Goal: Task Accomplishment & Management: Manage account settings

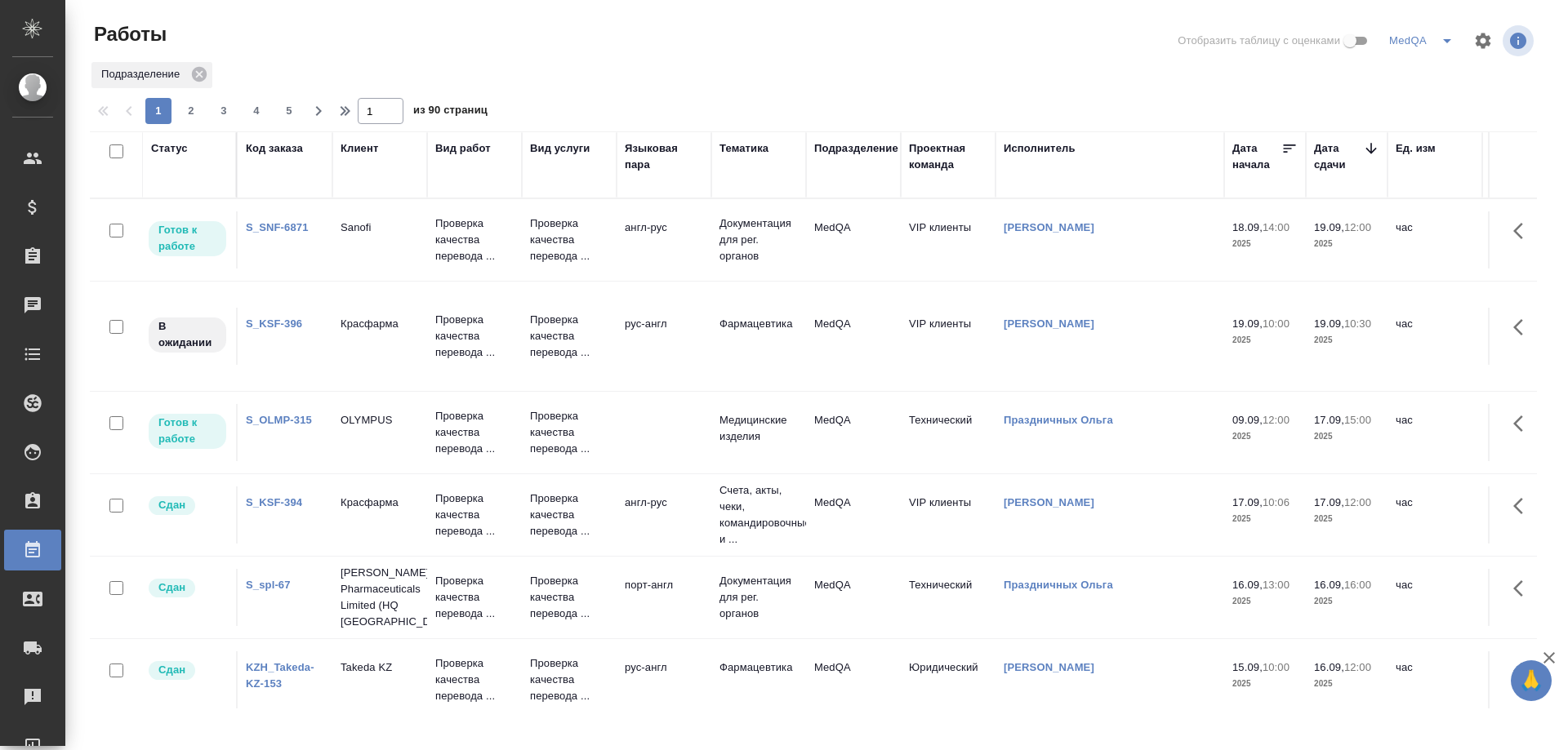
click at [279, 317] on div "S_KSF-396" at bounding box center [284, 323] width 78 height 16
click at [282, 323] on link "S_KSF-396" at bounding box center [274, 323] width 57 height 13
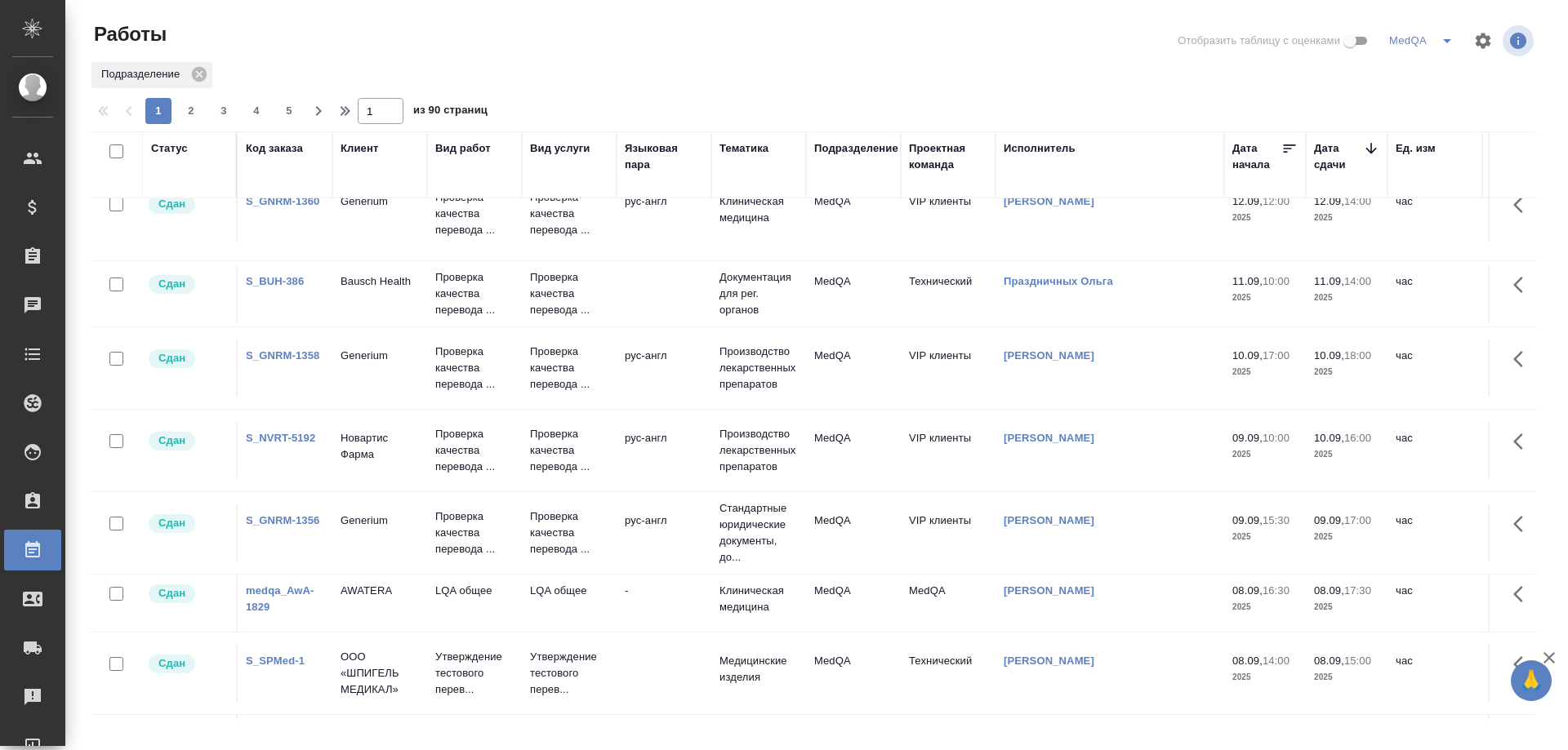
scroll to position [1306, 0]
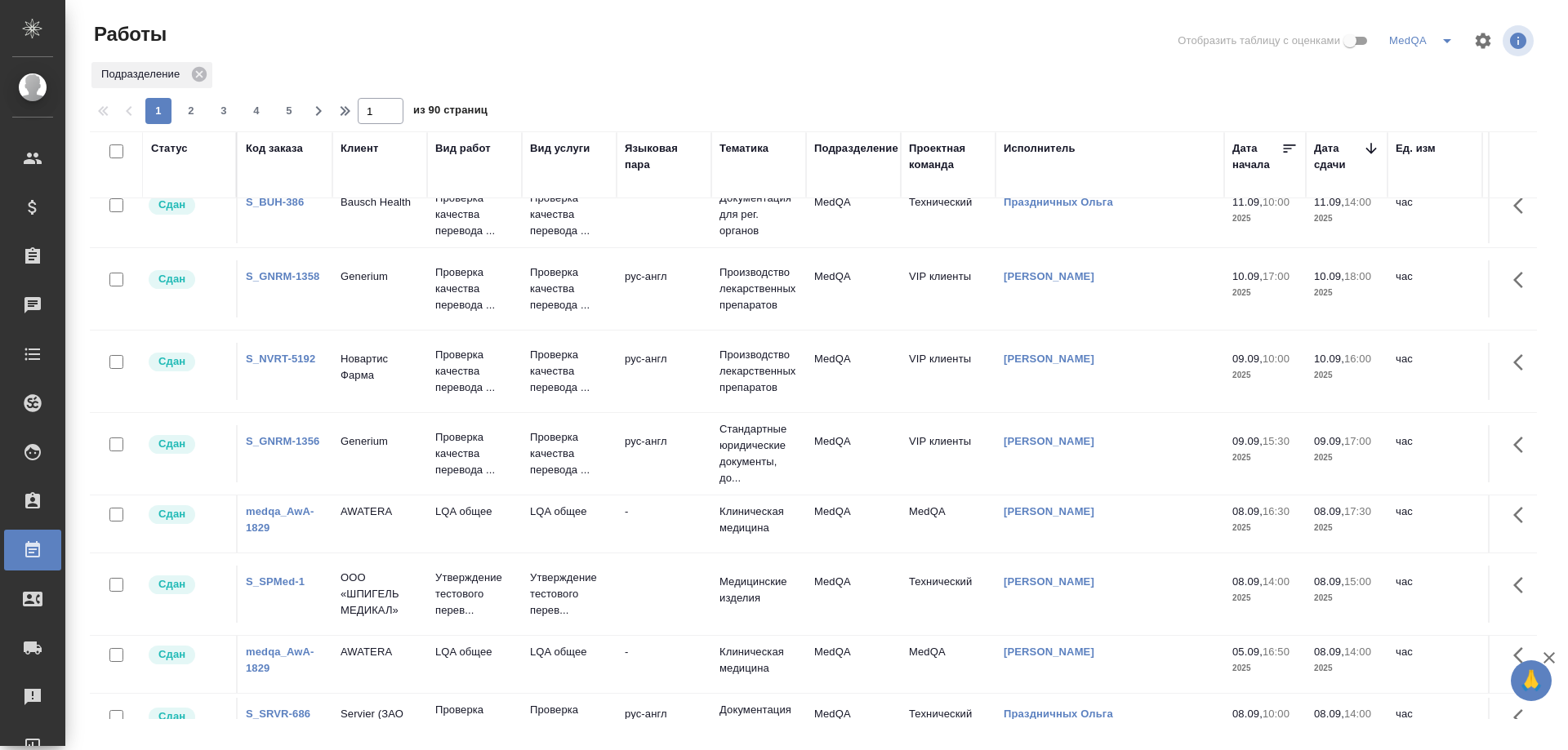
click at [283, 363] on link "S_NVRT-5192" at bounding box center [280, 358] width 69 height 13
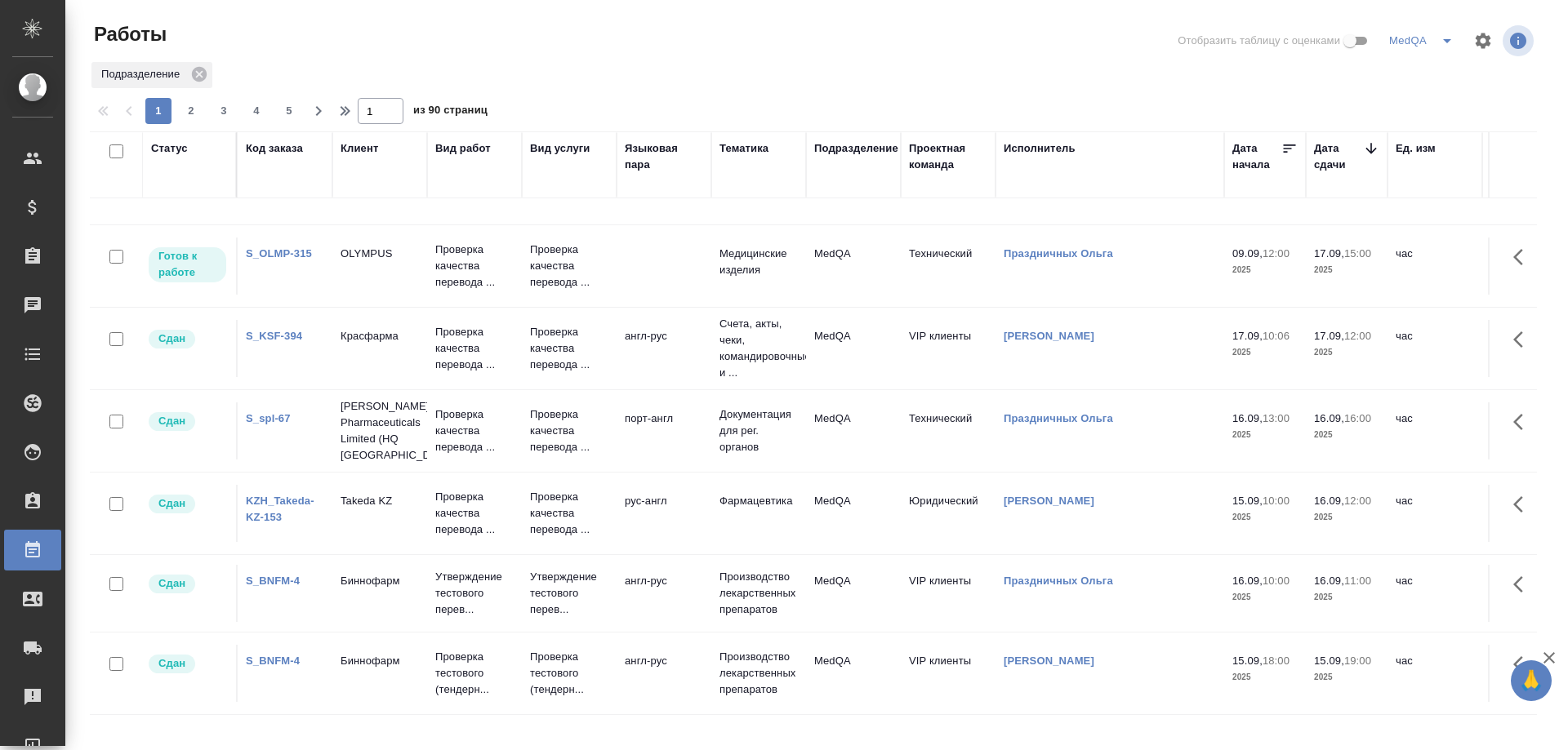
scroll to position [0, 0]
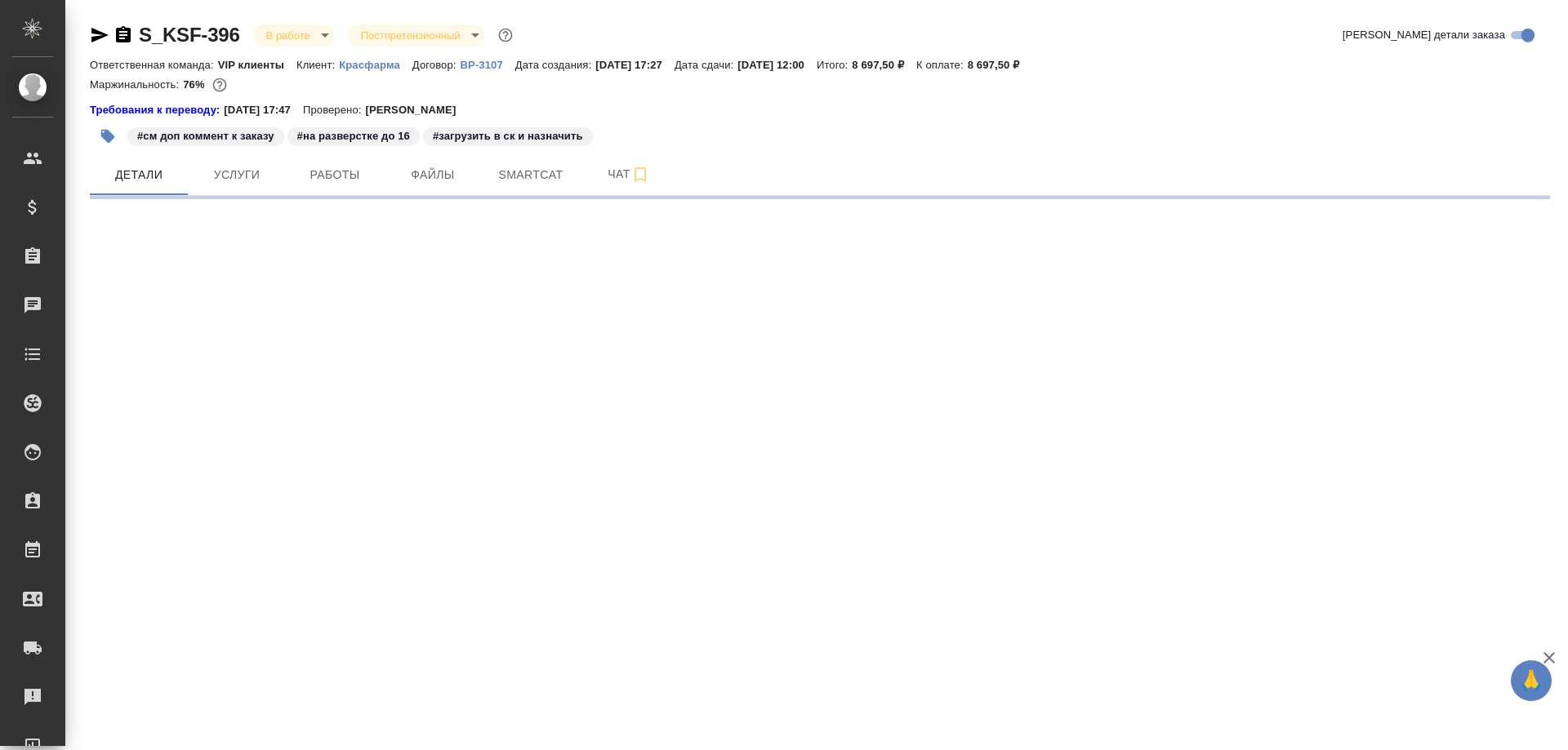
select select "RU"
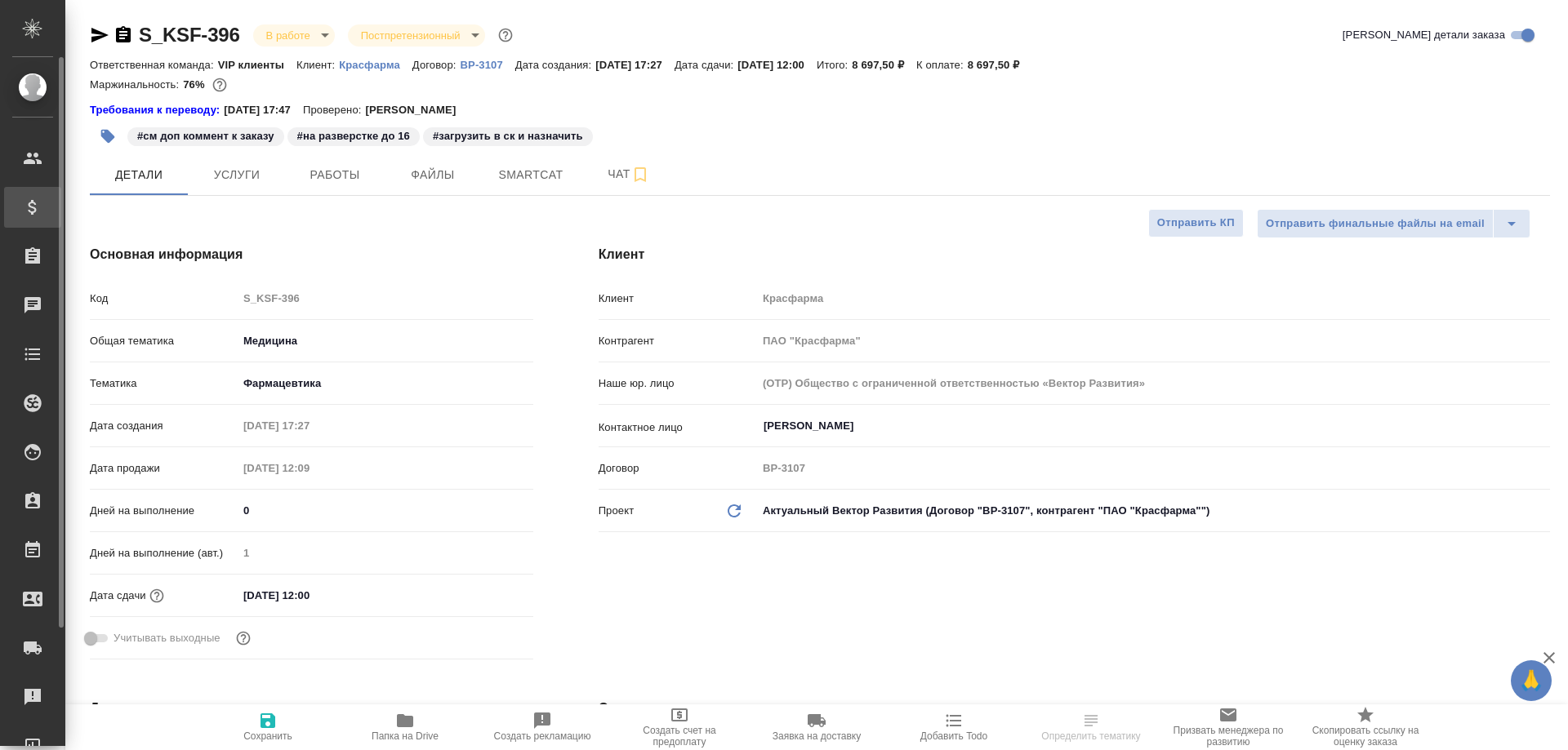
type textarea "x"
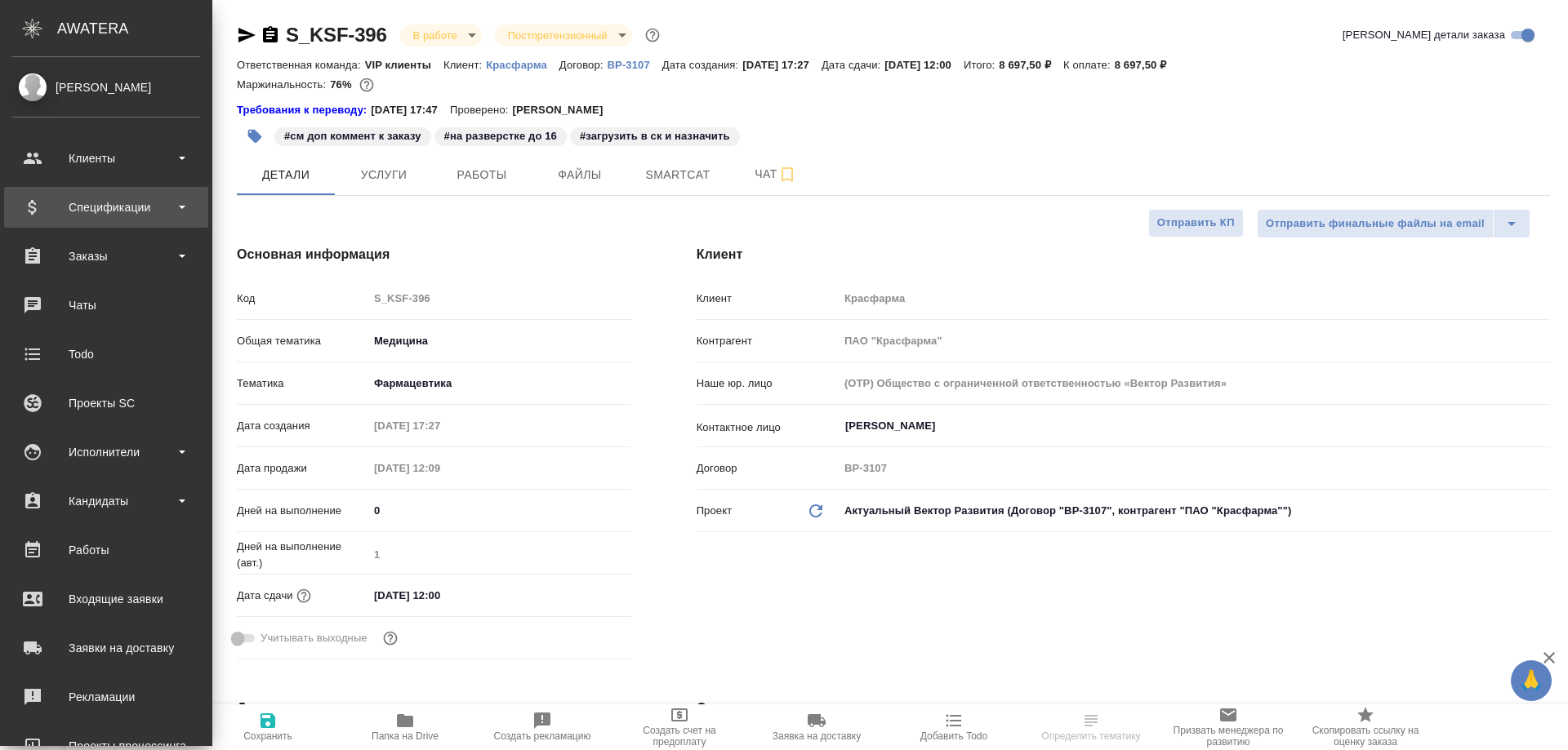
type input "Горшкова Валентина"
type input "Каирова Бэлла"
type textarea "x"
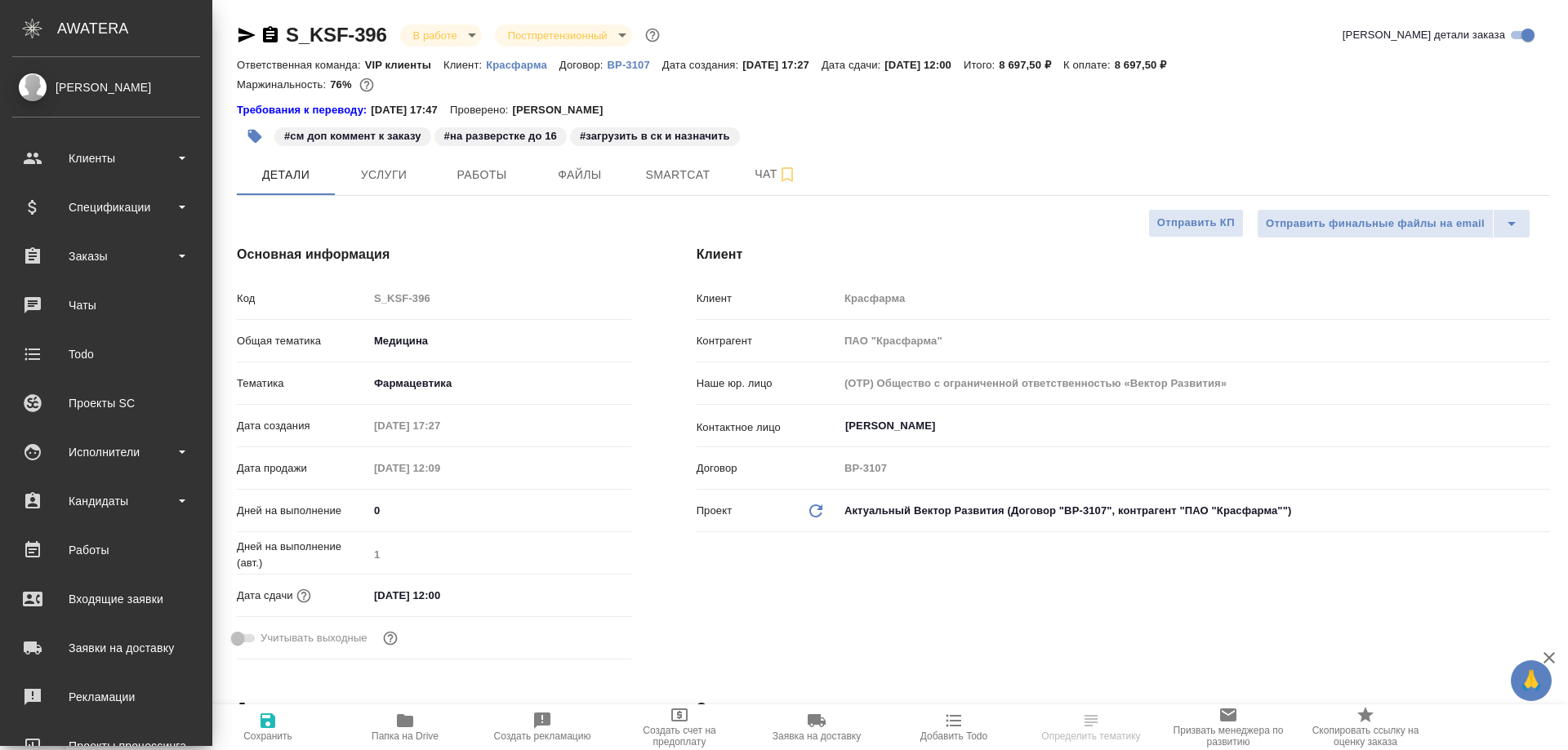
type textarea "x"
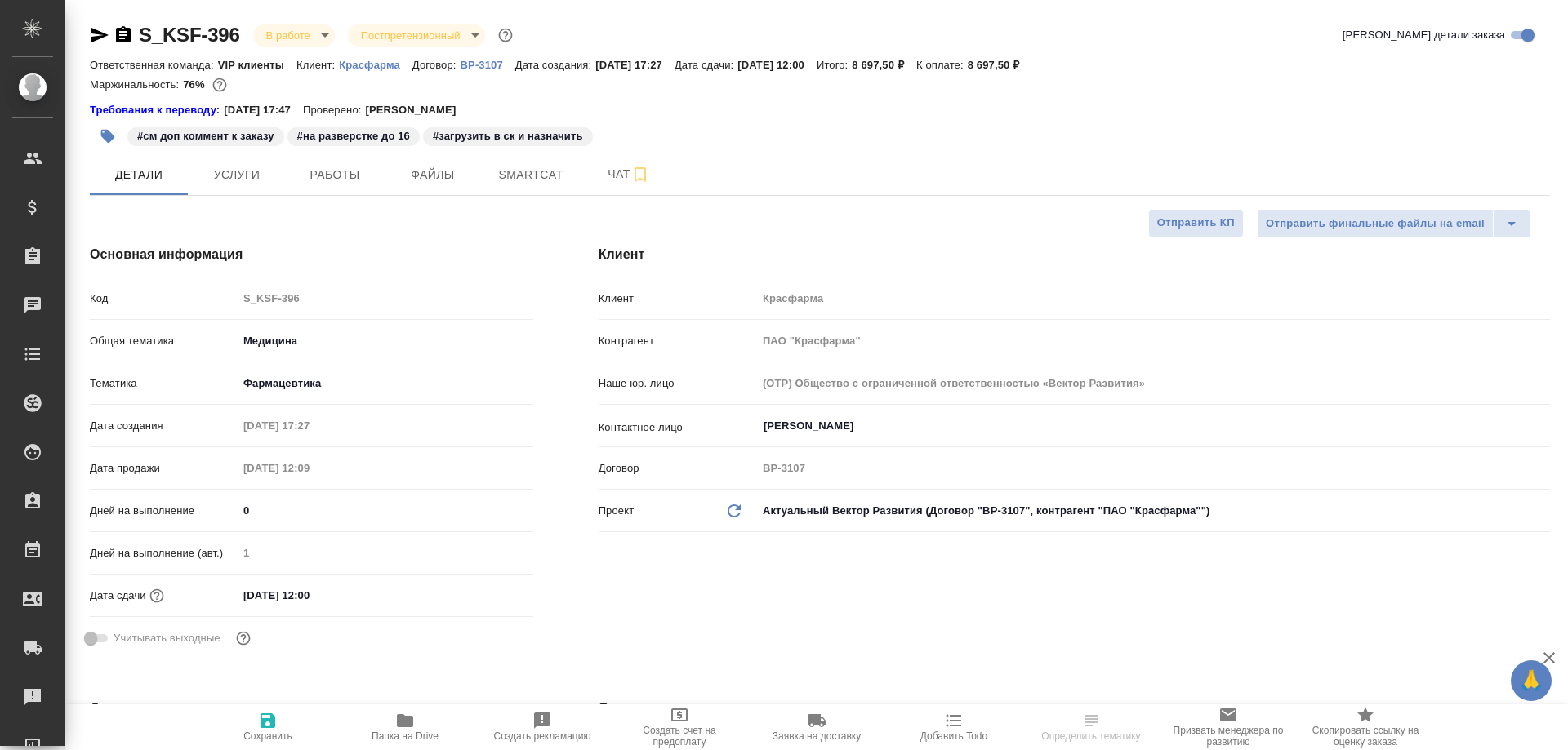
type textarea "x"
click at [410, 723] on icon "button" at bounding box center [405, 721] width 16 height 13
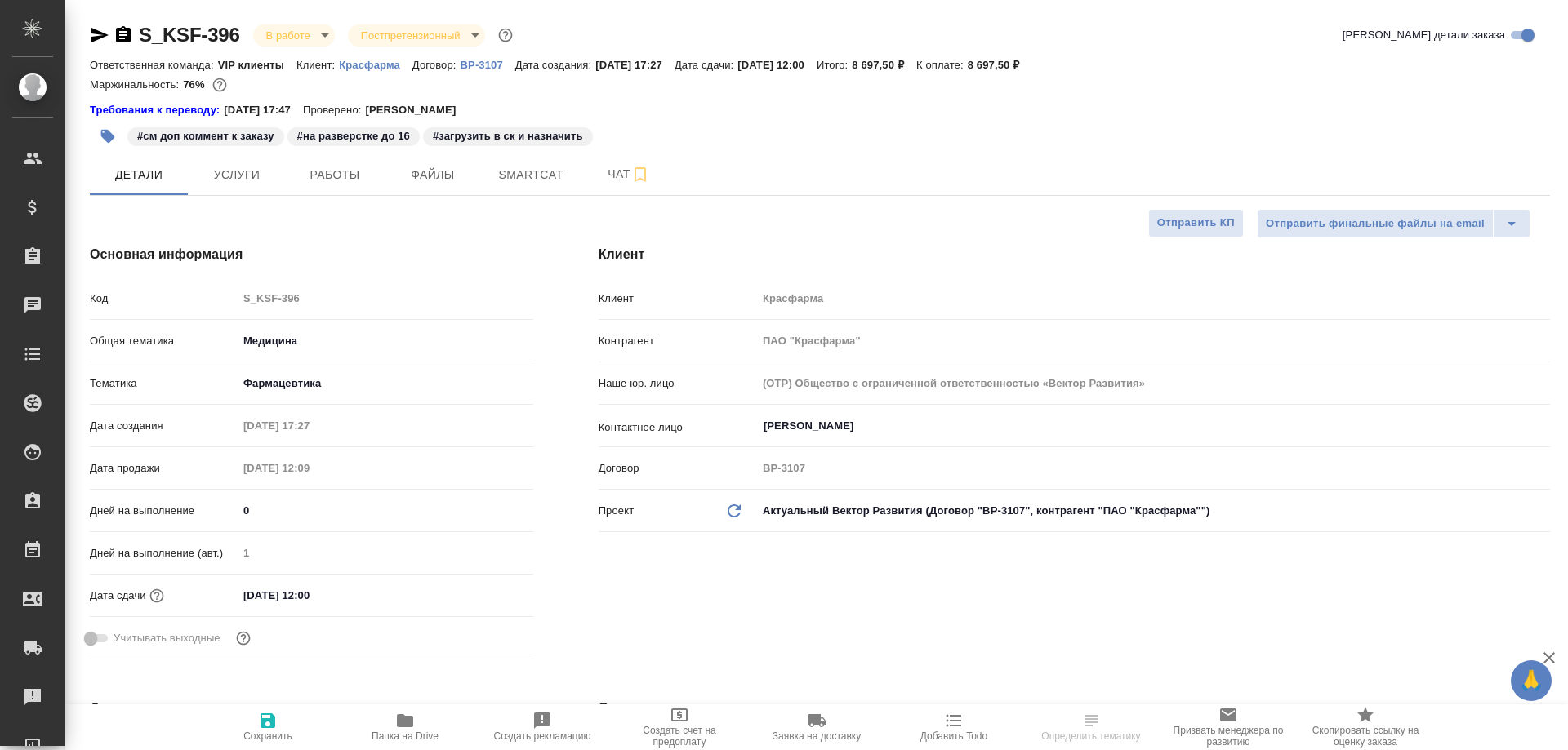
type textarea "x"
select select "RU"
type textarea "x"
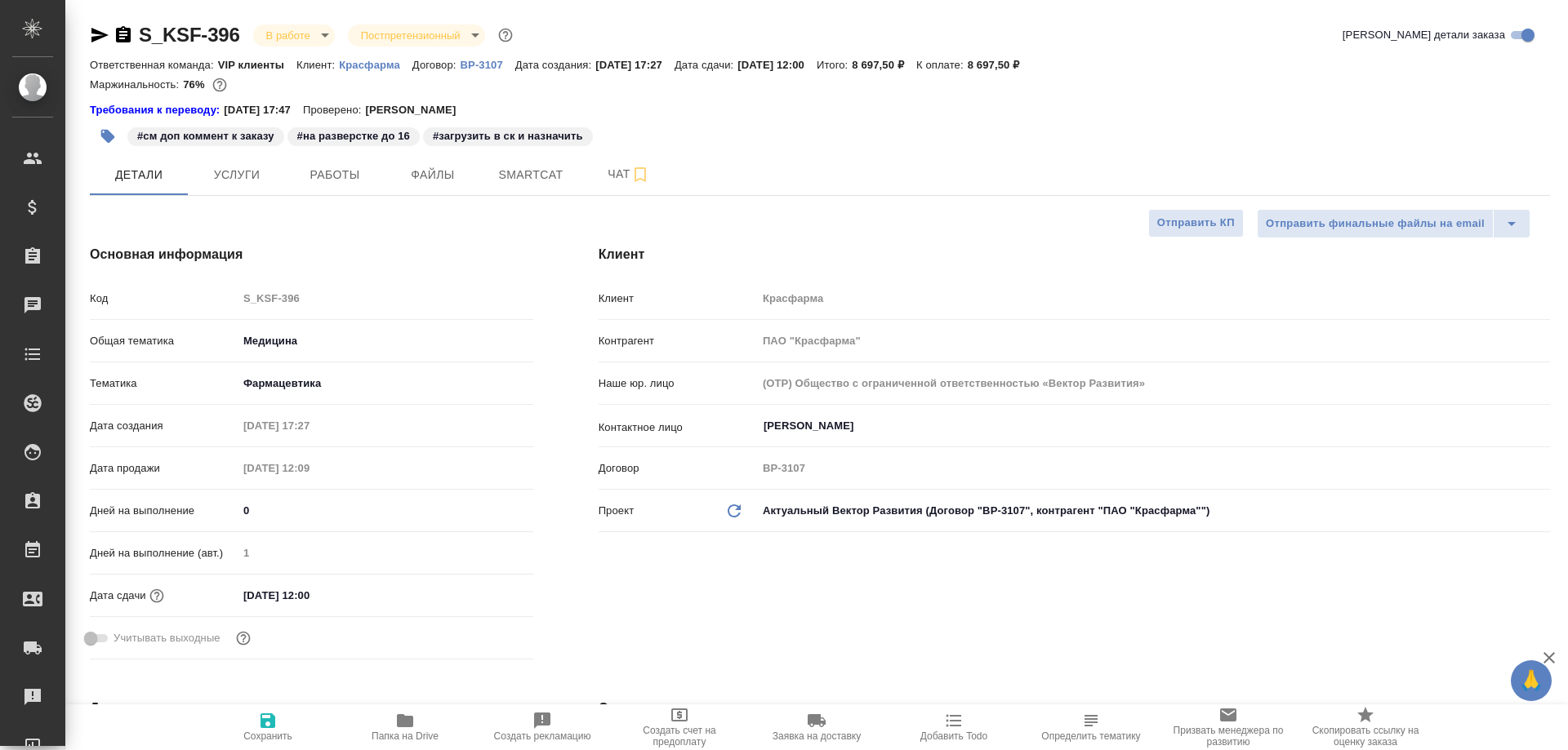
type textarea "x"
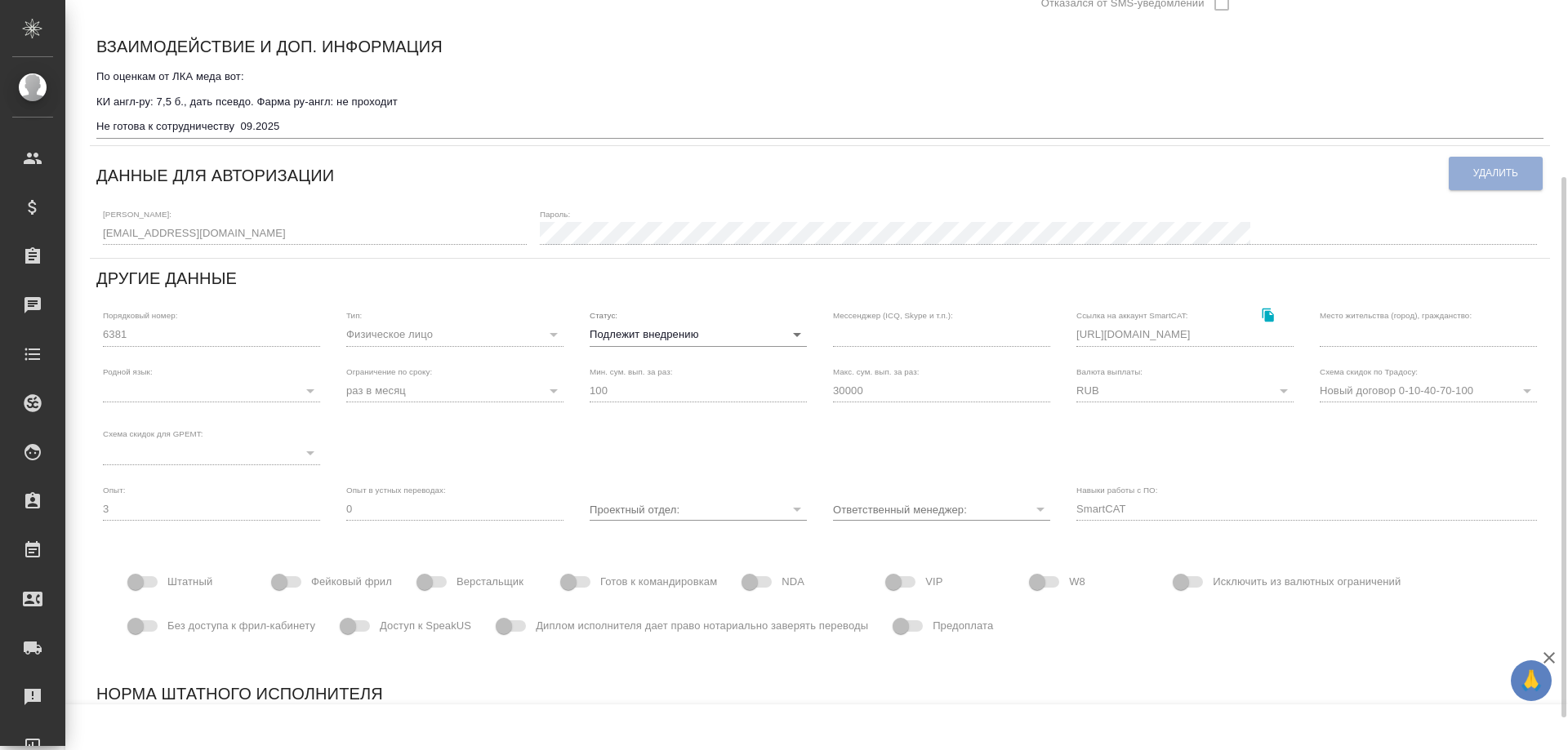
scroll to position [290, 0]
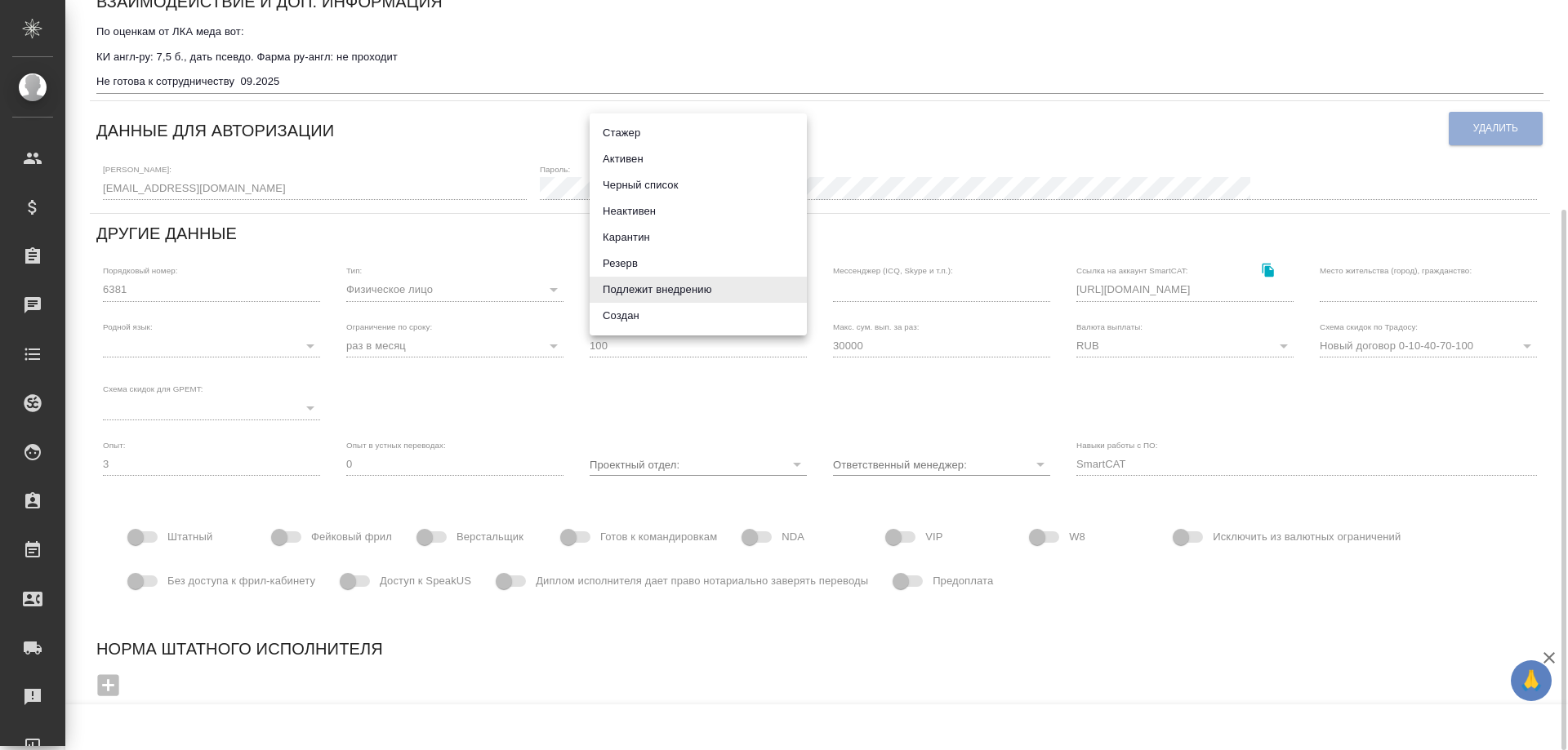
click at [798, 288] on body "🙏 .cls-1 fill:#fff; AWATERA Solovyova Elena Клиенты Спецификации Заказы 0 Чаты …" at bounding box center [784, 375] width 1568 height 750
click at [641, 209] on li "Неактивен" at bounding box center [698, 211] width 218 height 26
type input "inactive"
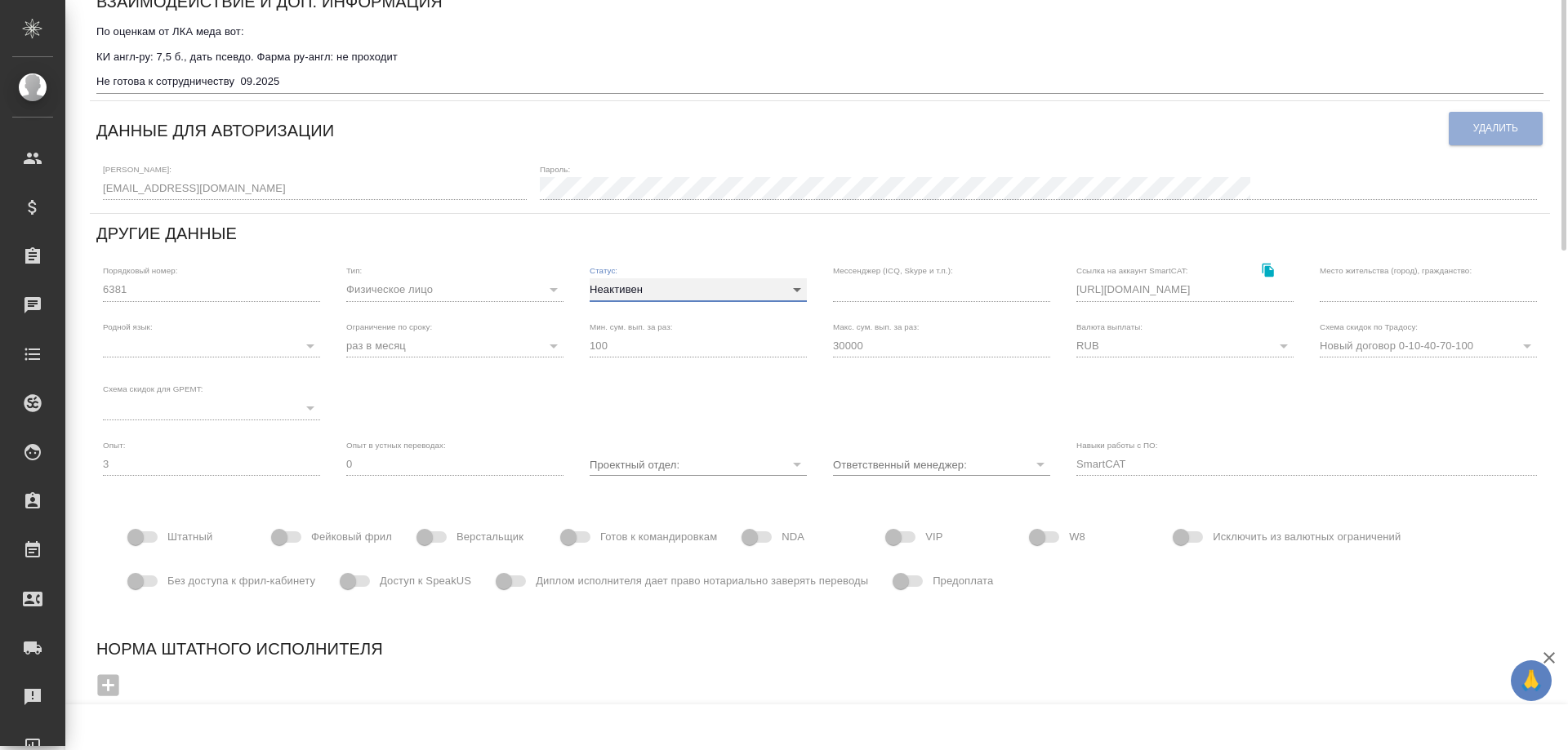
scroll to position [0, 0]
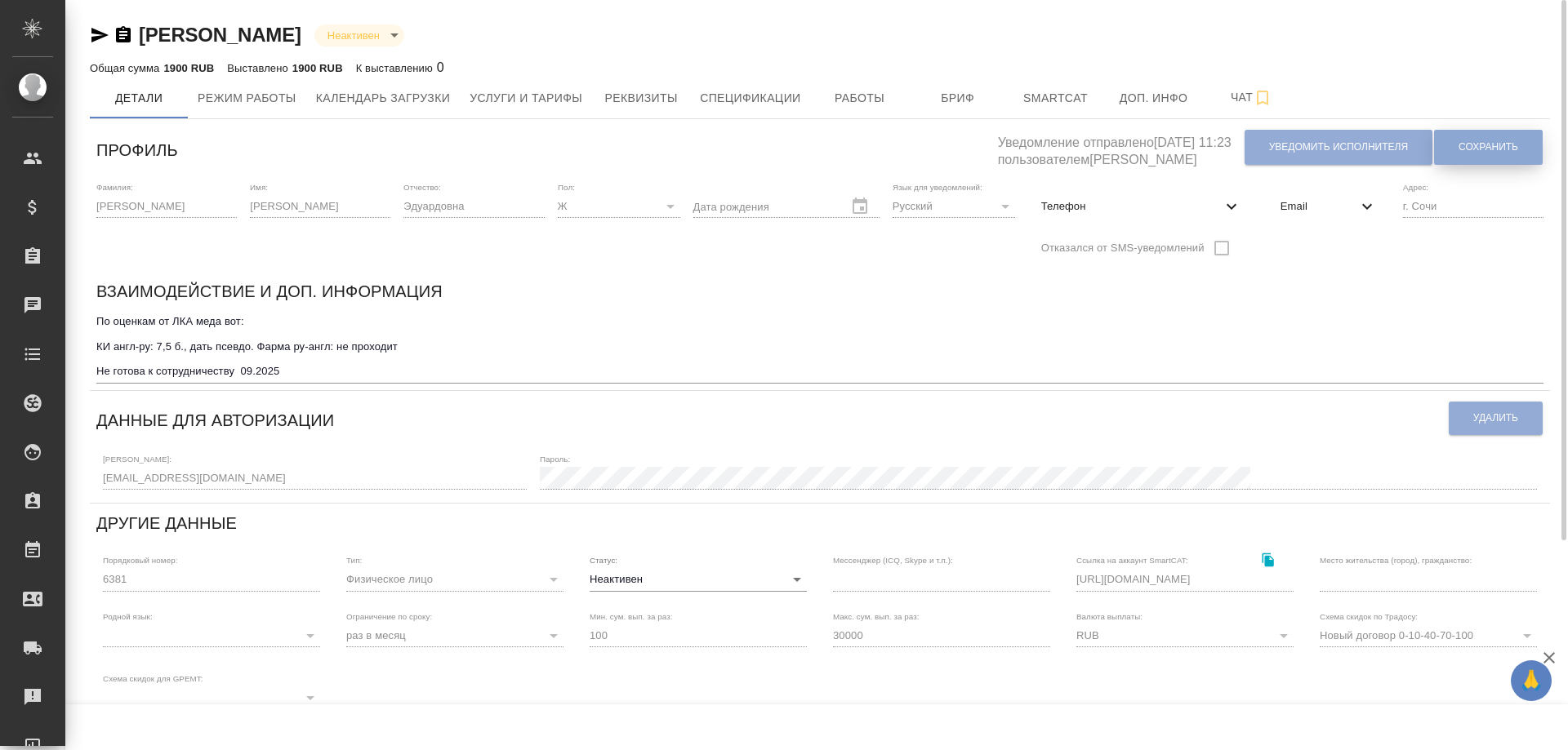
click at [1498, 142] on span "Сохранить" at bounding box center [1489, 147] width 60 height 13
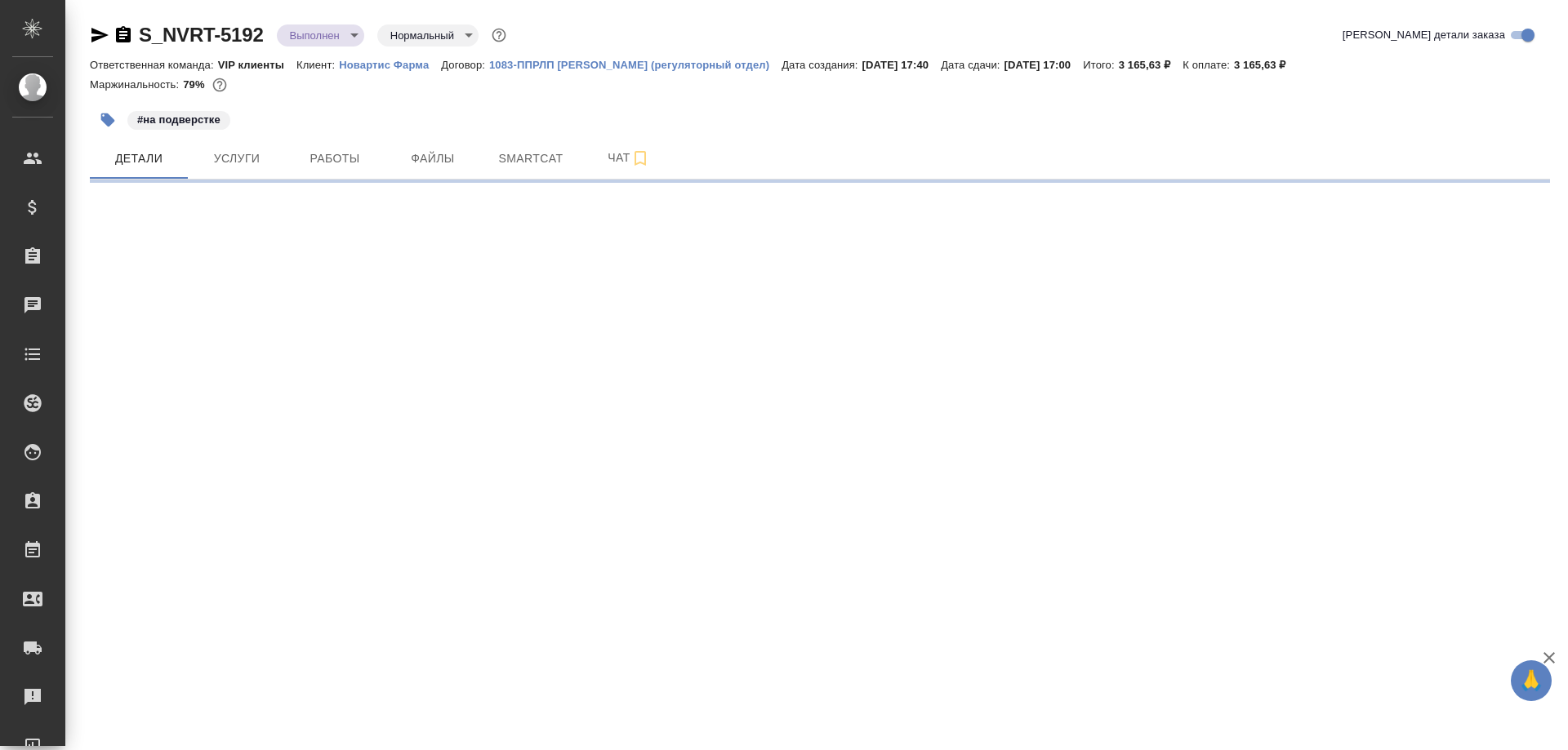
select select "RU"
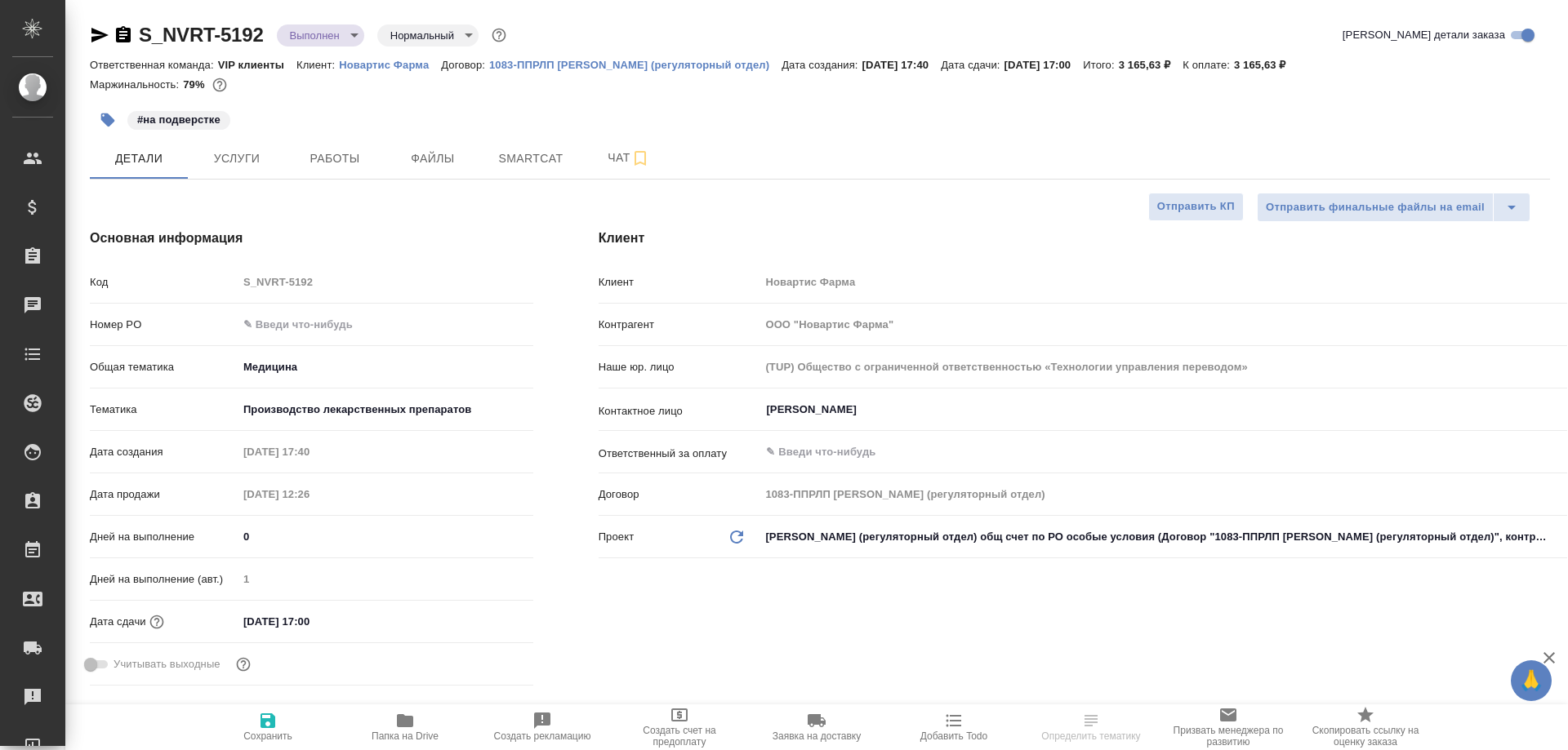
type textarea "x"
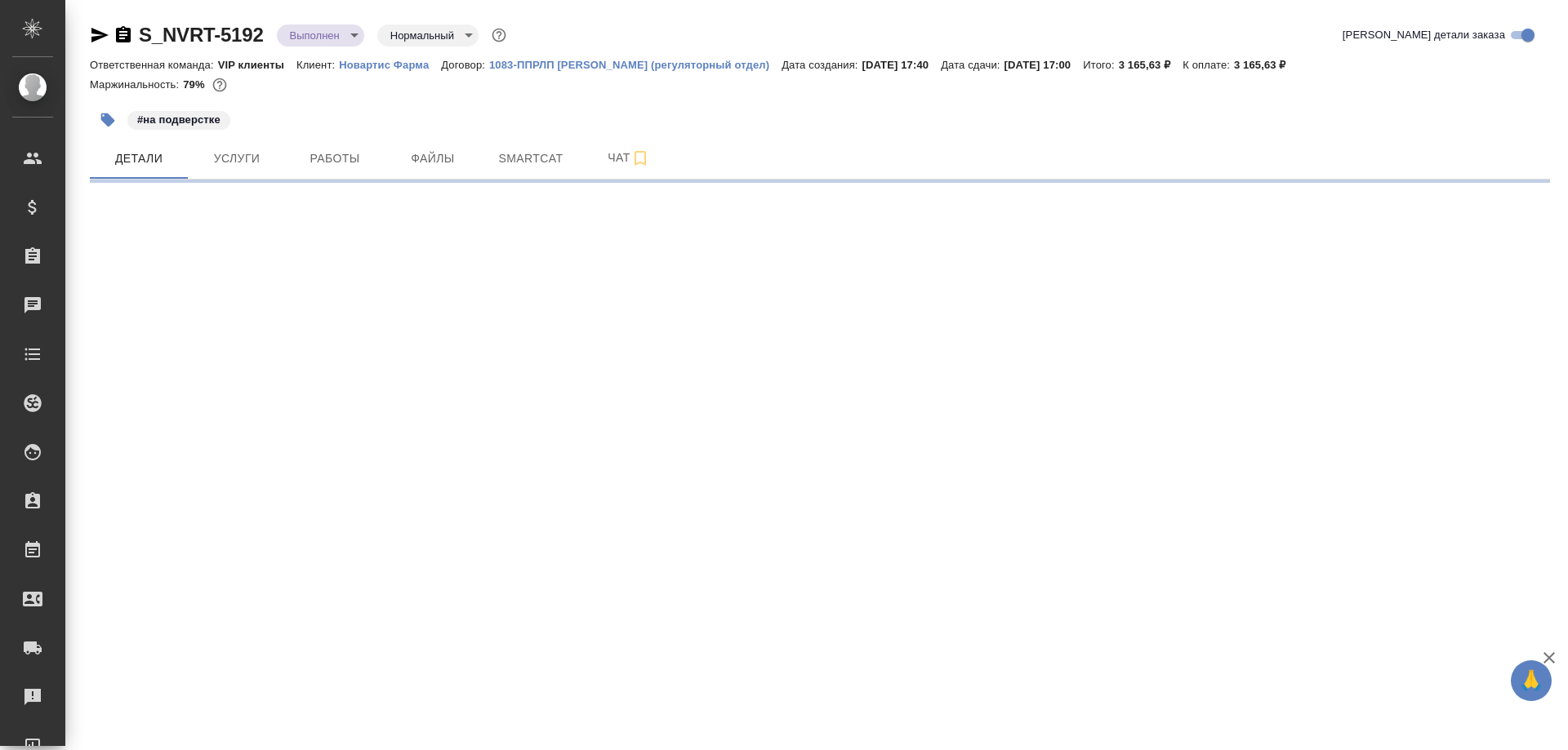
select select "RU"
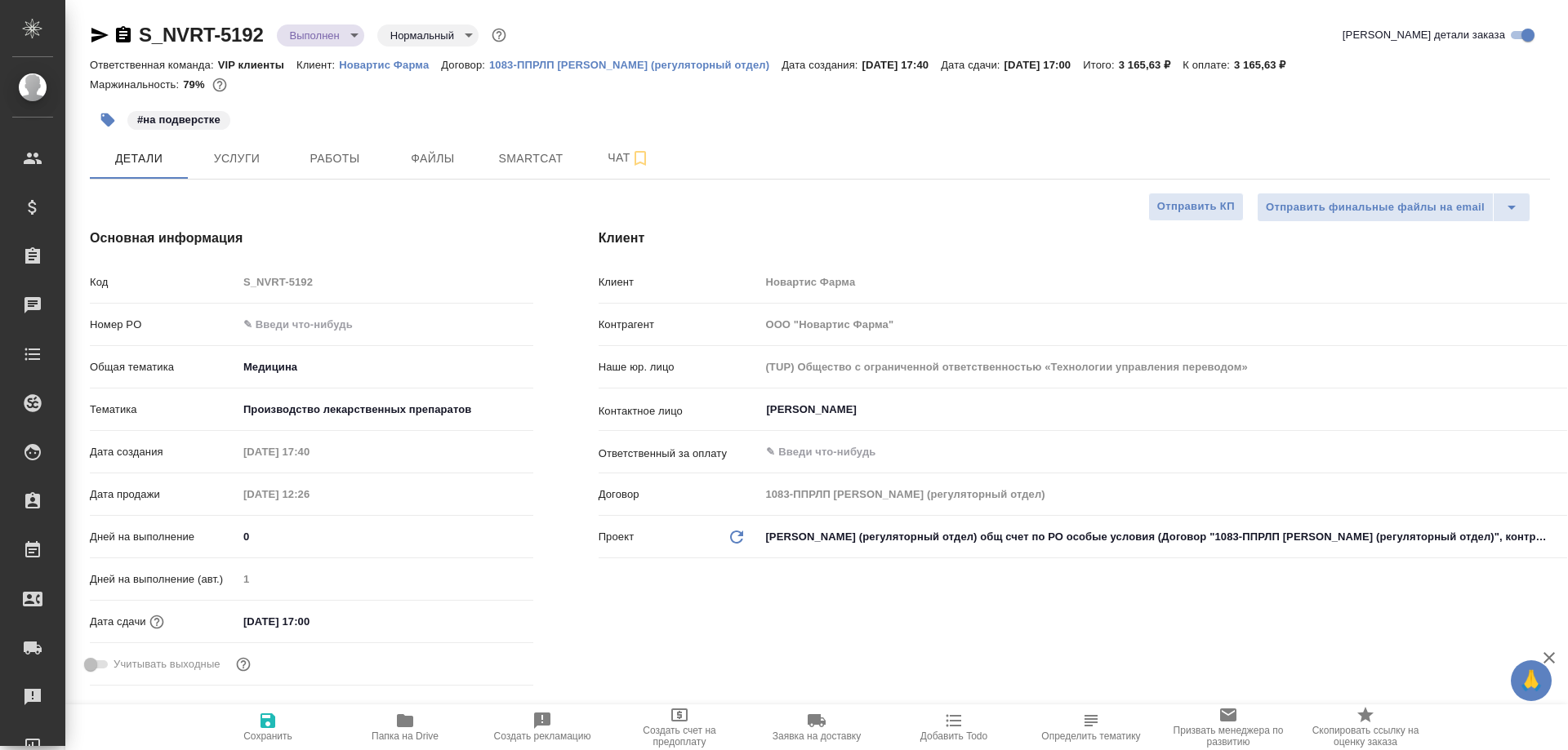
type textarea "x"
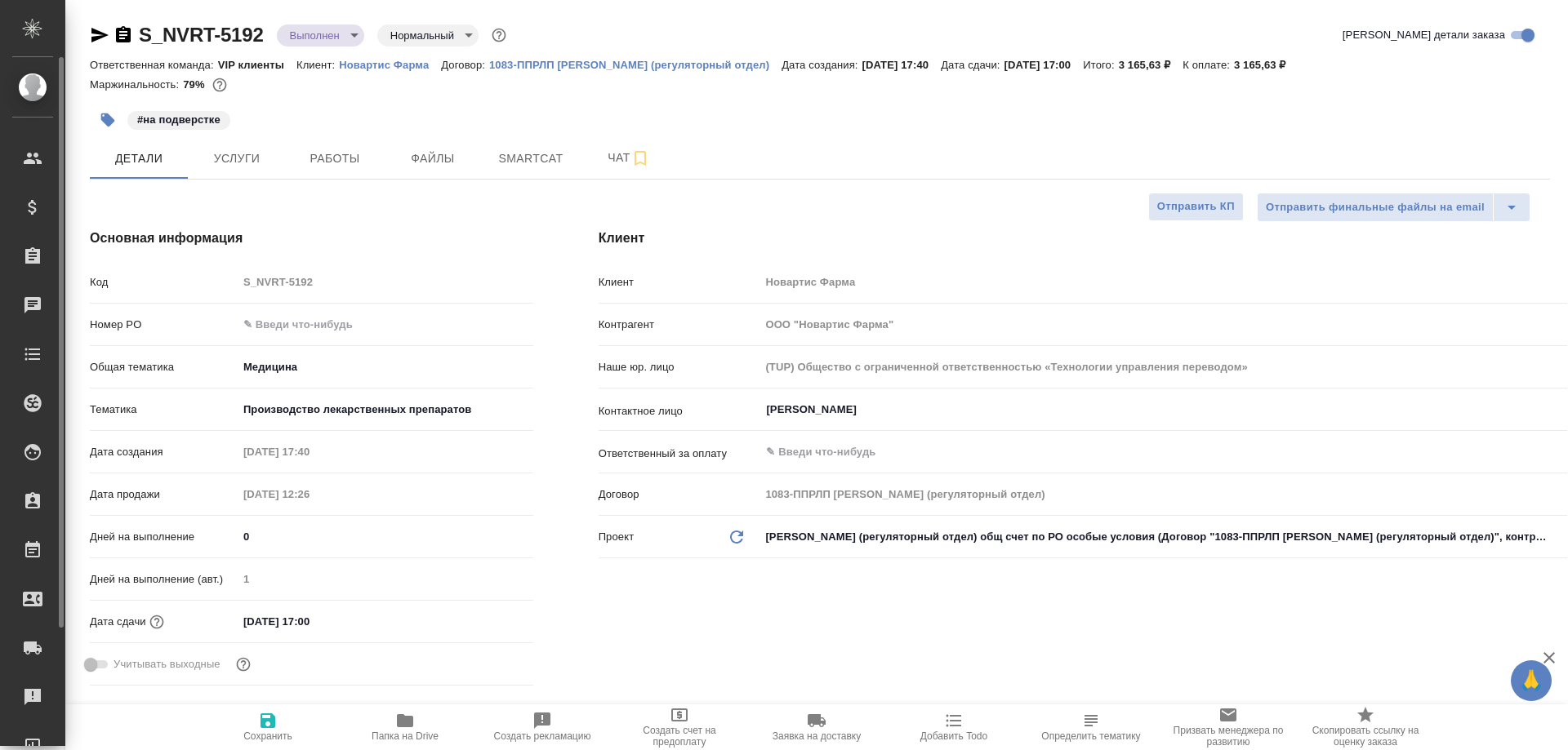
type textarea "x"
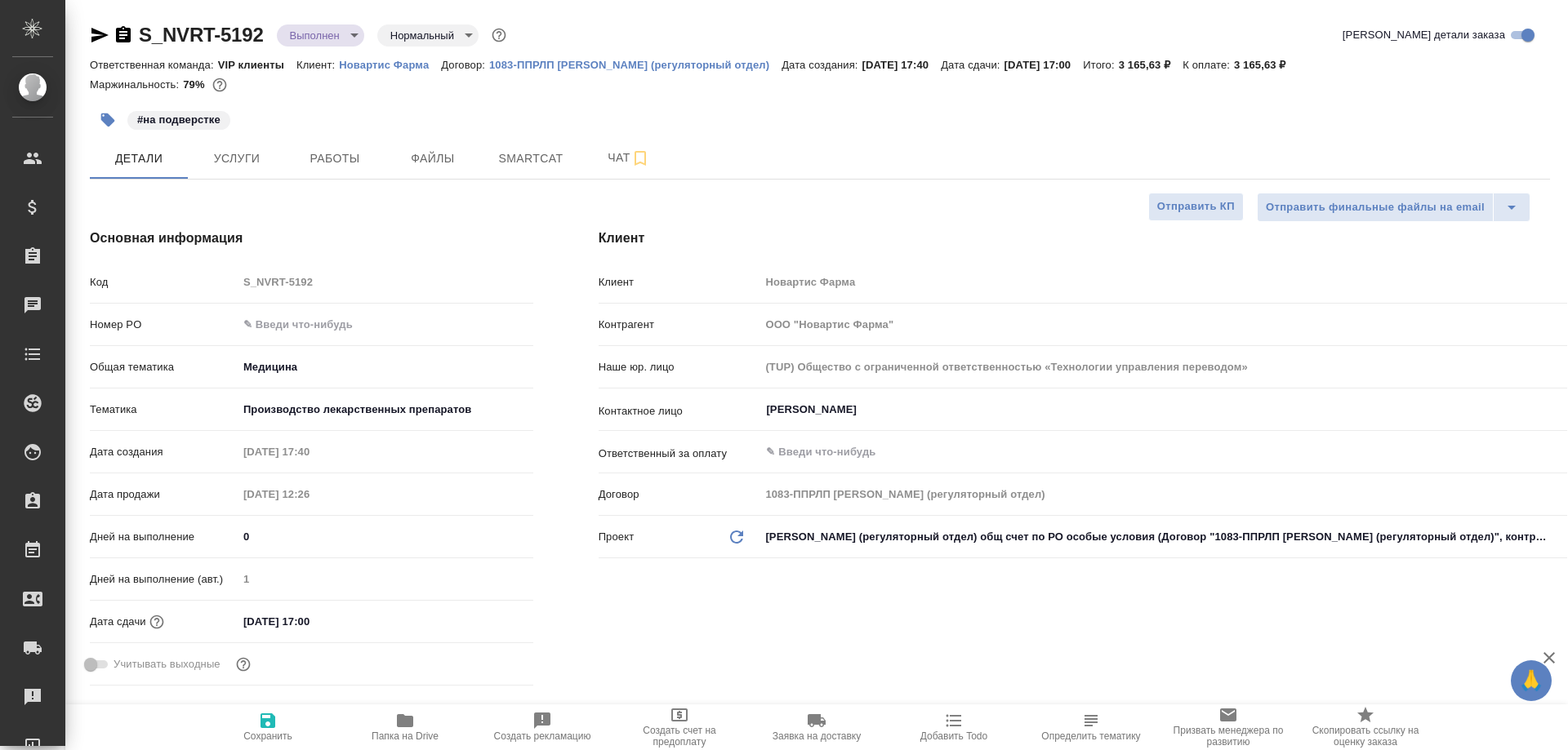
type textarea "x"
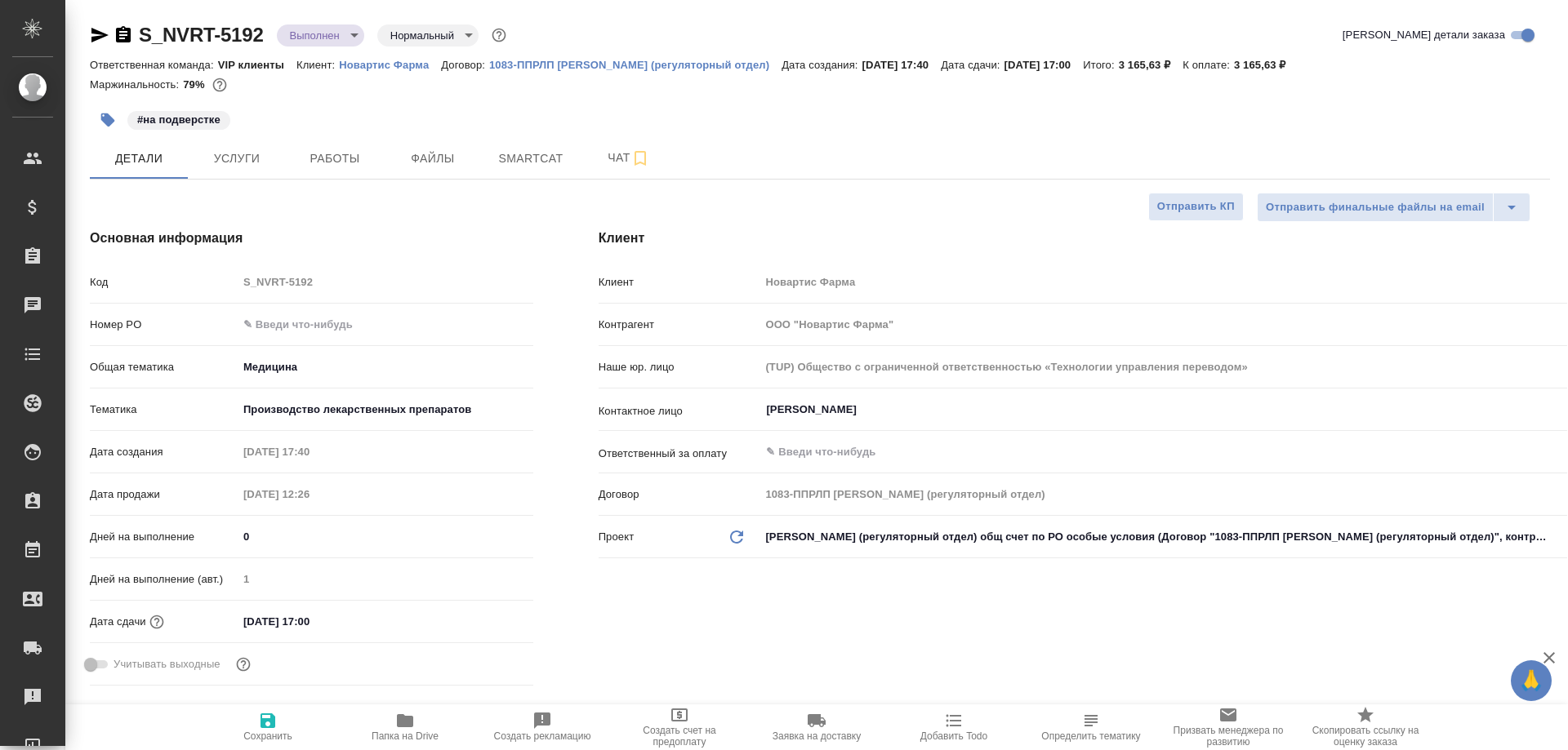
type textarea "x"
click at [389, 722] on span "Папка на Drive" at bounding box center [405, 727] width 118 height 31
type textarea "x"
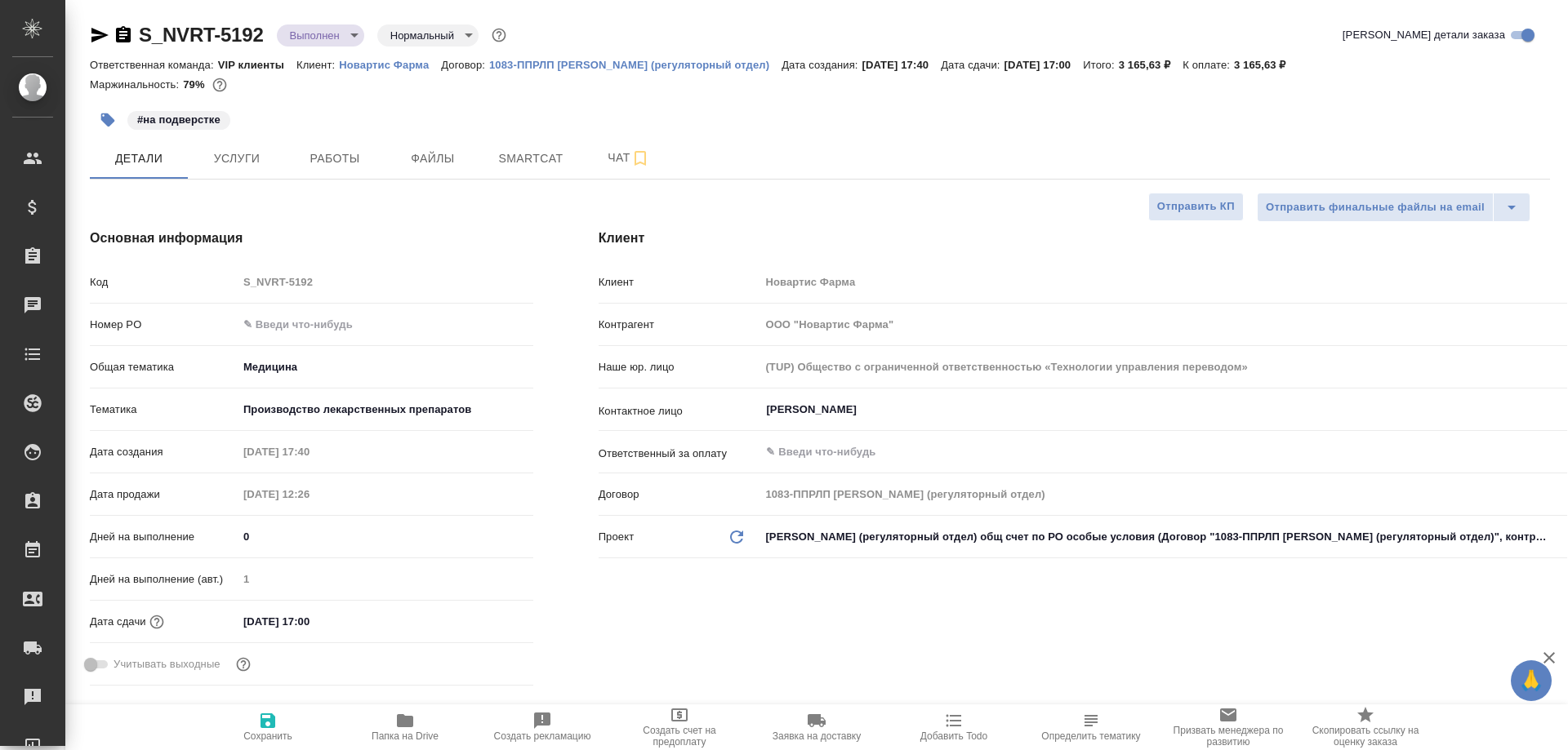
type textarea "x"
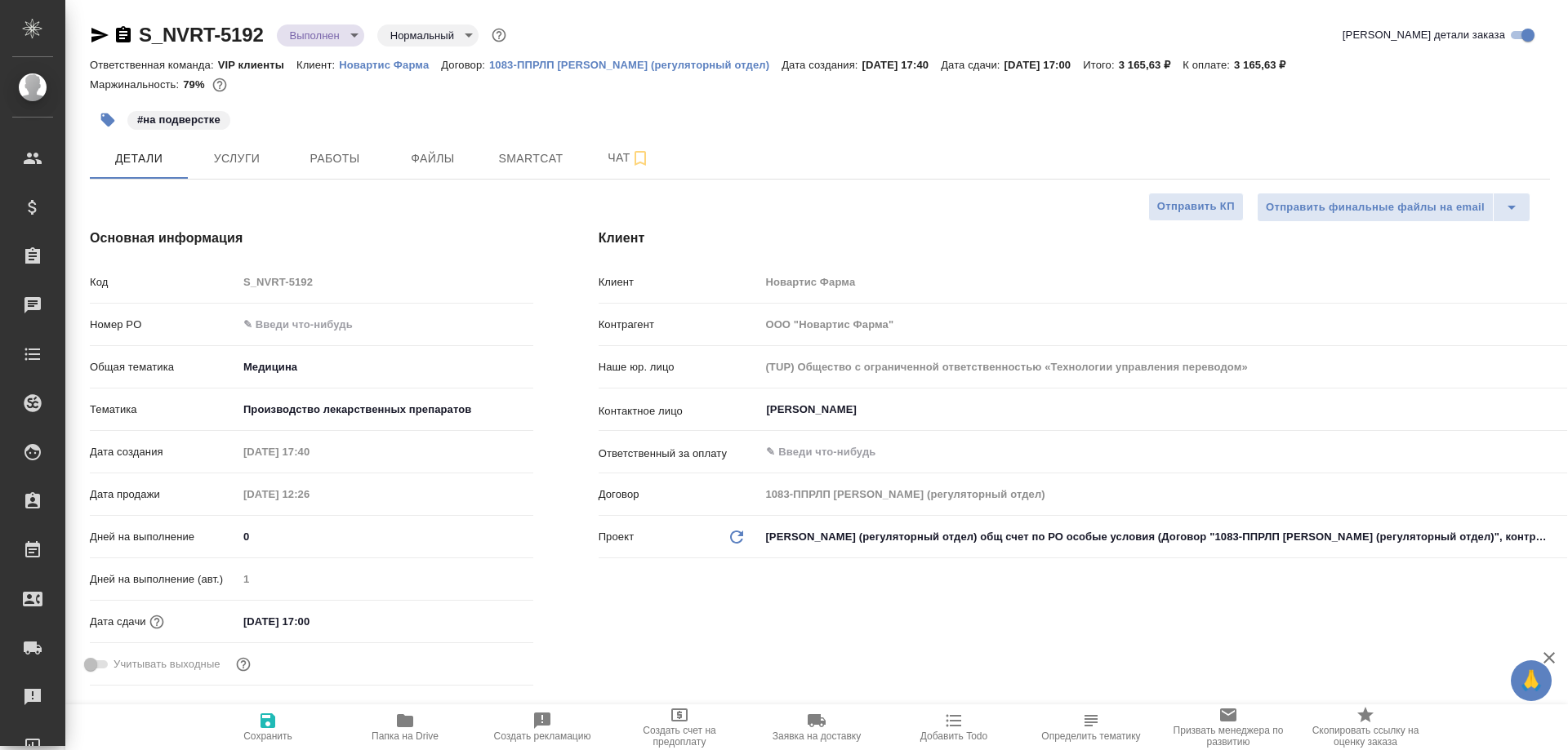
type textarea "x"
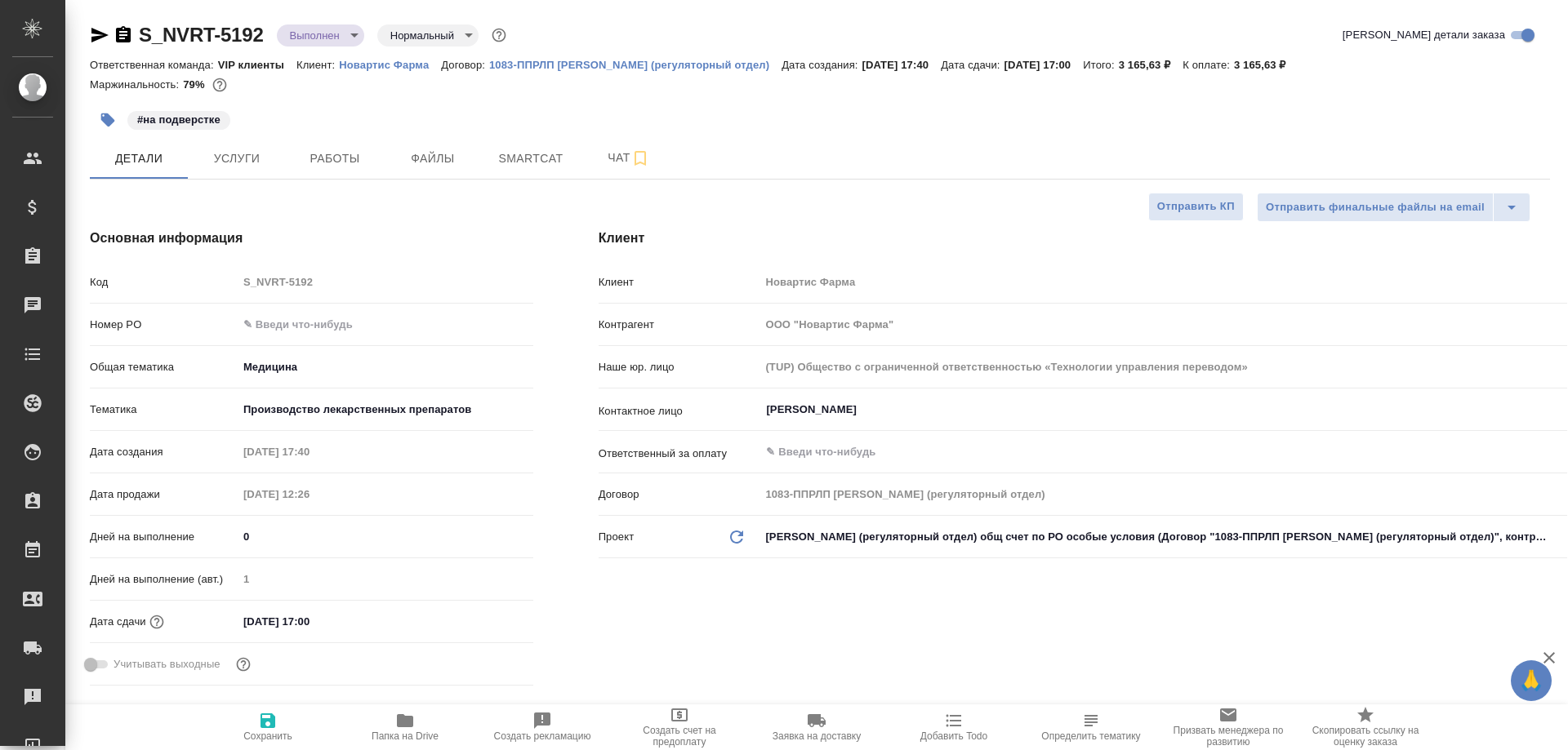
type textarea "x"
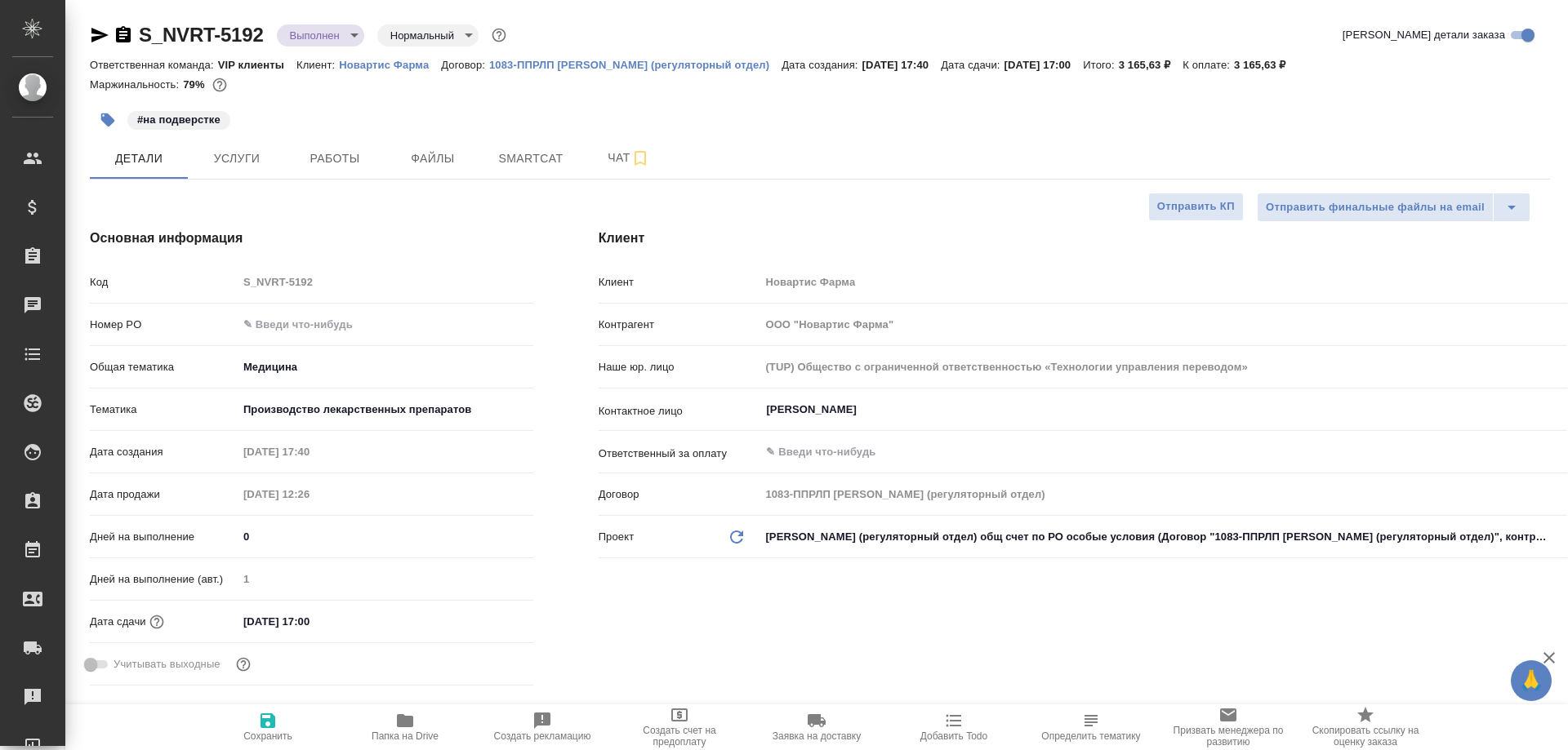
type textarea "x"
click at [241, 148] on span "Услуги" at bounding box center [236, 158] width 78 height 20
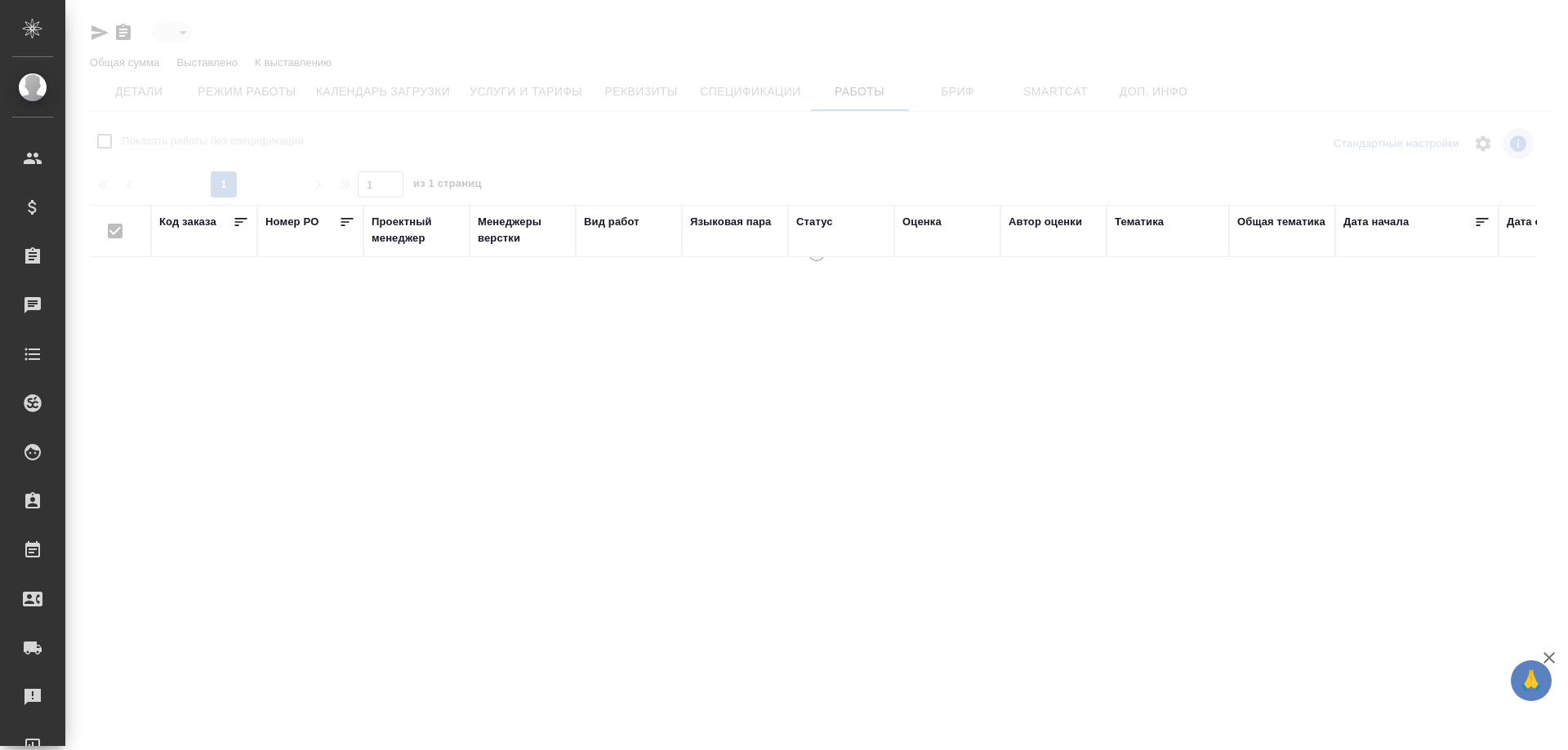
type input "toBeImplemented"
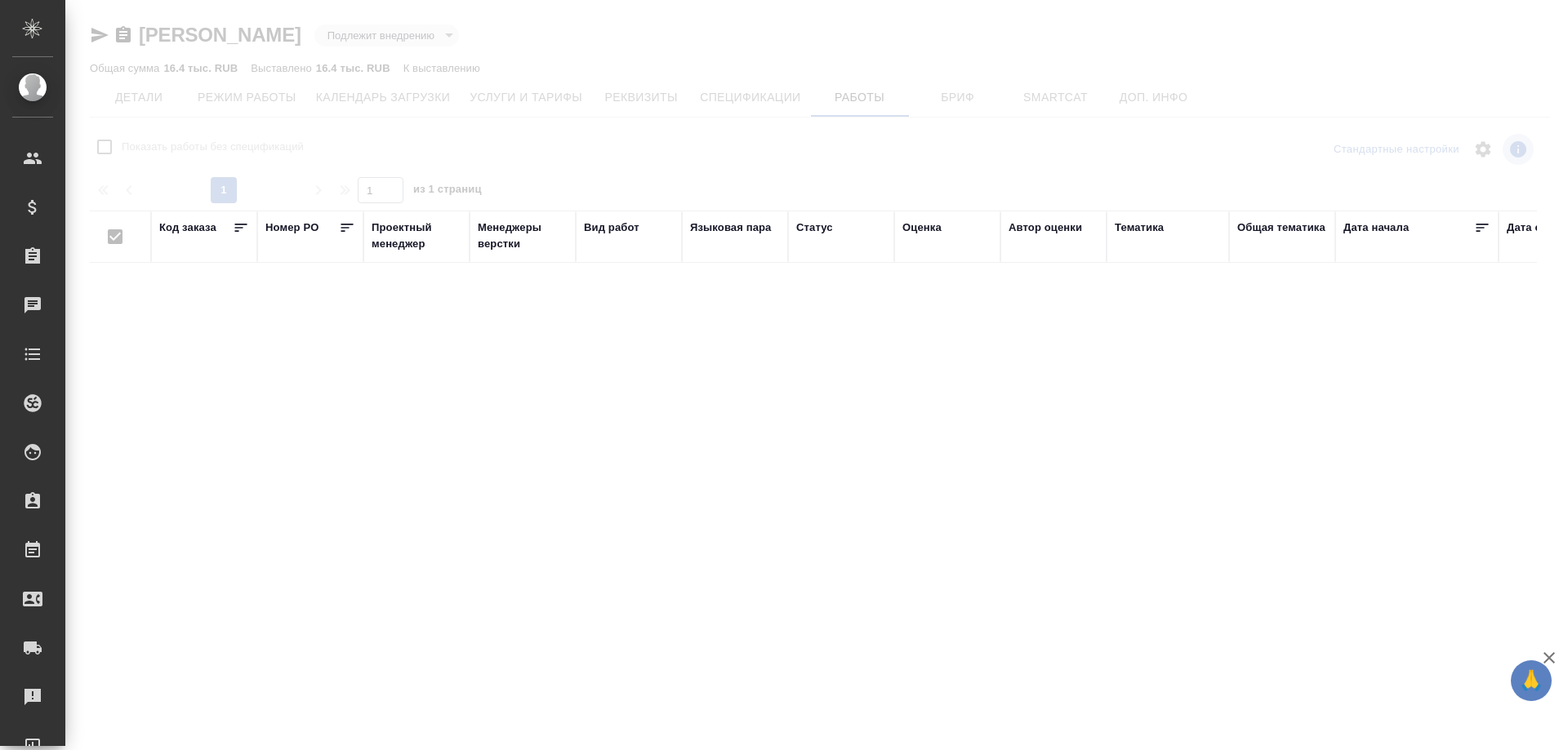
checkbox input "false"
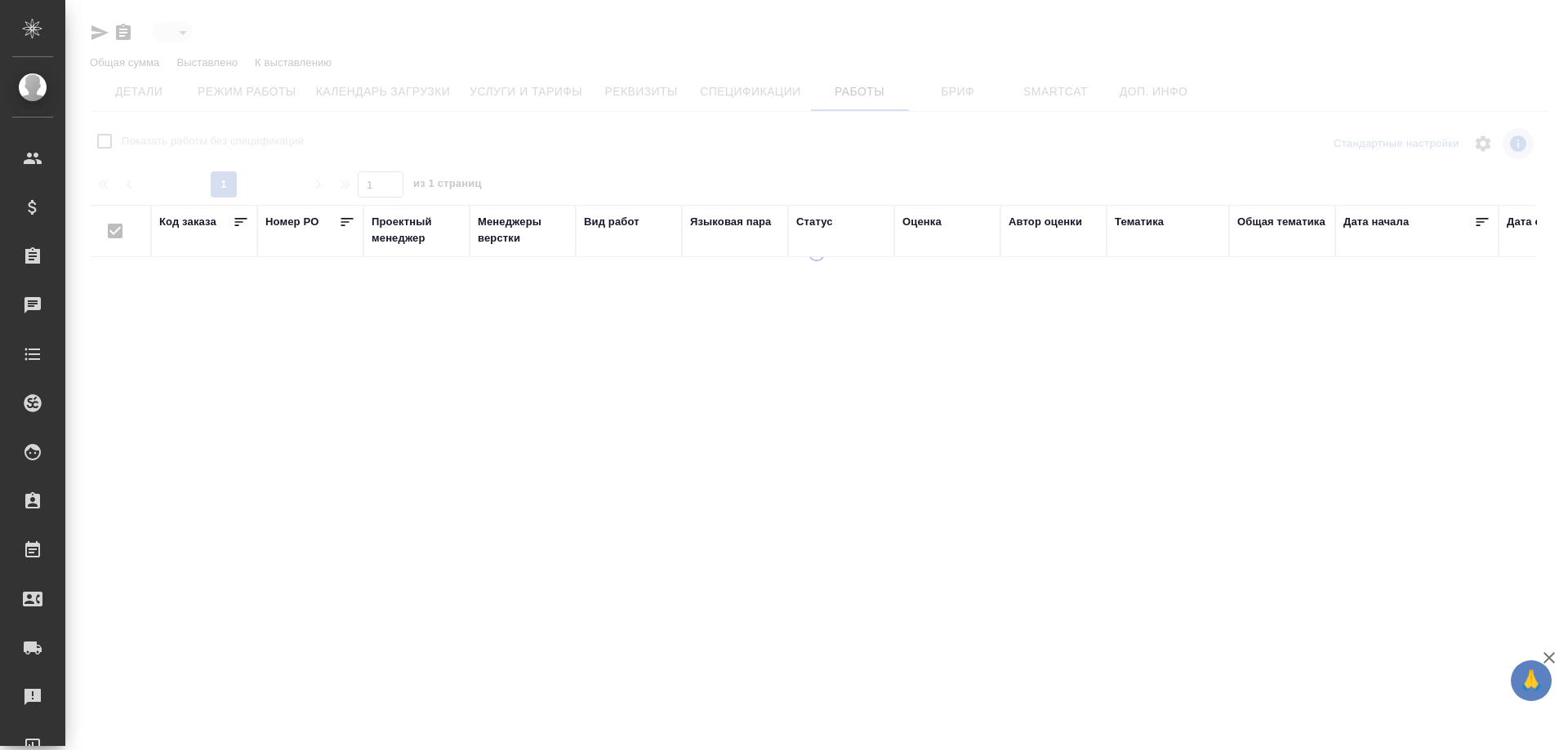
type input "toBeImplemented"
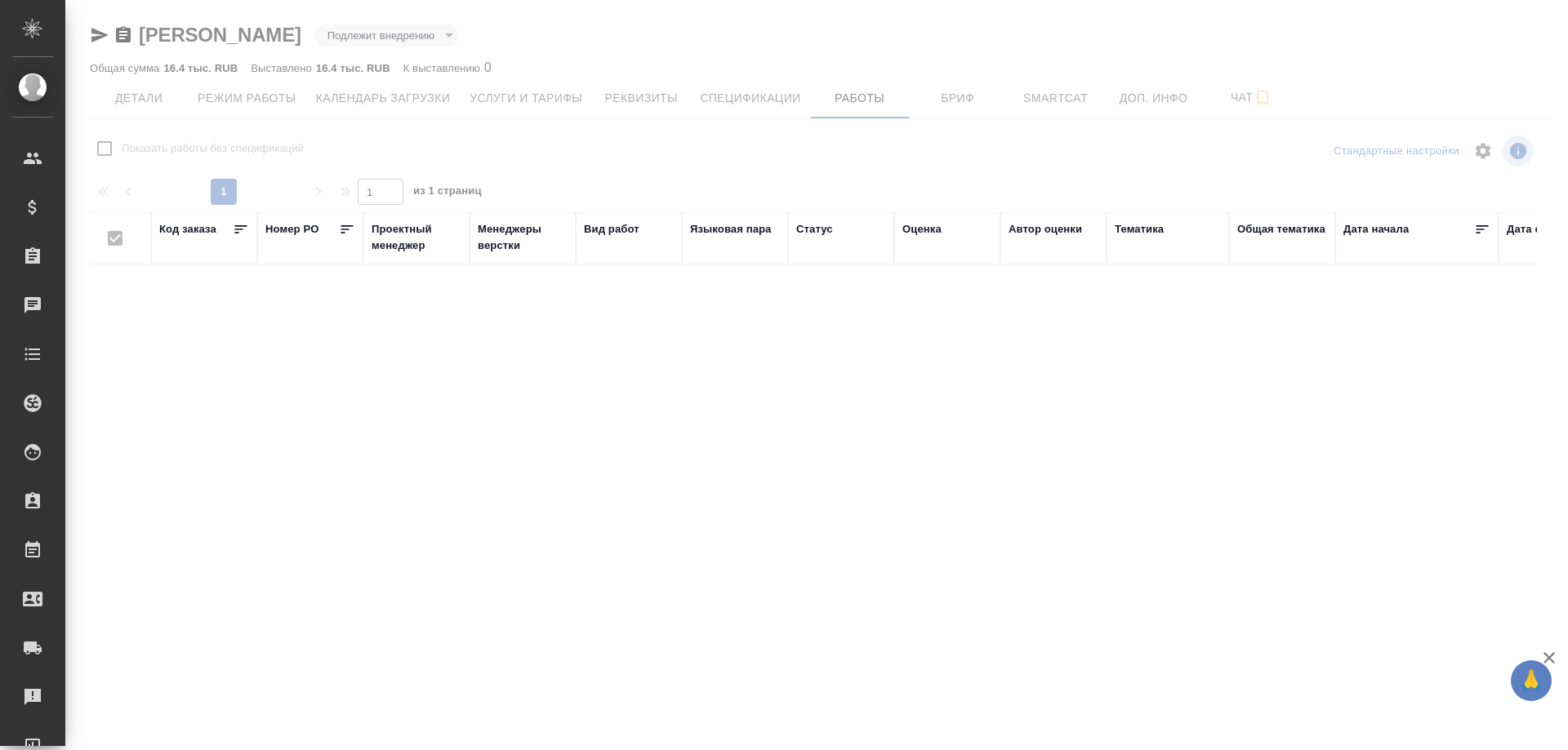
checkbox input "false"
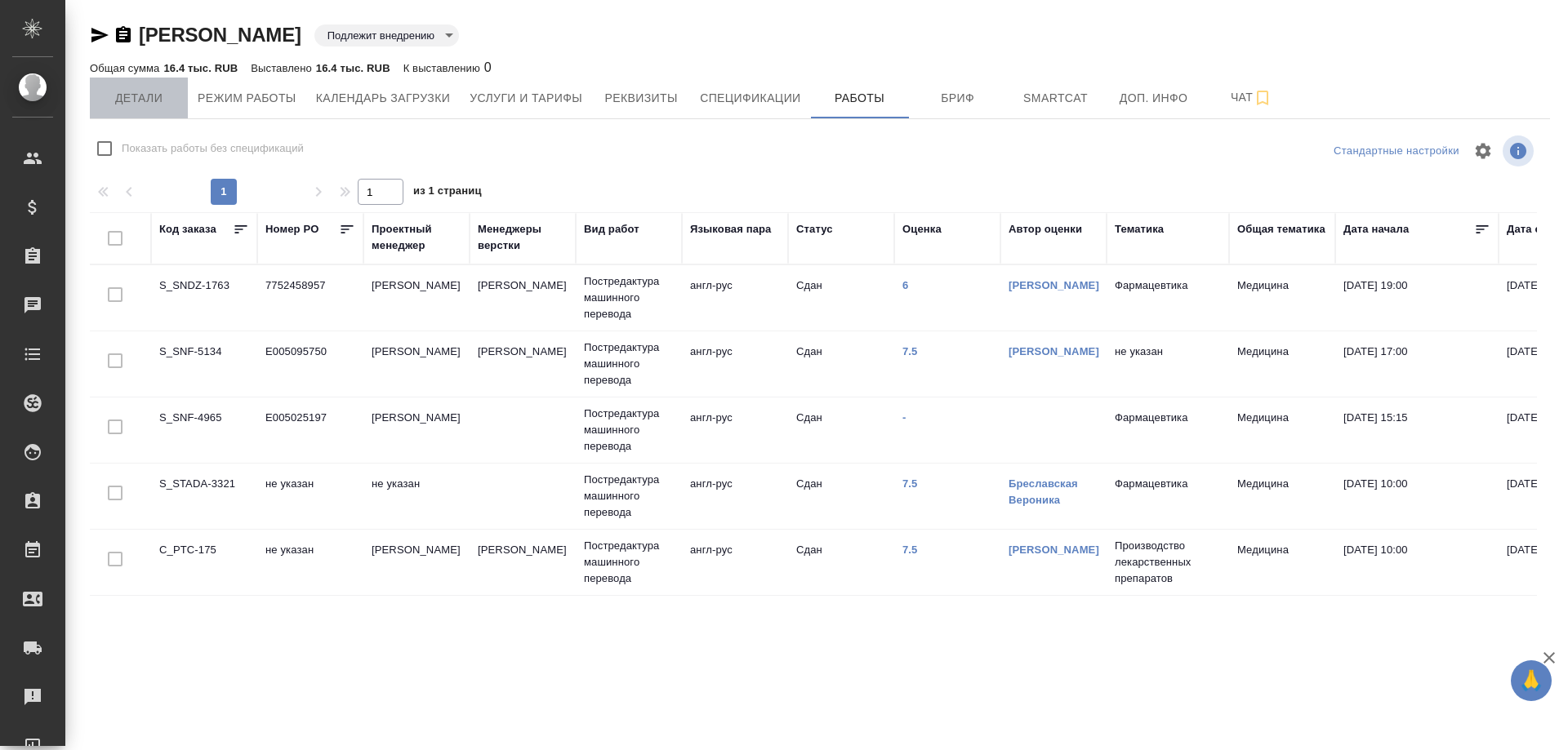
click at [127, 97] on span "Детали" at bounding box center [138, 98] width 78 height 20
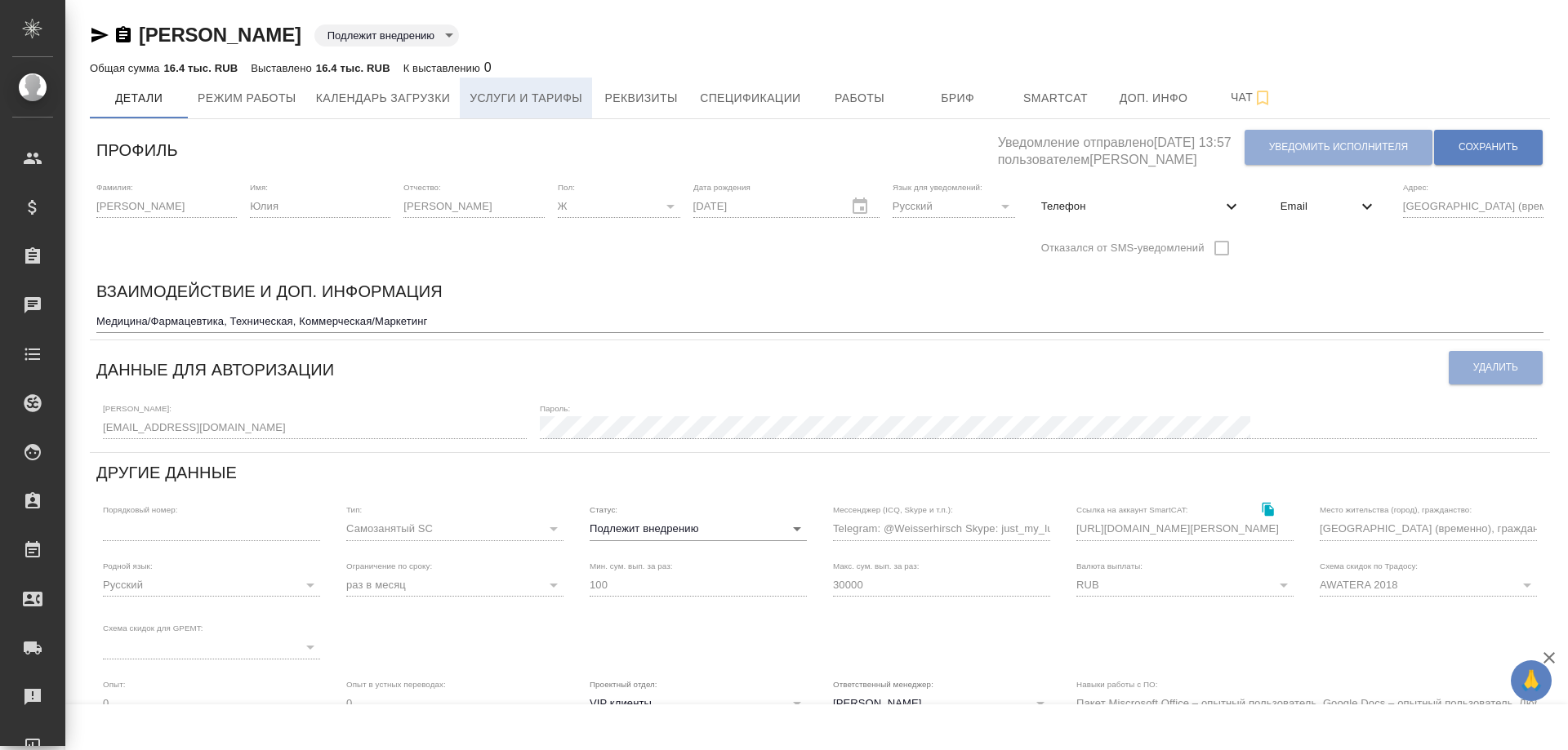
click at [492, 104] on span "Услуги и тарифы" at bounding box center [526, 98] width 113 height 20
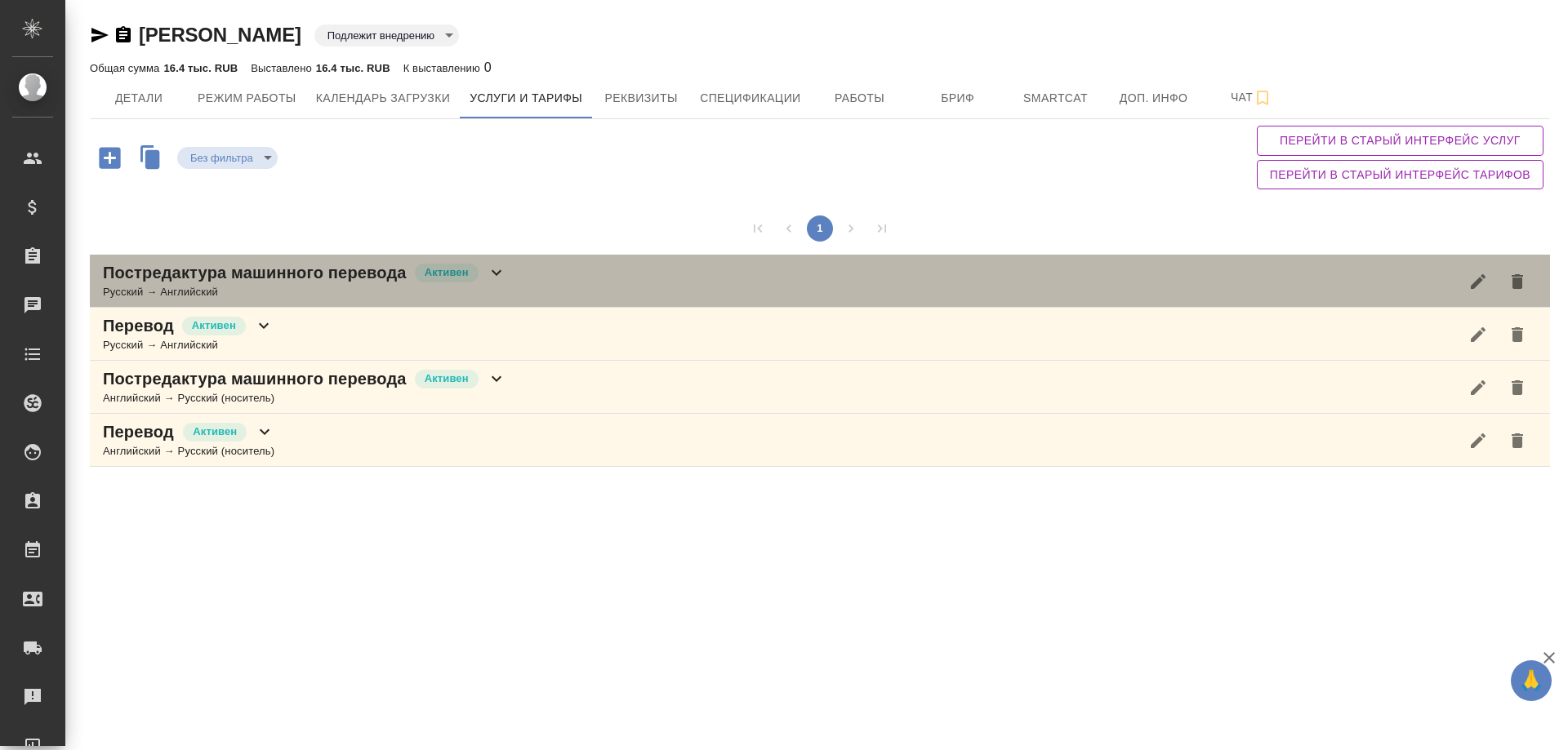
click at [493, 280] on icon at bounding box center [496, 272] width 19 height 19
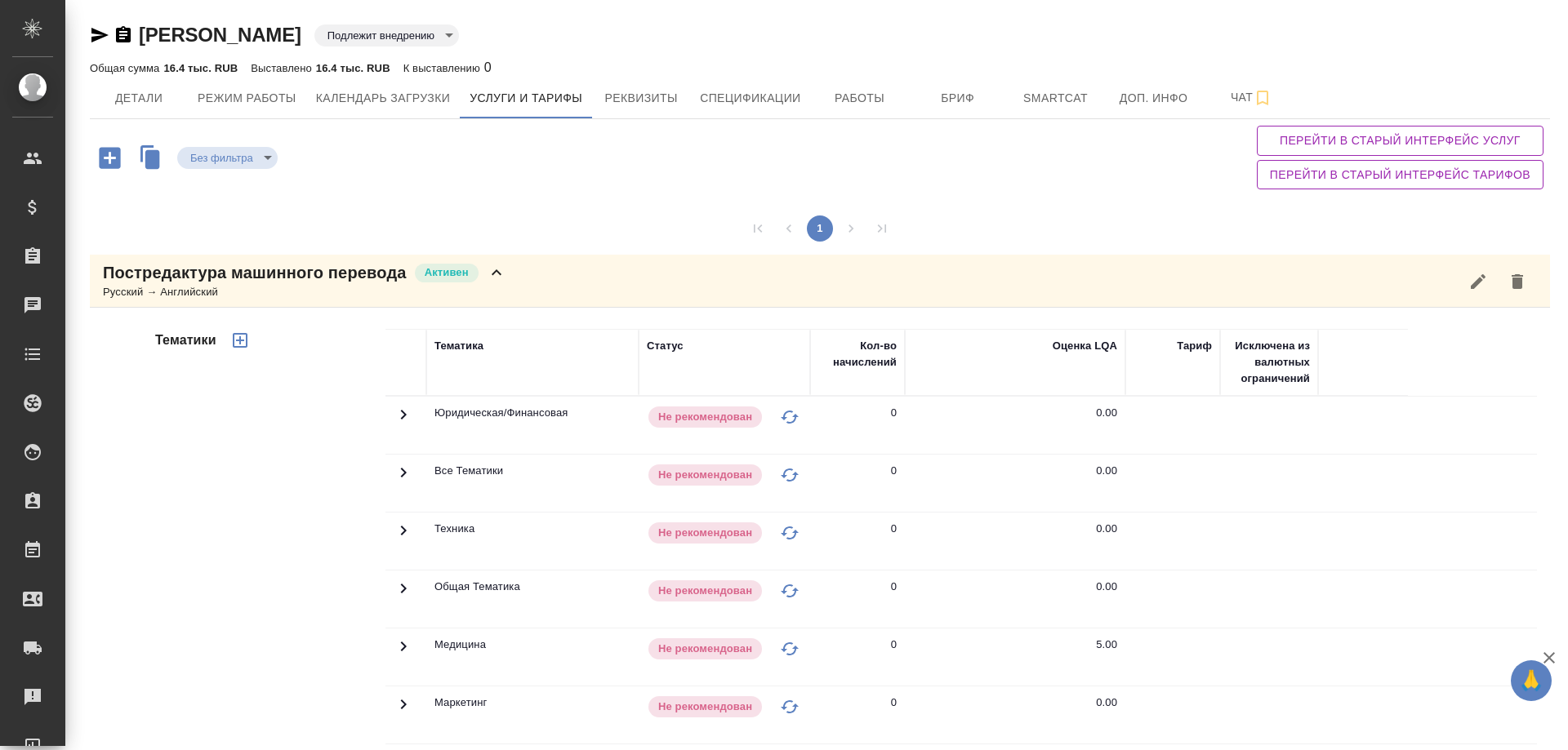
click at [401, 650] on icon at bounding box center [404, 647] width 19 height 19
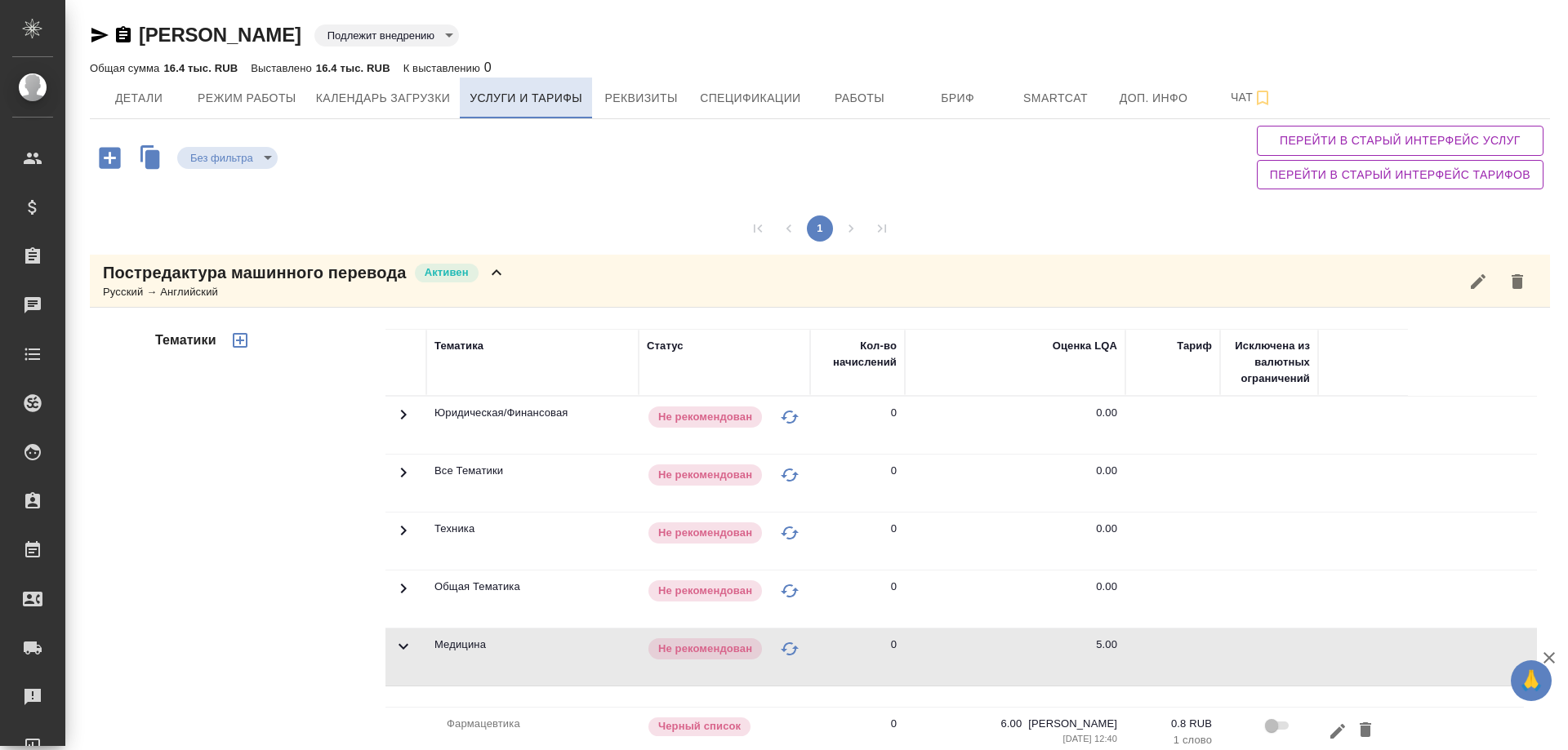
click at [562, 91] on span "Услуги и тарифы" at bounding box center [526, 98] width 113 height 20
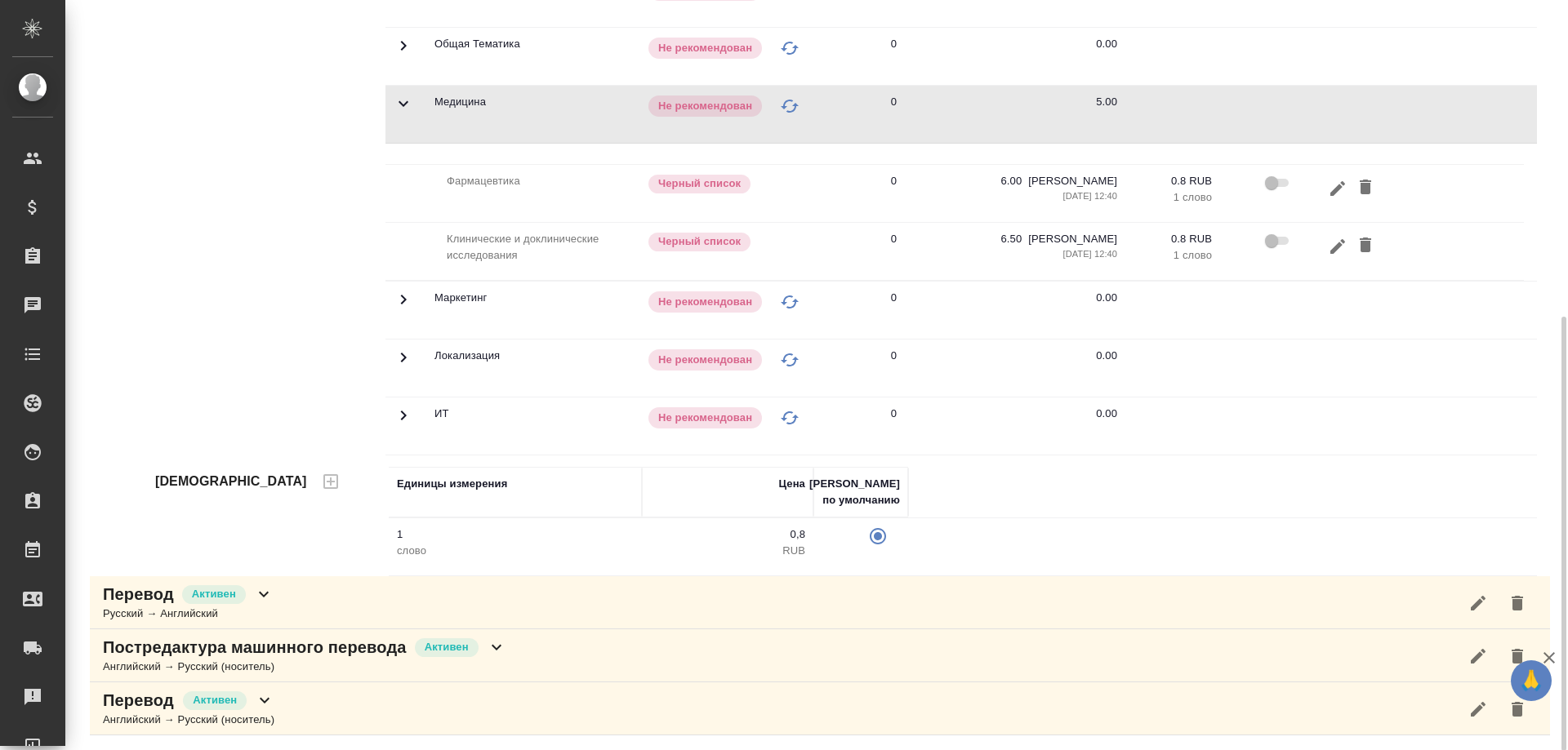
scroll to position [544, 0]
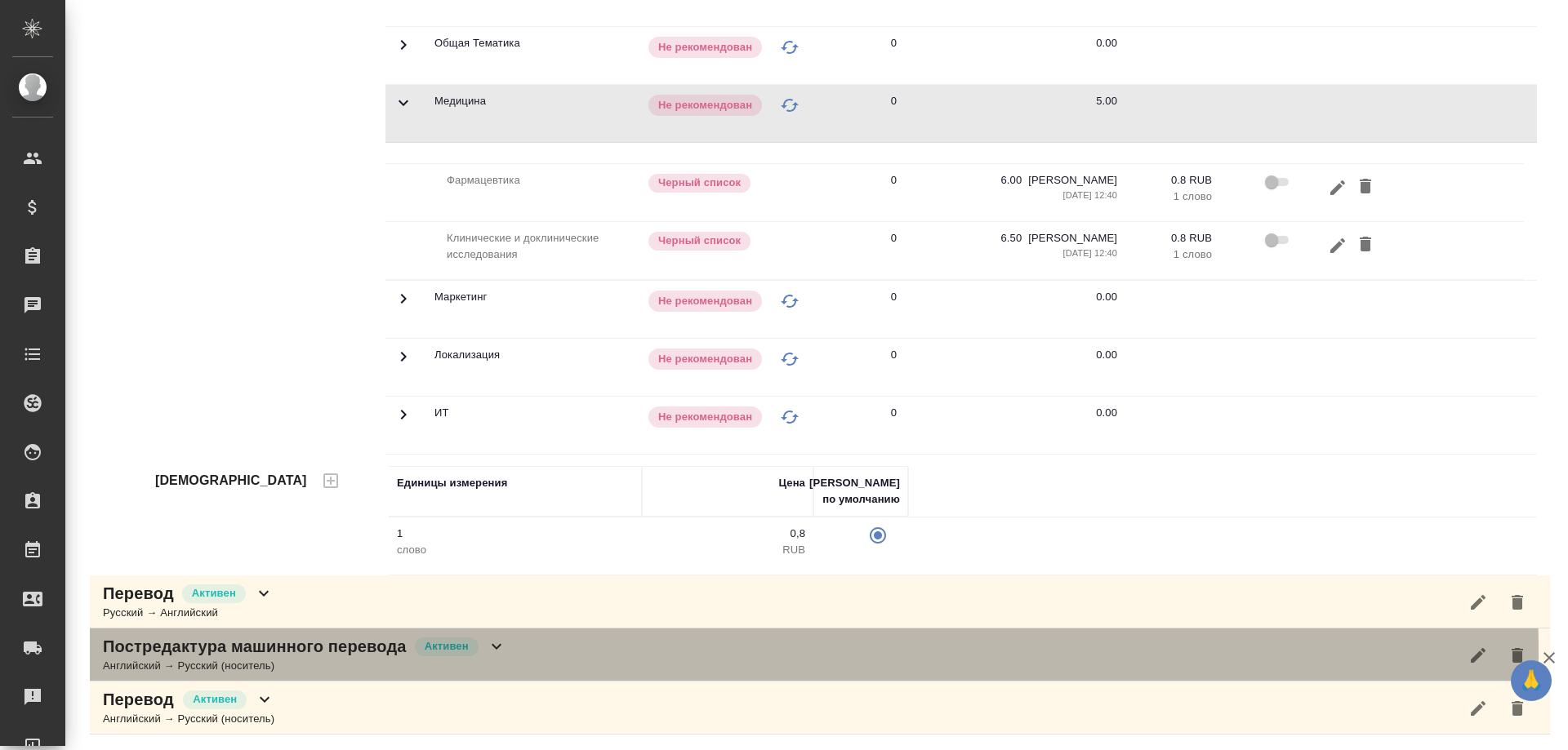
click at [490, 654] on icon at bounding box center [496, 647] width 19 height 19
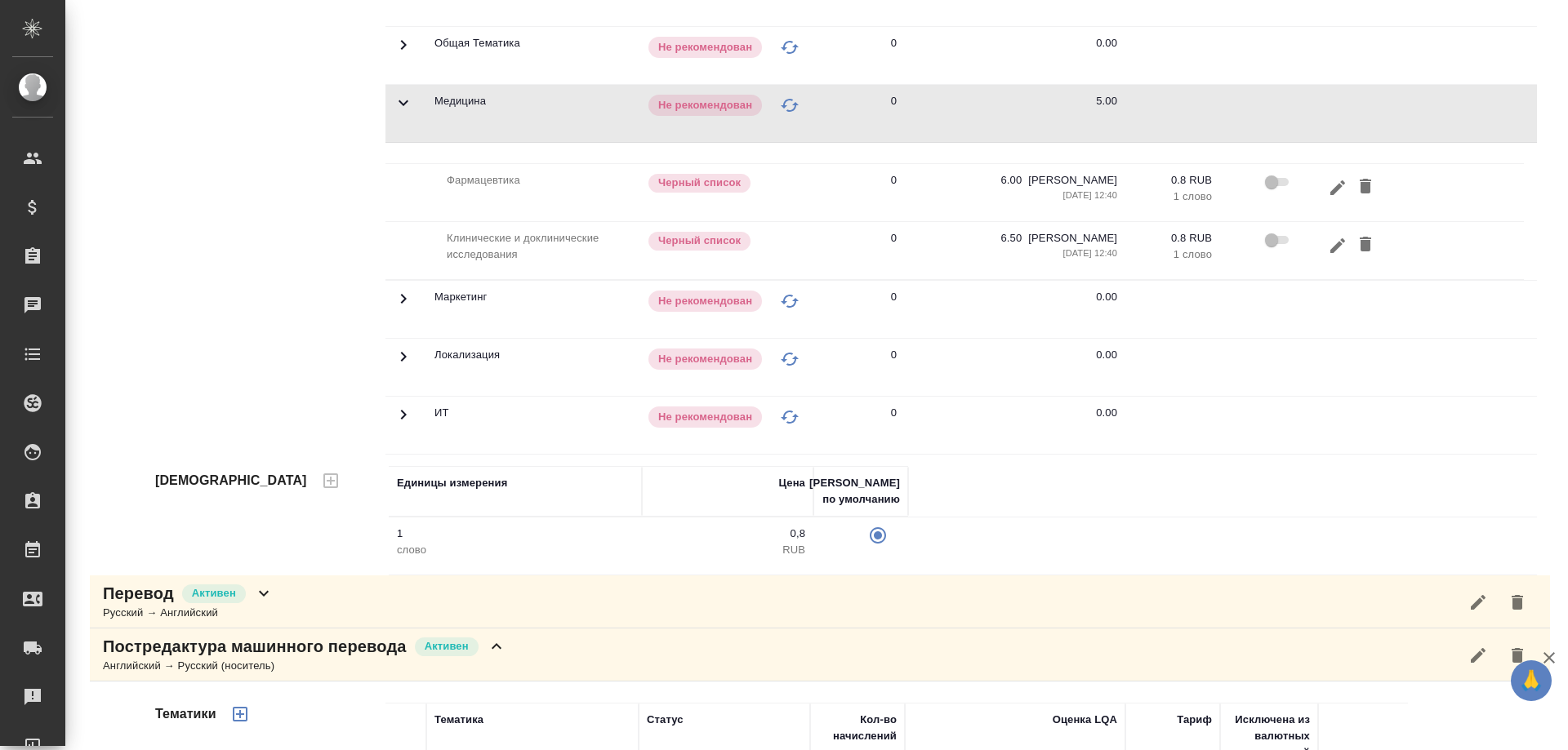
scroll to position [997, 0]
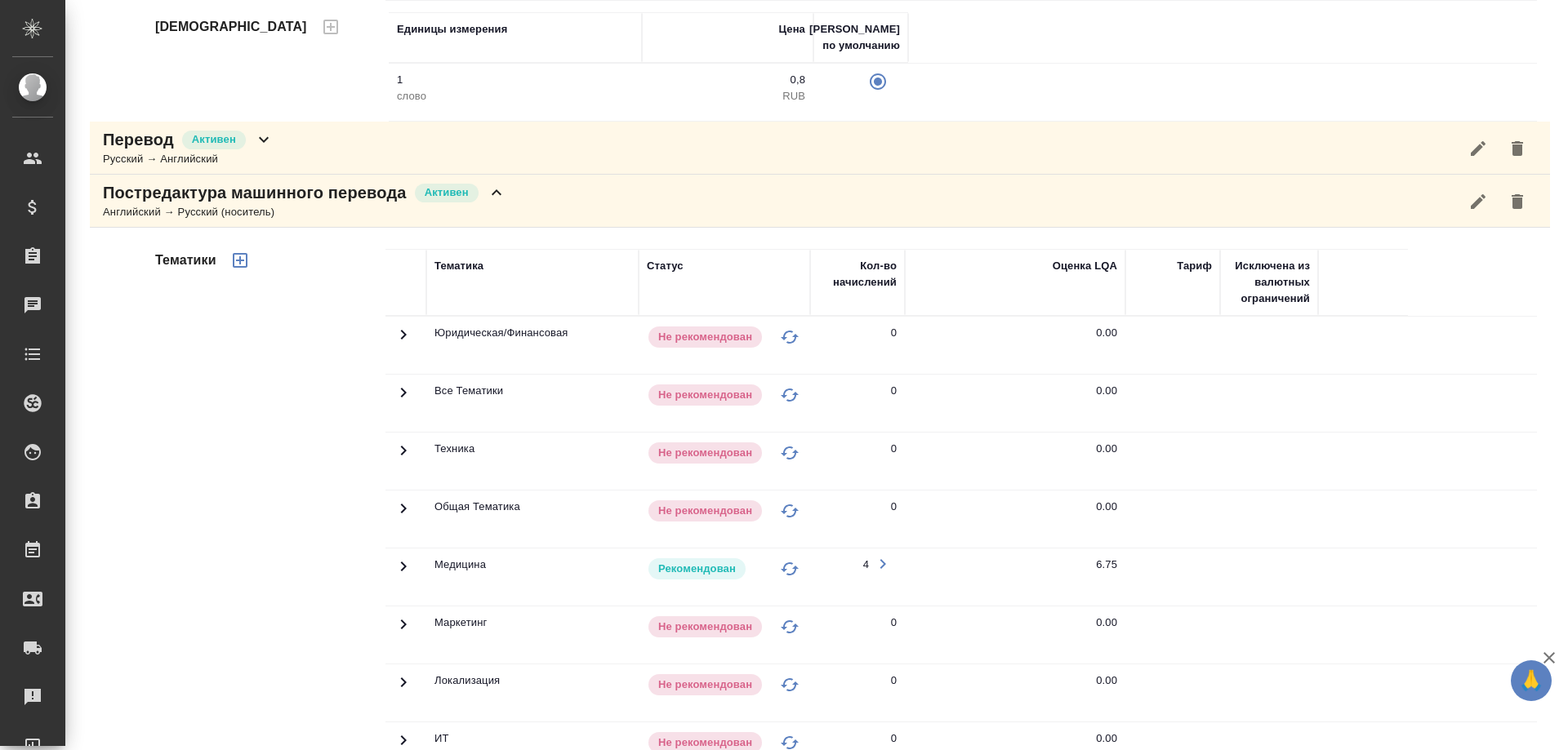
click at [397, 566] on icon at bounding box center [404, 566] width 19 height 19
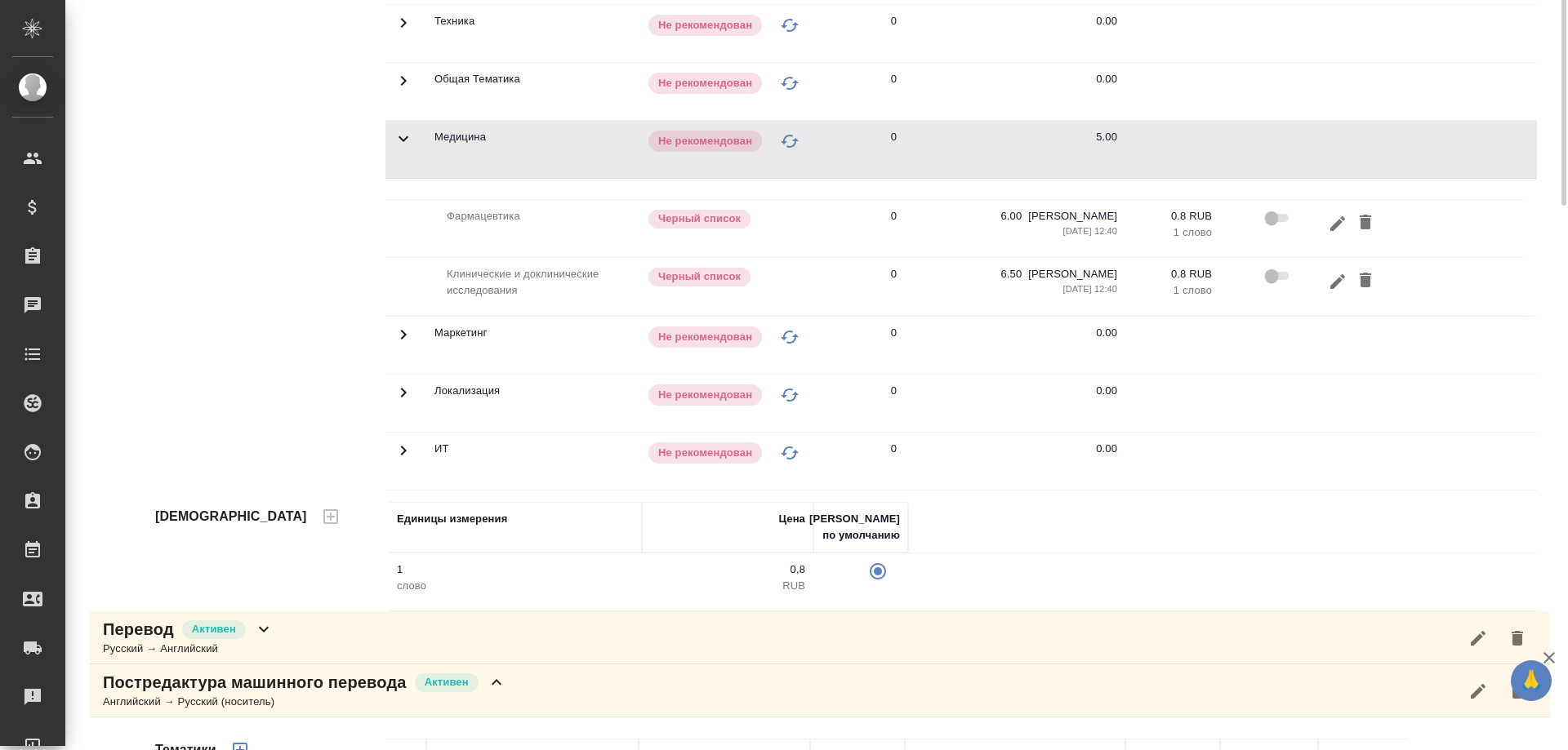
scroll to position [18, 0]
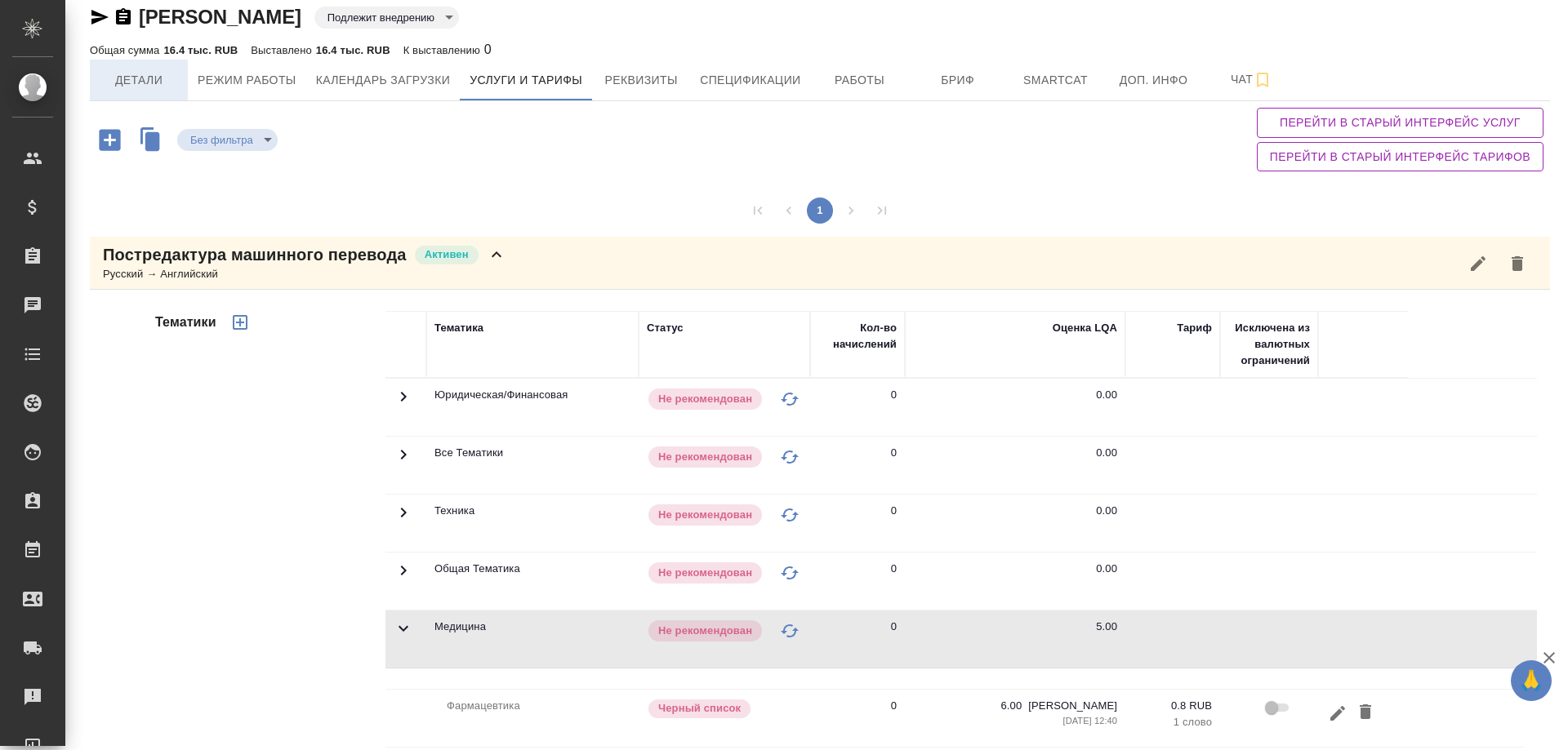
click at [141, 77] on span "Детали" at bounding box center [138, 80] width 78 height 20
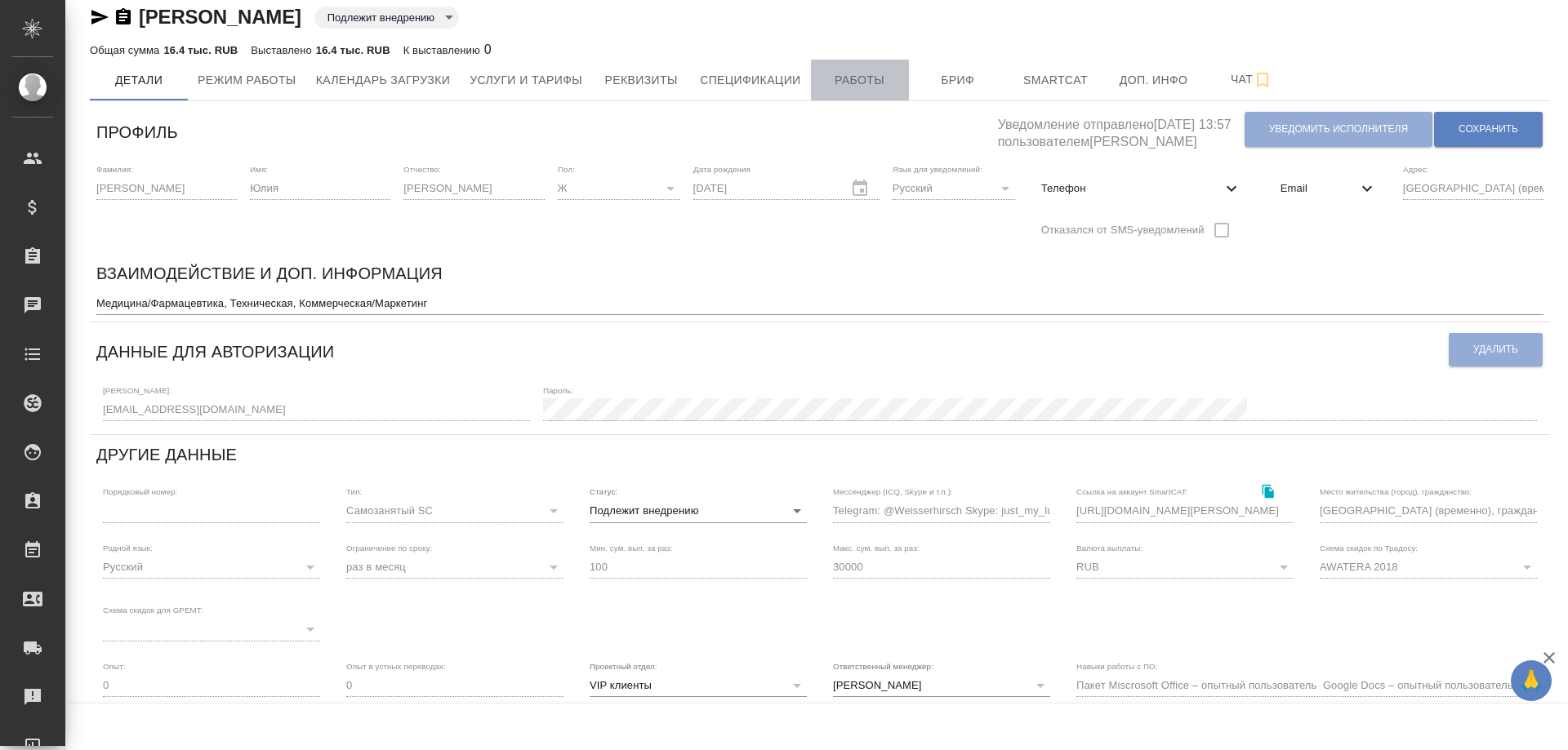
click at [876, 81] on span "Работы" at bounding box center [859, 80] width 78 height 20
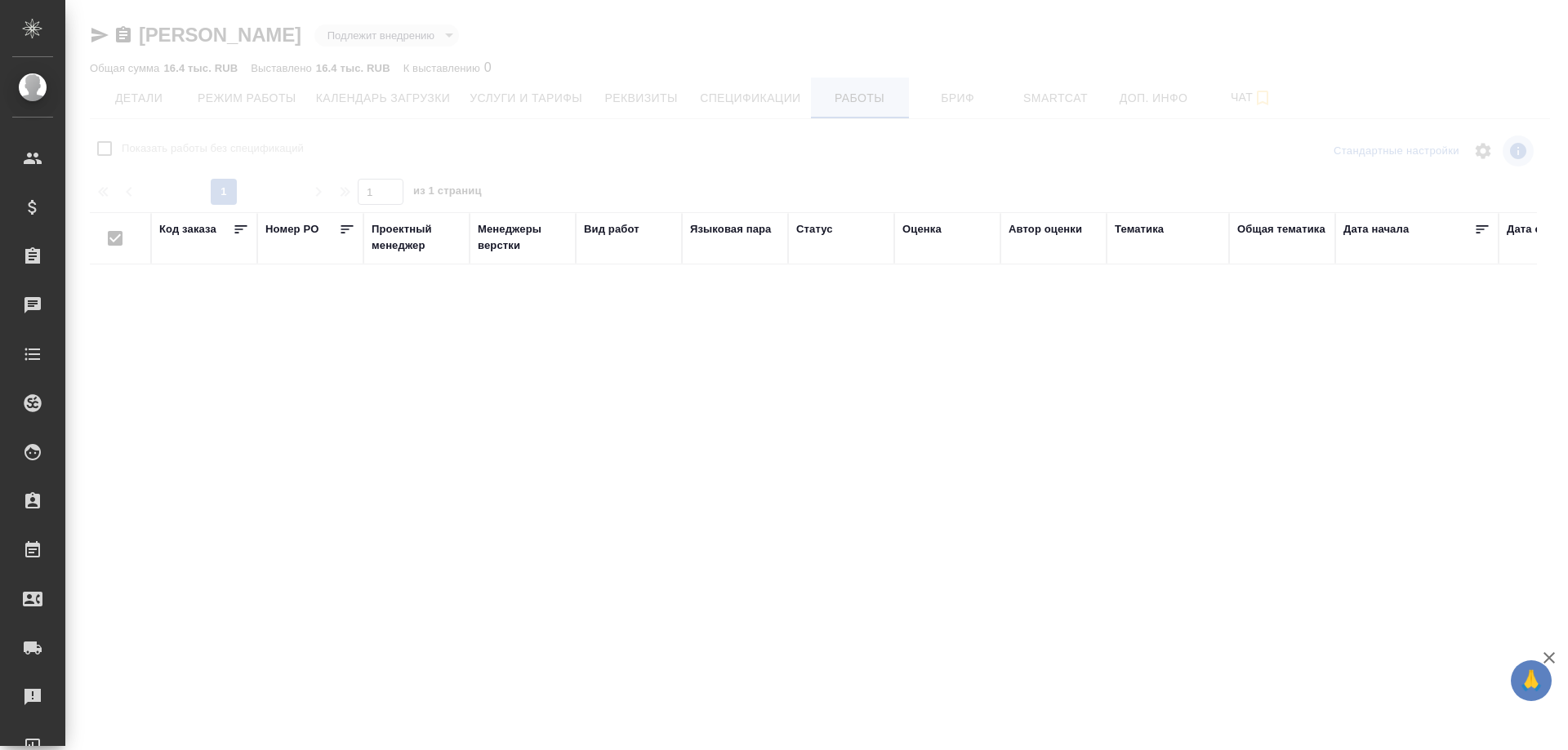
checkbox input "false"
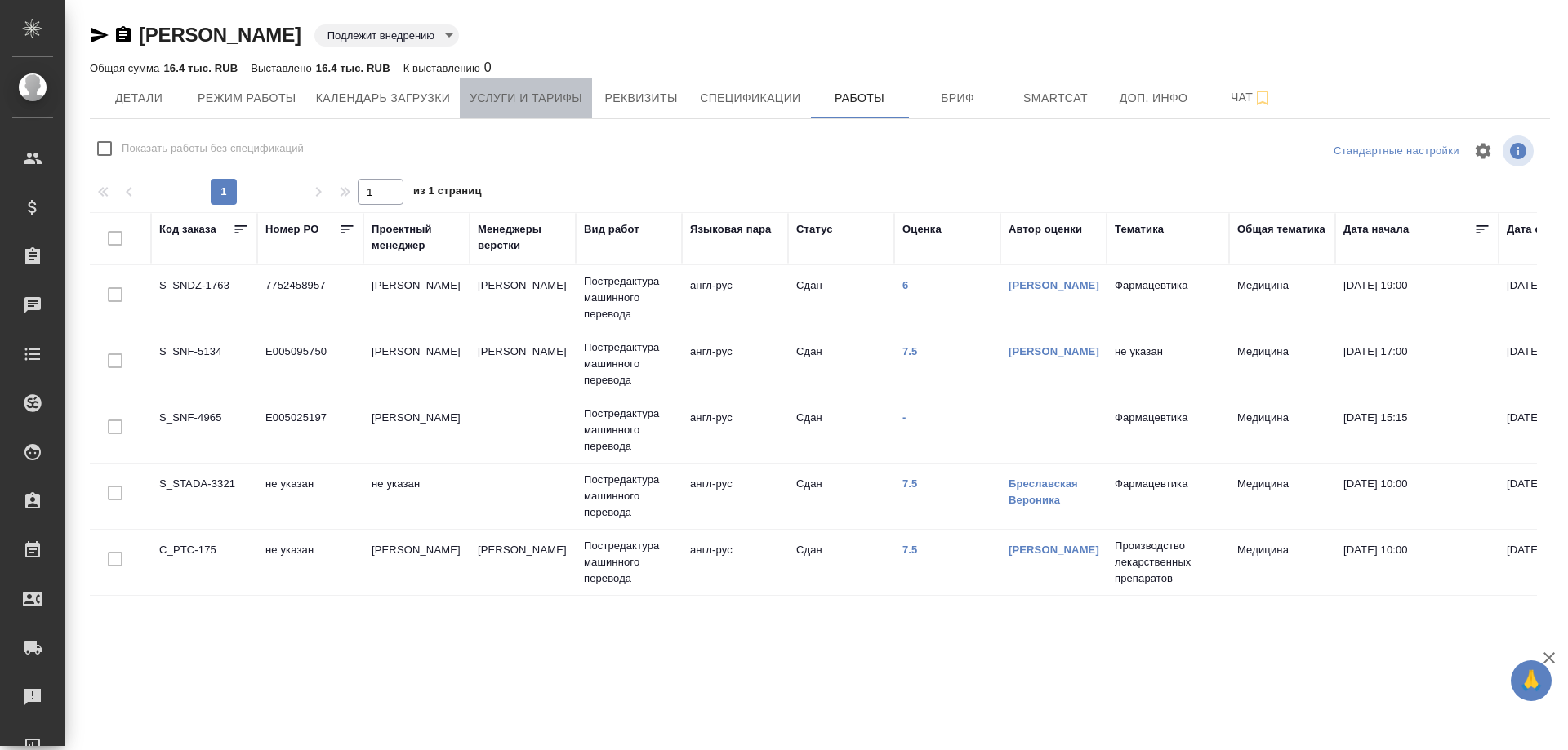
click at [486, 98] on span "Услуги и тарифы" at bounding box center [526, 98] width 113 height 20
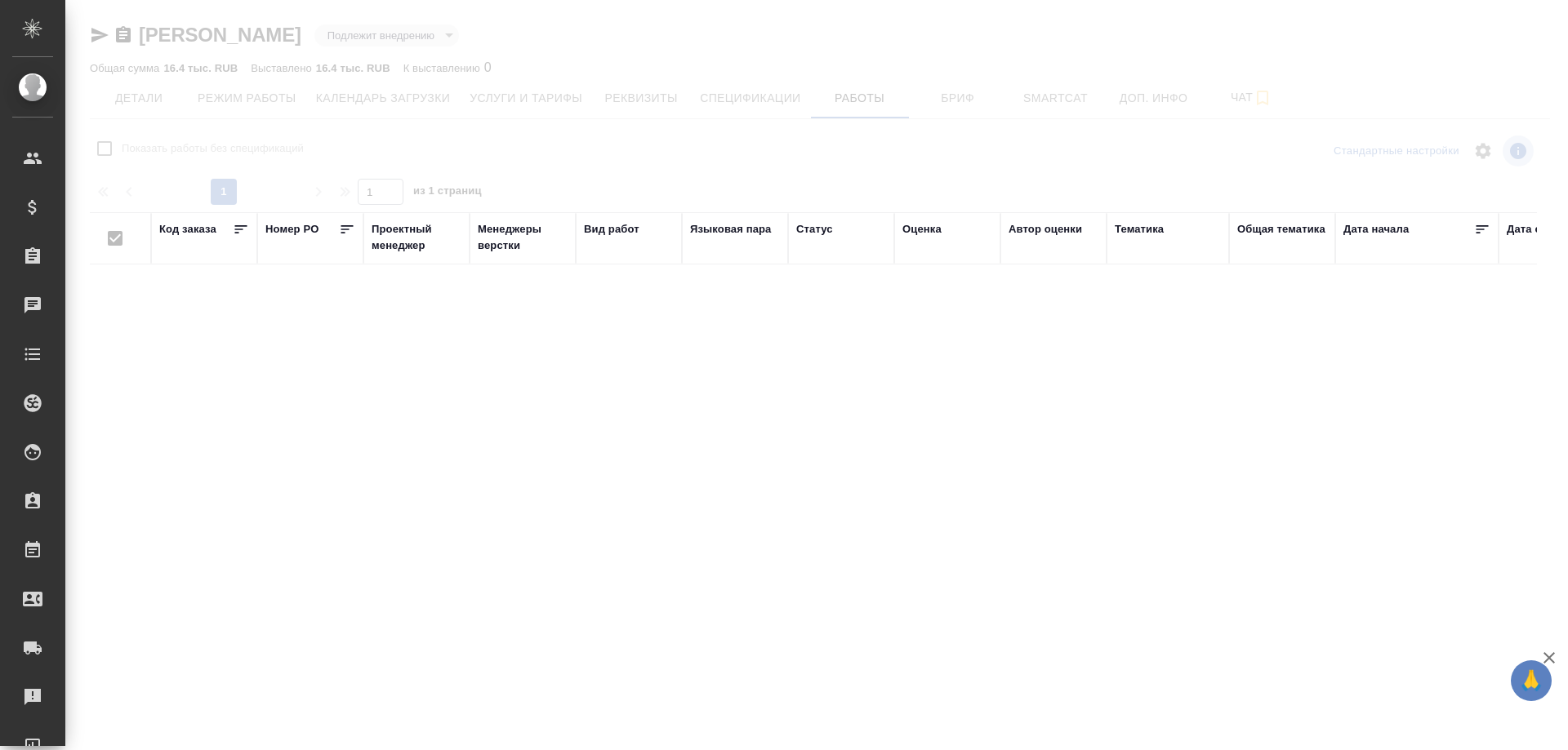
checkbox input "false"
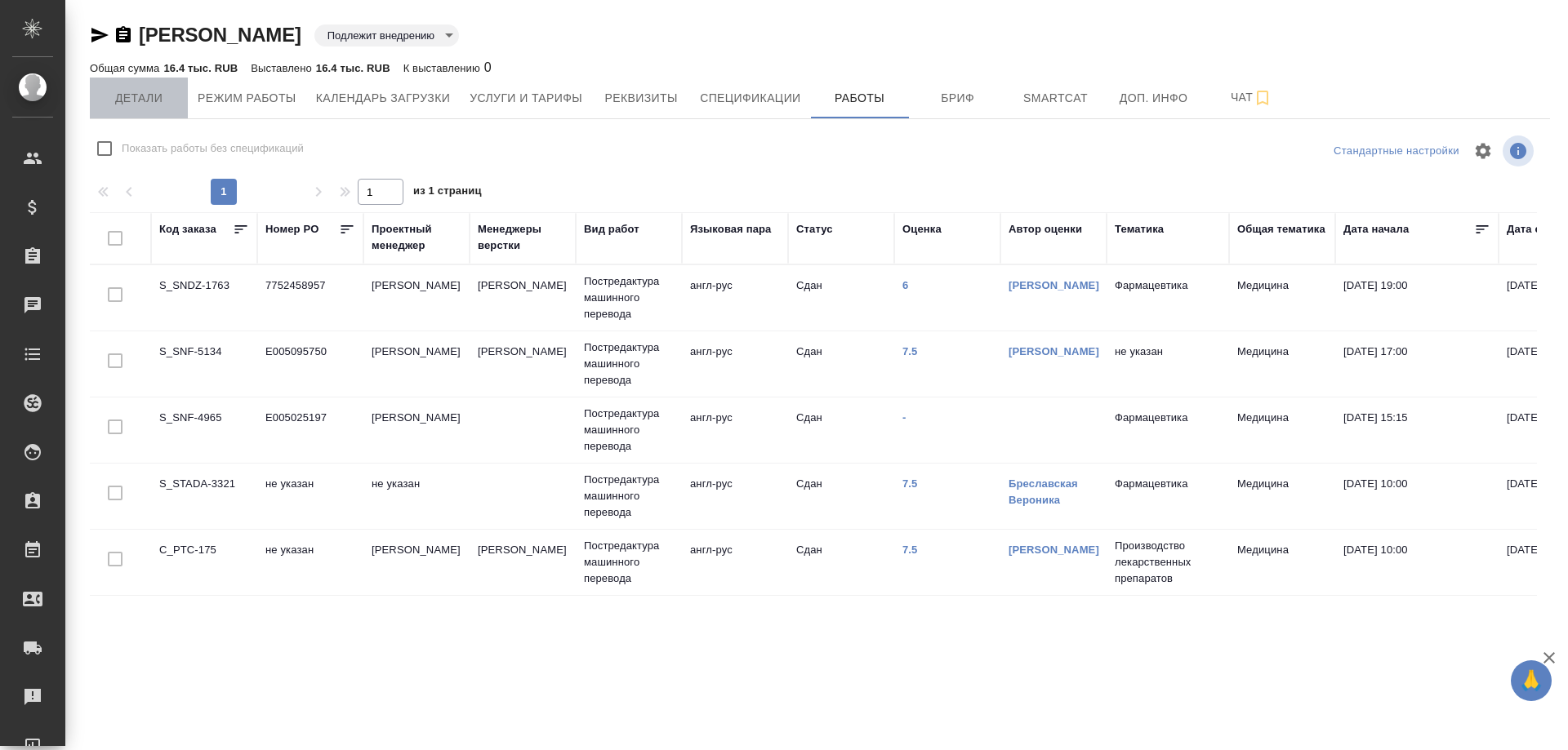
click at [121, 100] on span "Детали" at bounding box center [138, 98] width 78 height 20
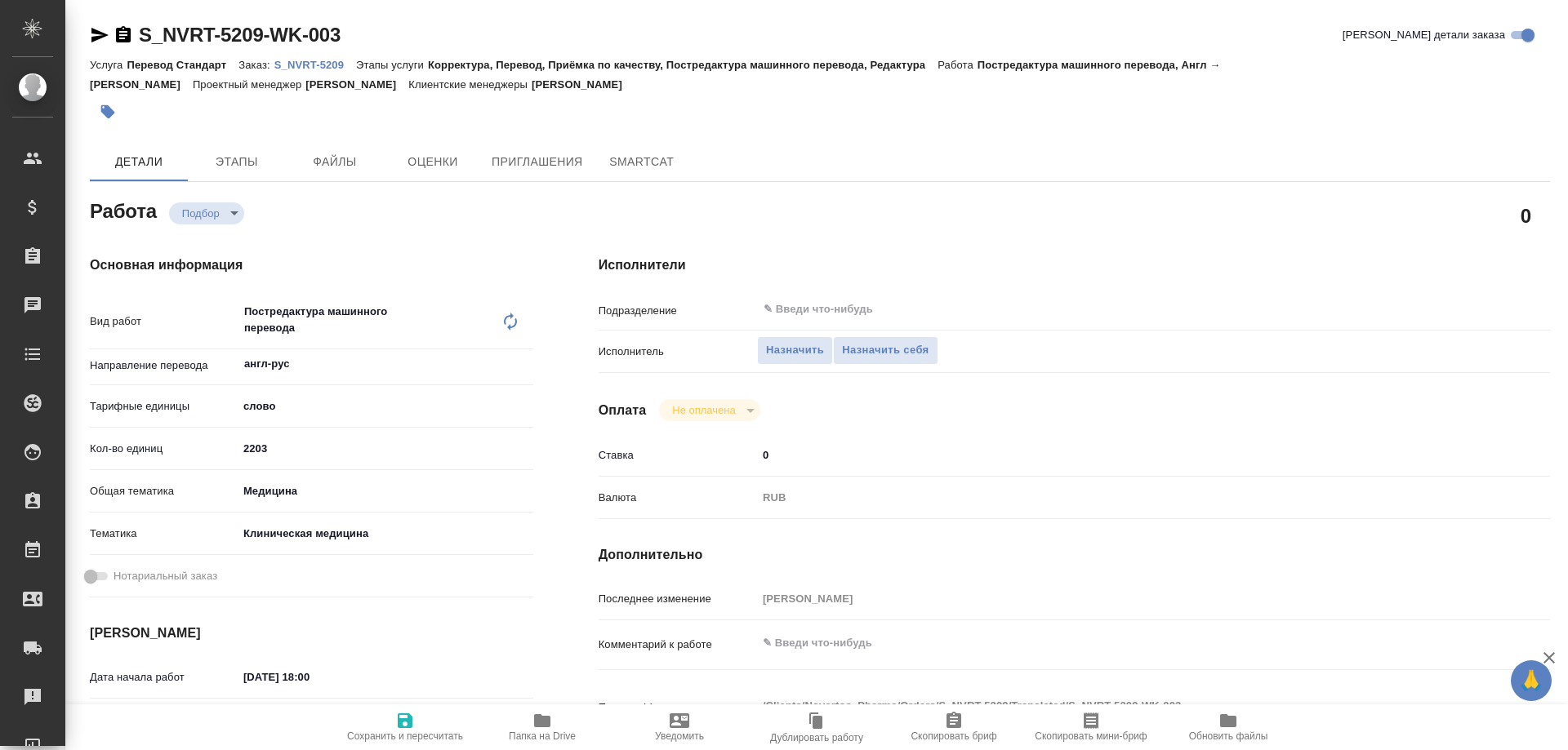
type textarea "x"
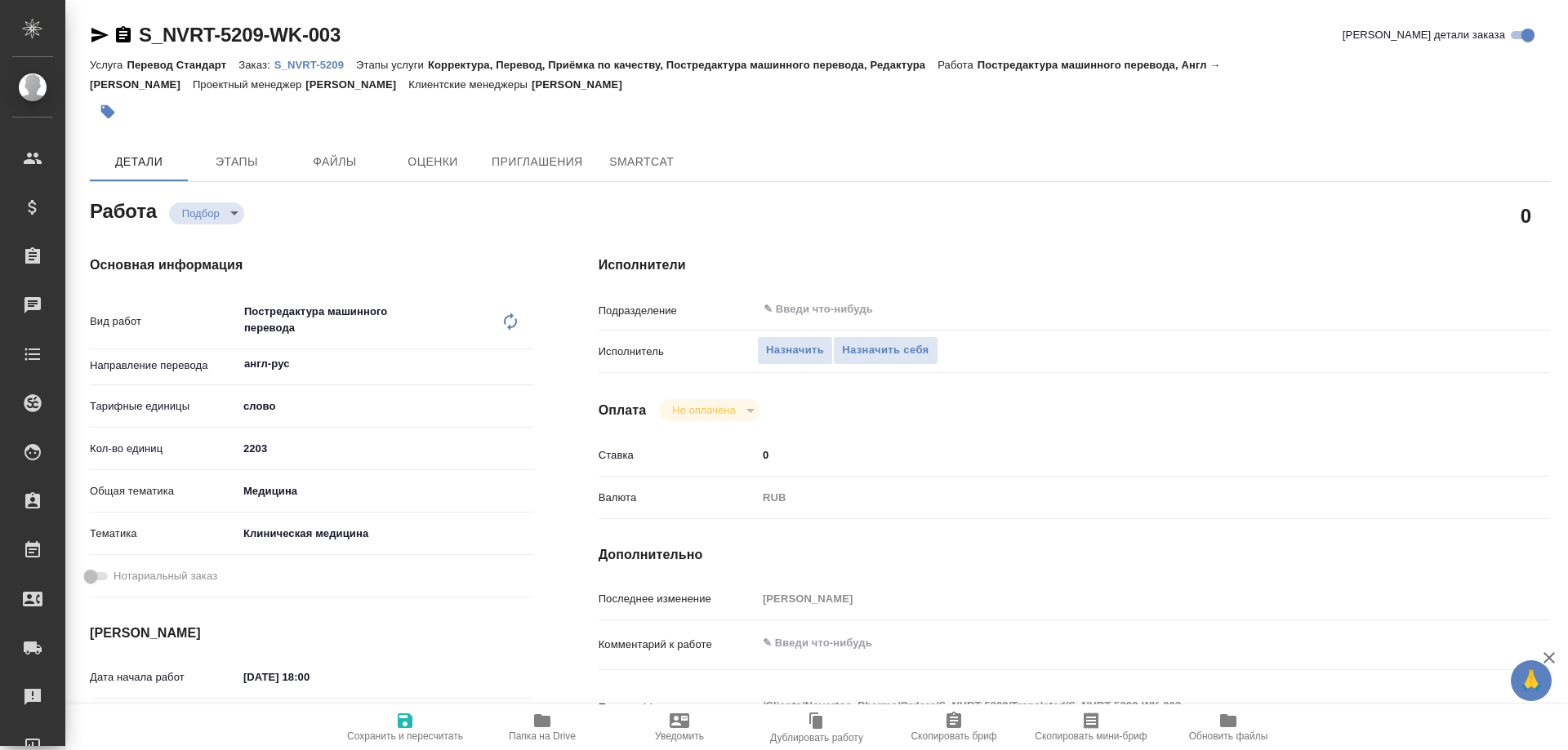
type textarea "x"
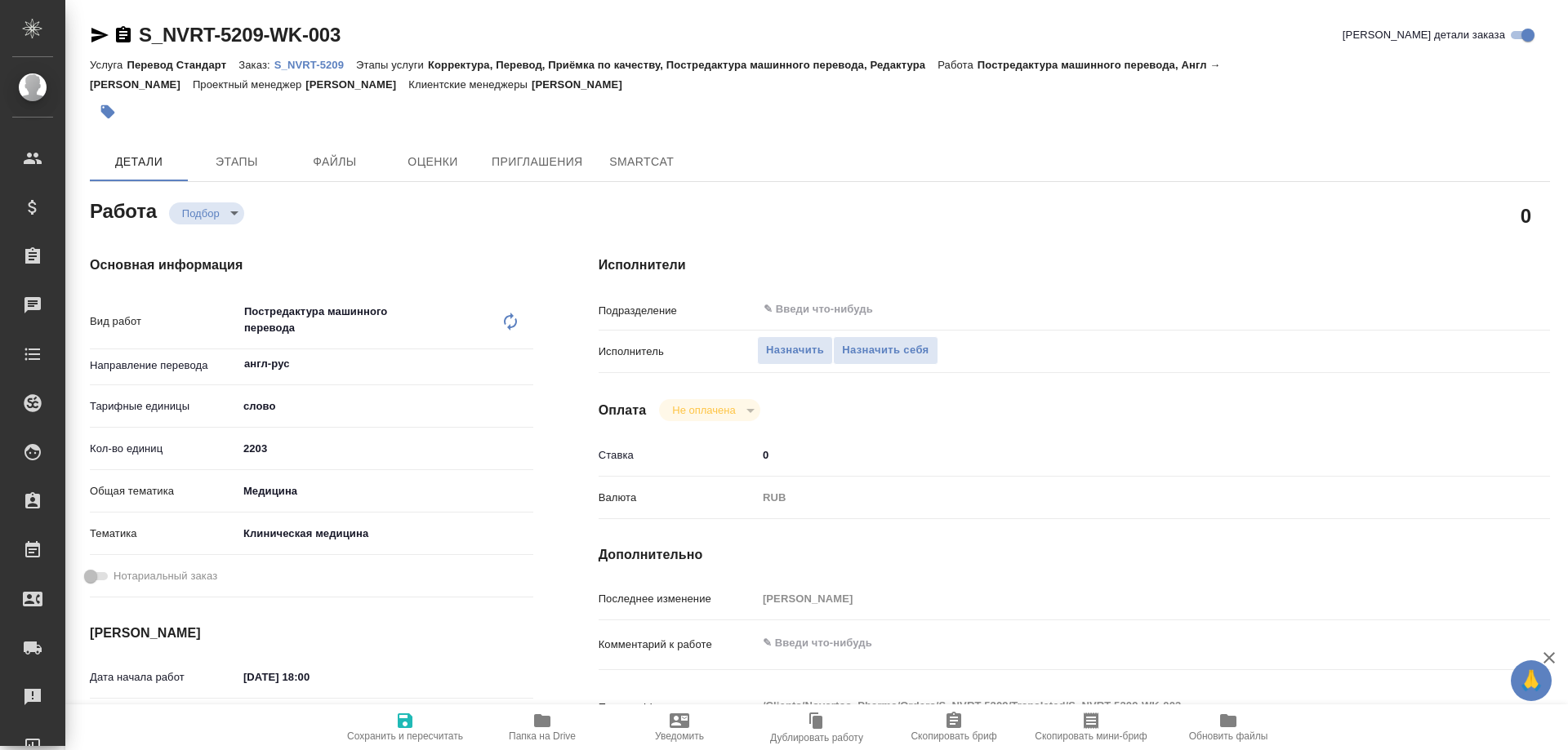
type textarea "x"
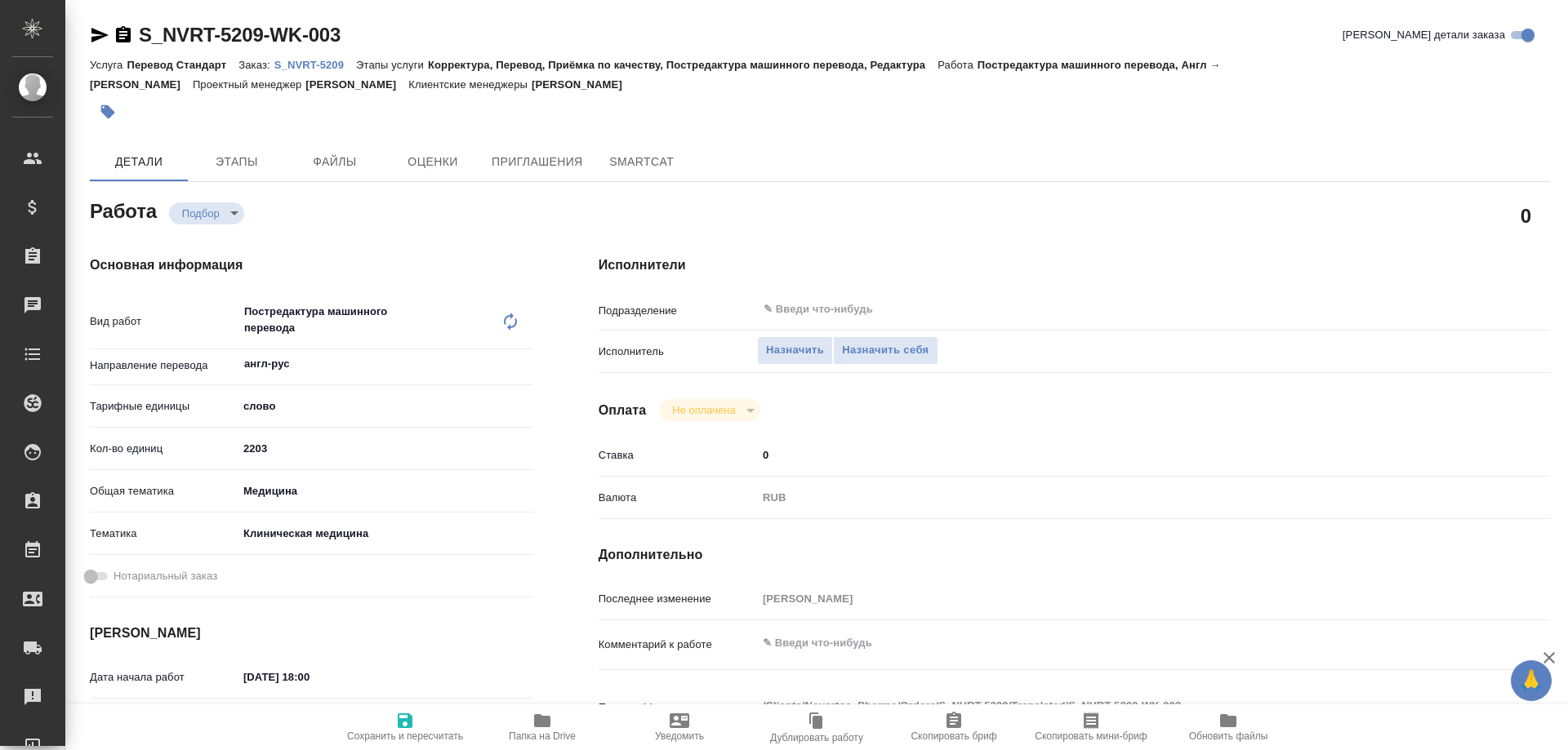
type textarea "x"
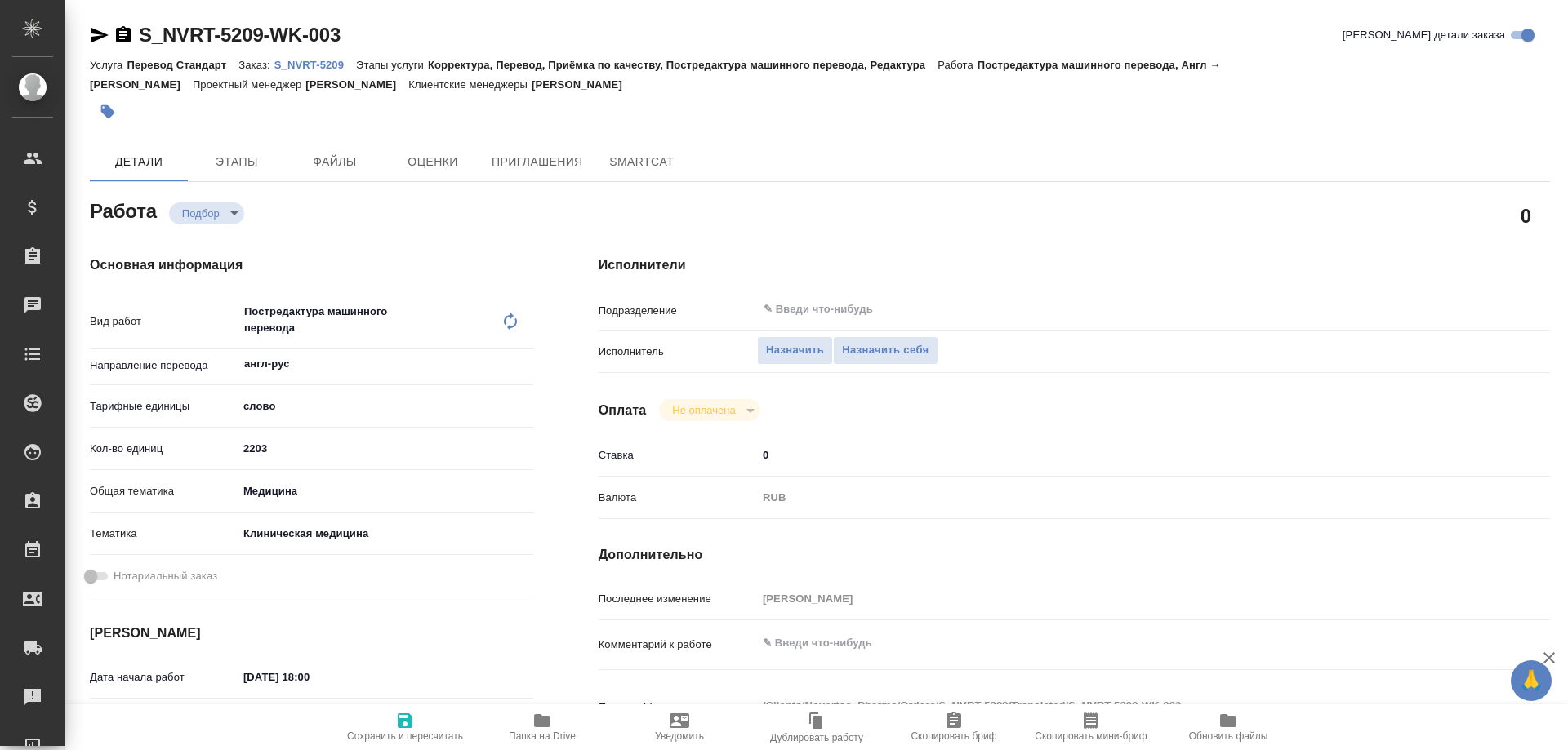
type textarea "x"
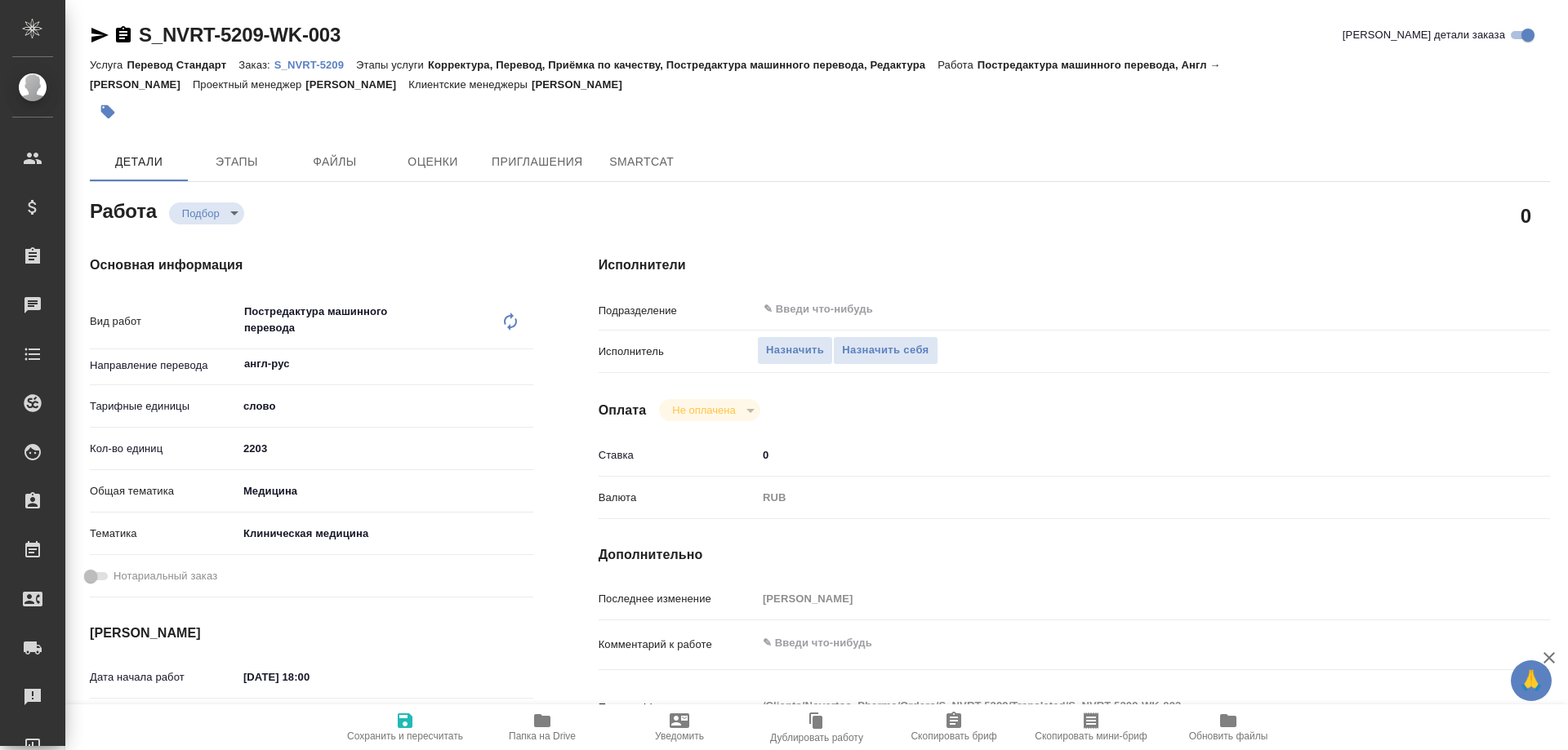
click at [539, 729] on icon "button" at bounding box center [542, 721] width 19 height 19
type textarea "x"
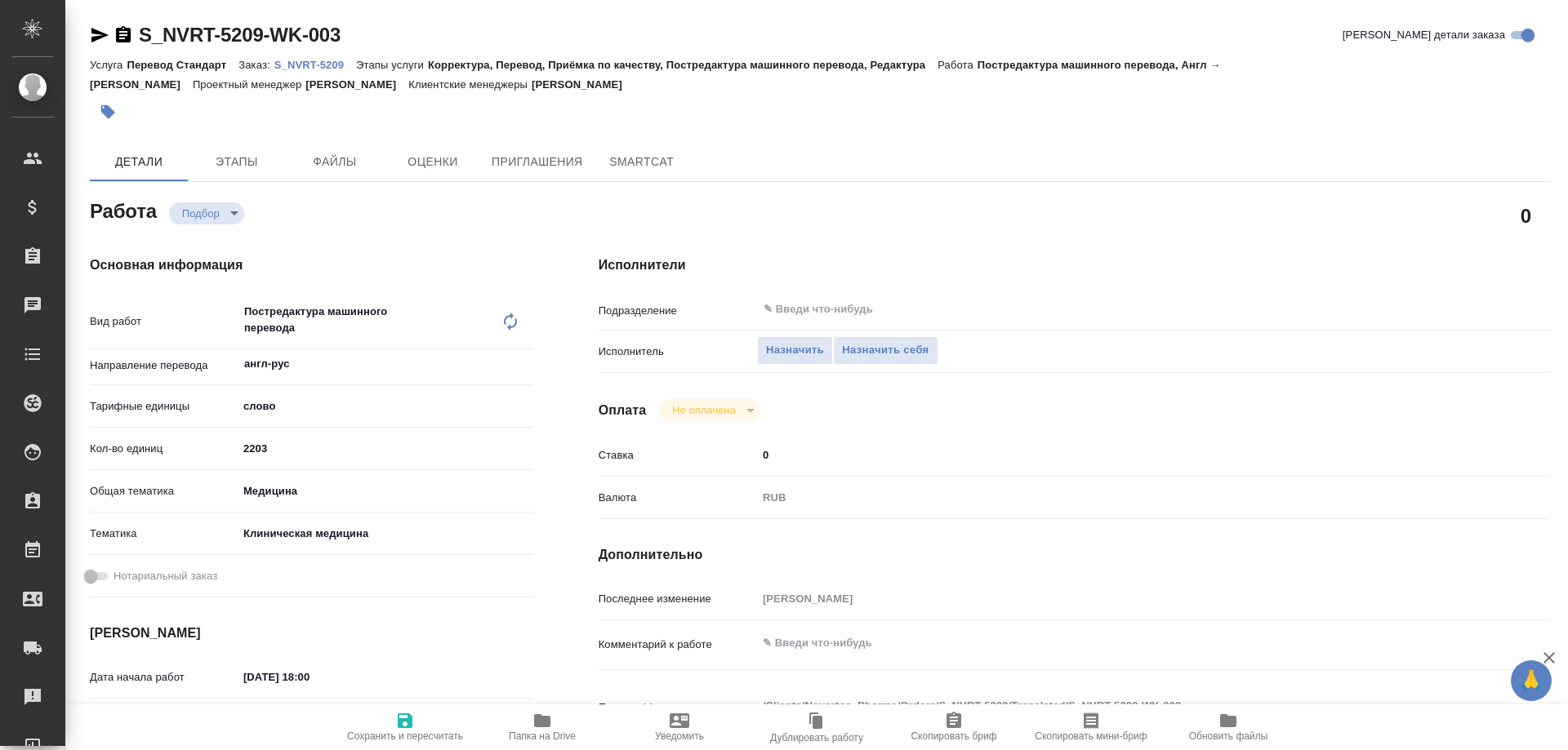
type textarea "x"
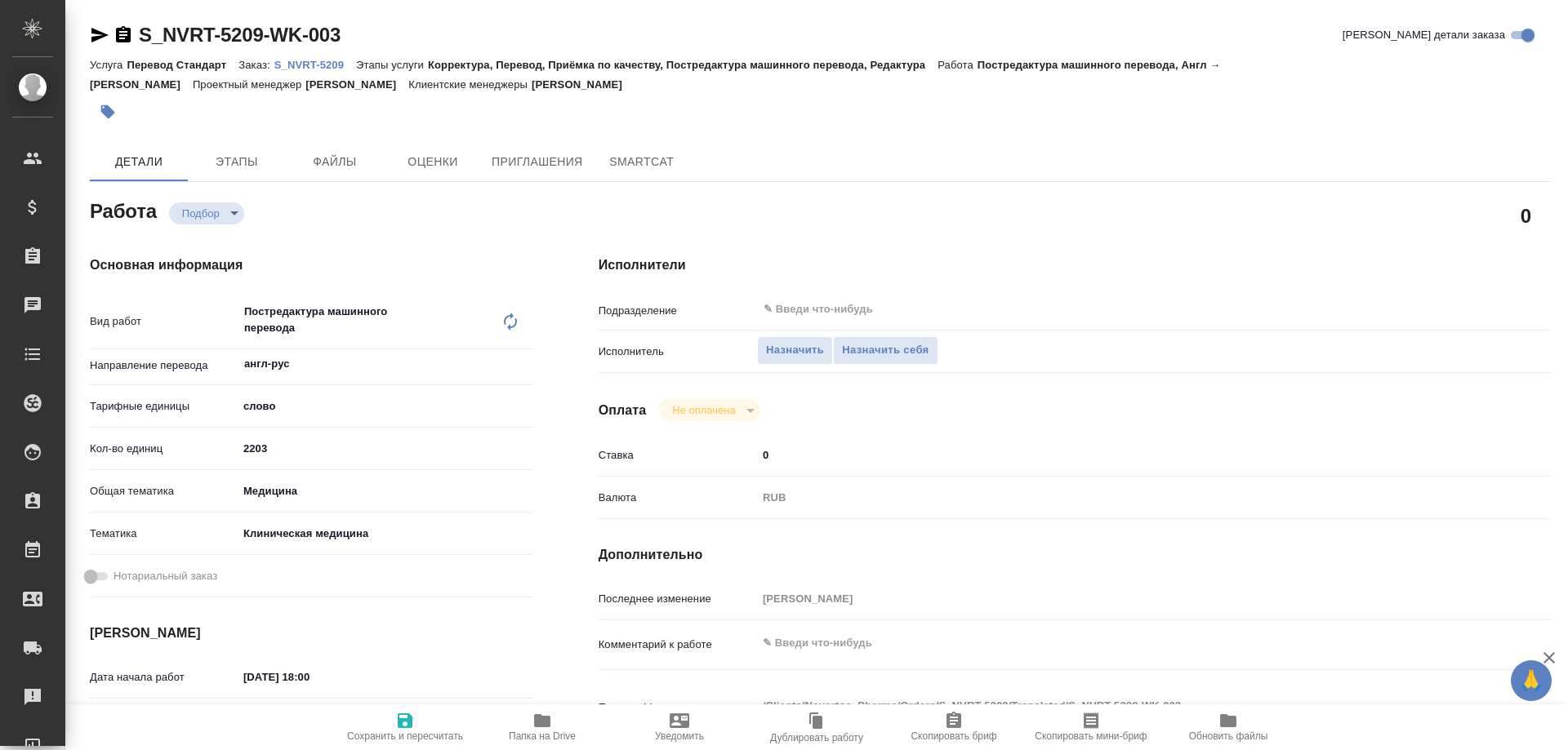
type textarea "x"
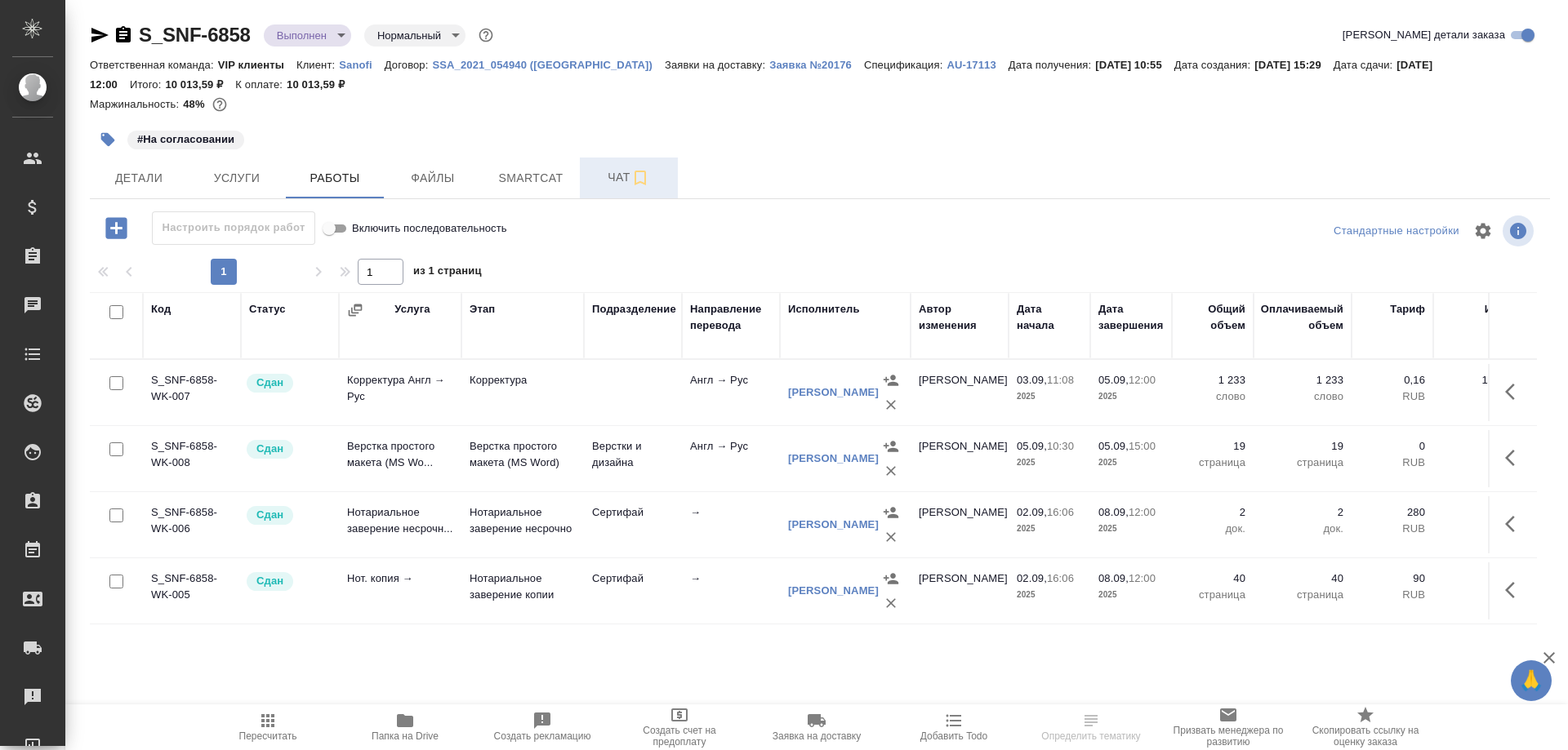
click at [616, 180] on span "Чат" at bounding box center [628, 177] width 78 height 20
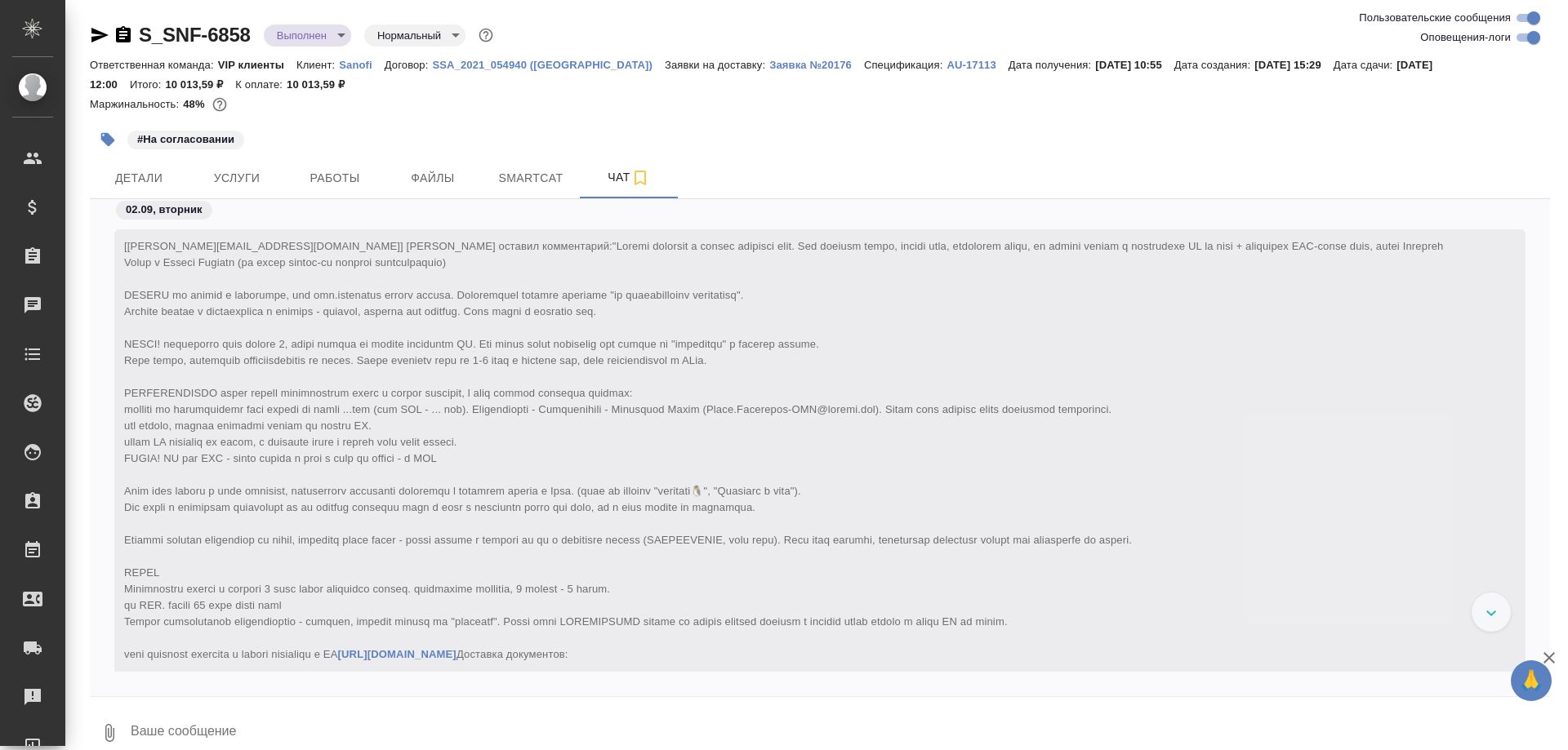
scroll to position [44030, 0]
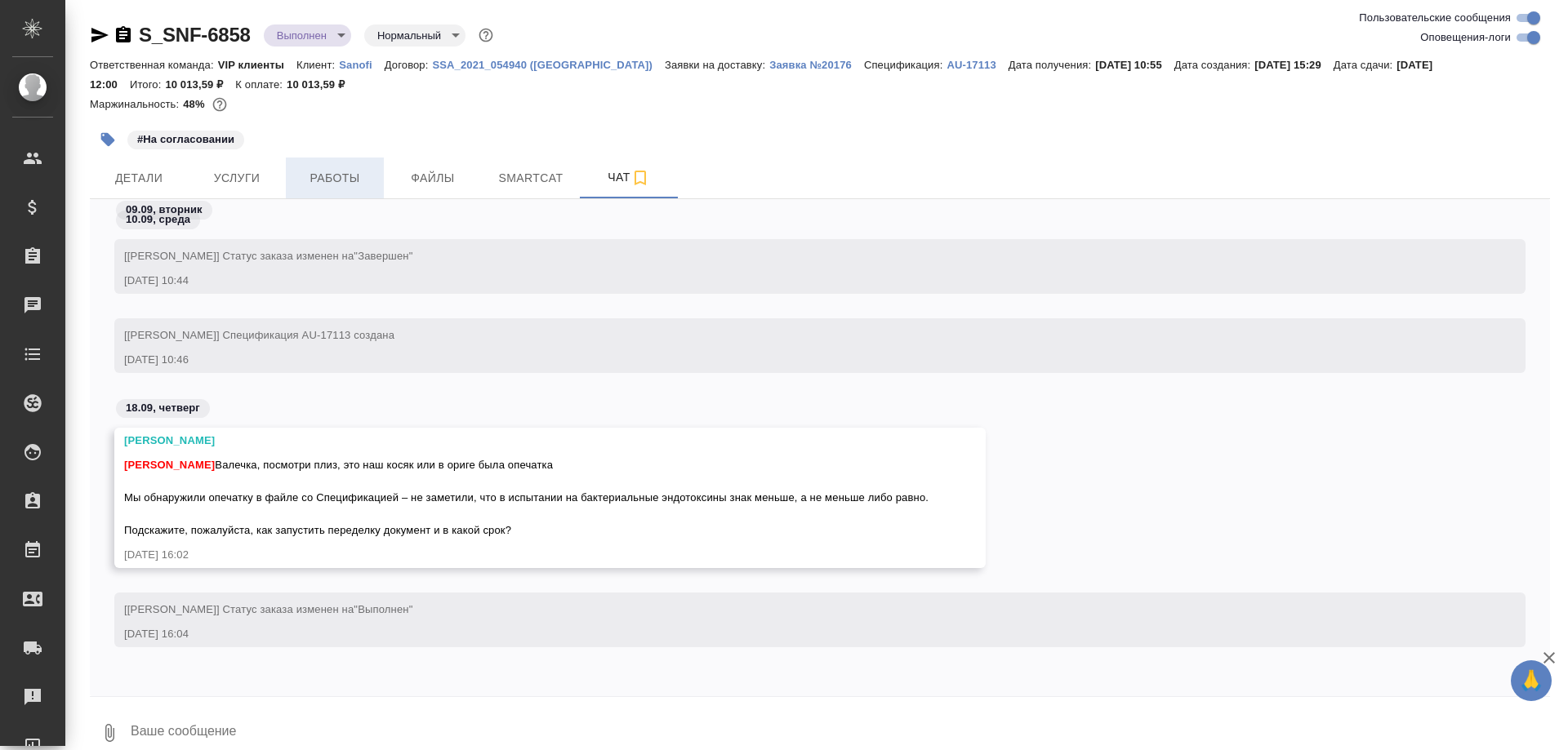
click at [343, 181] on span "Работы" at bounding box center [334, 178] width 78 height 20
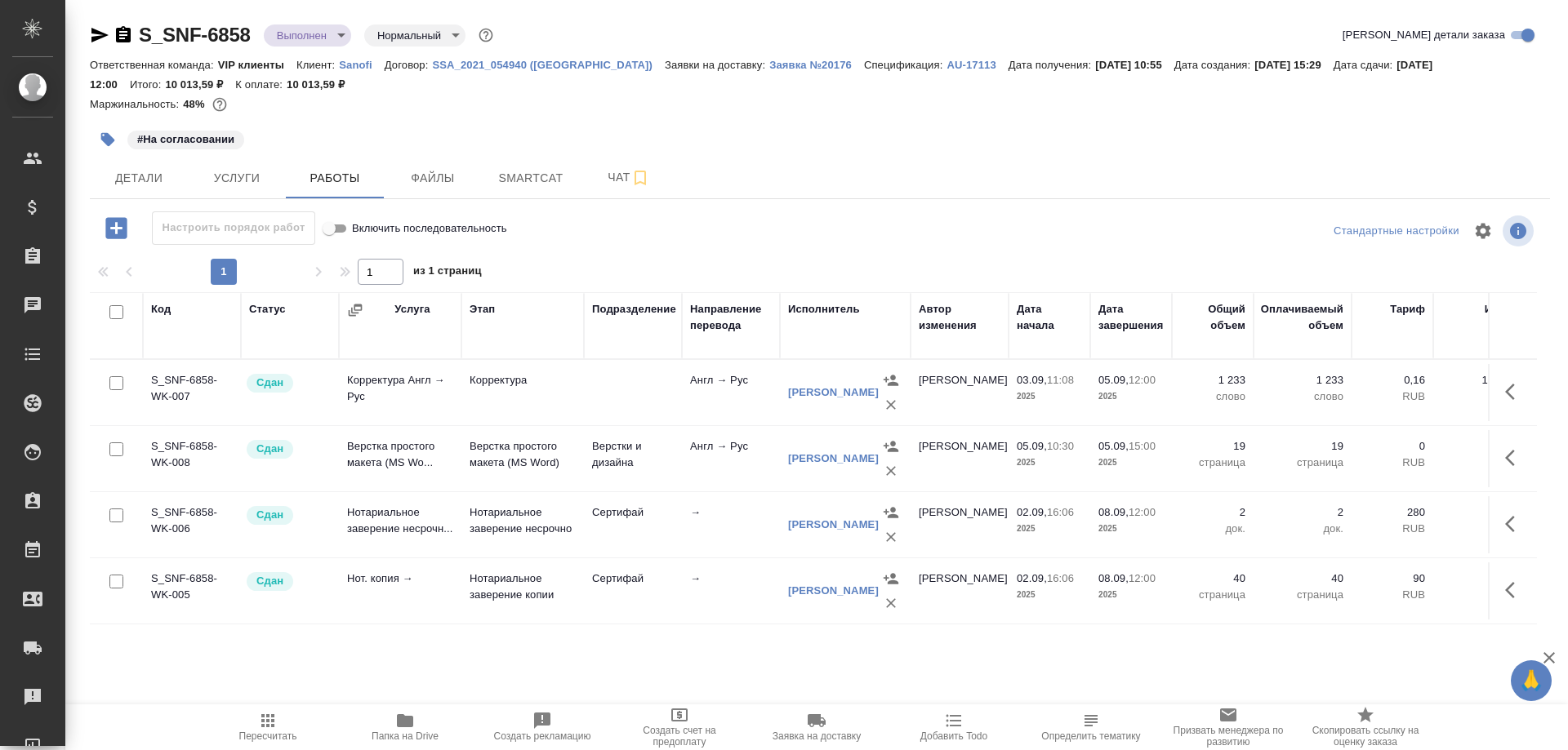
click at [398, 729] on icon "button" at bounding box center [405, 721] width 19 height 19
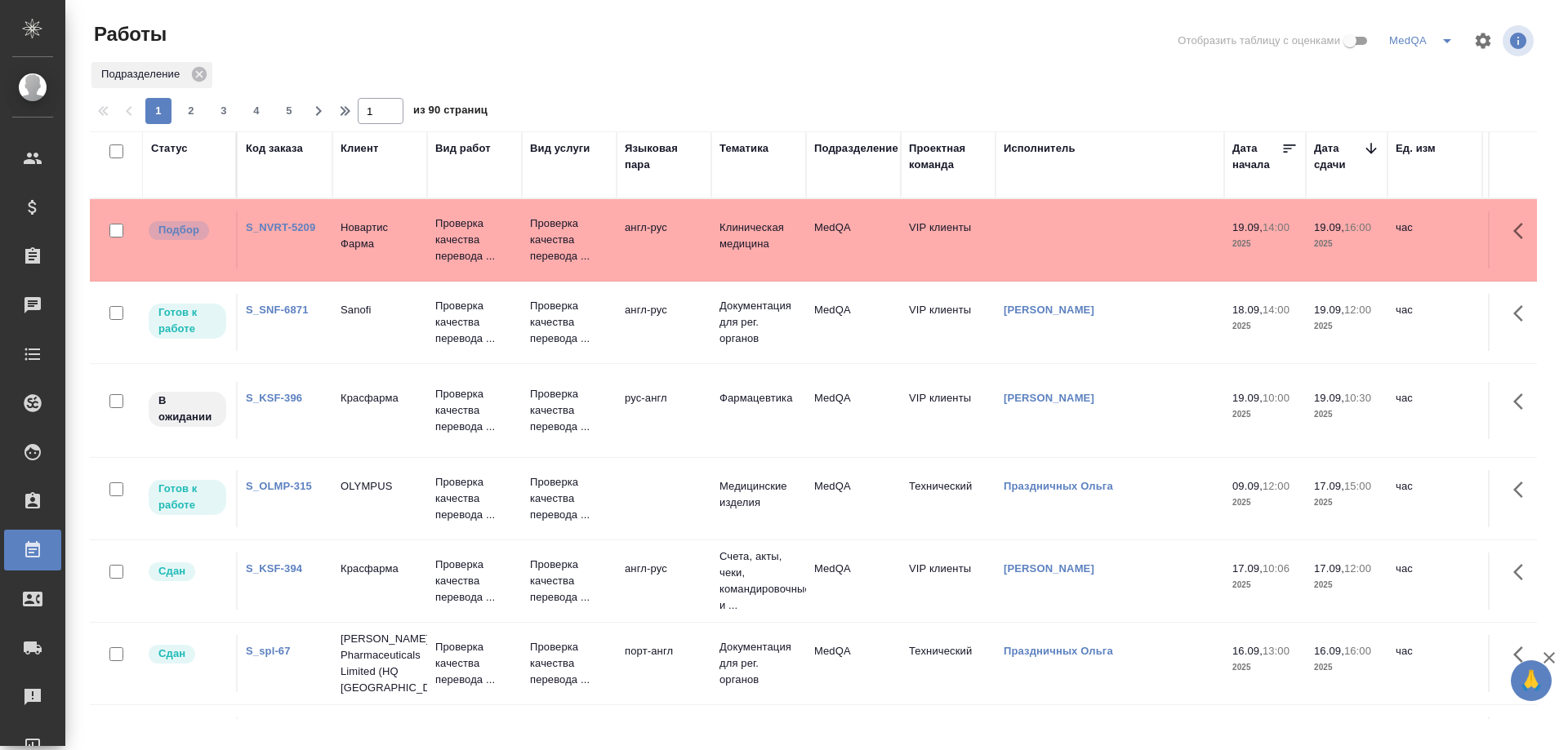
click at [284, 229] on link "S_NVRT-5209" at bounding box center [280, 227] width 69 height 13
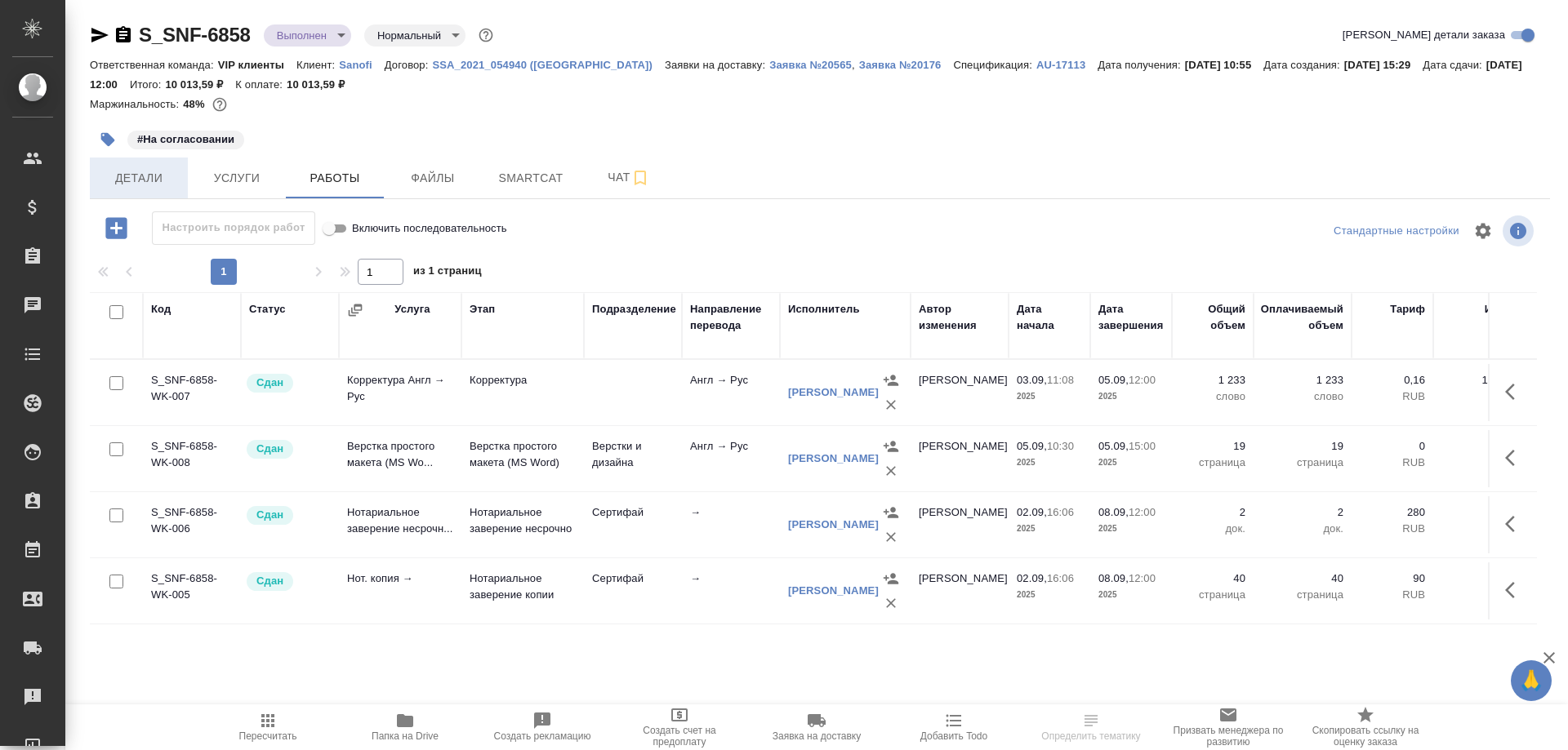
click at [164, 174] on span "Детали" at bounding box center [138, 178] width 78 height 20
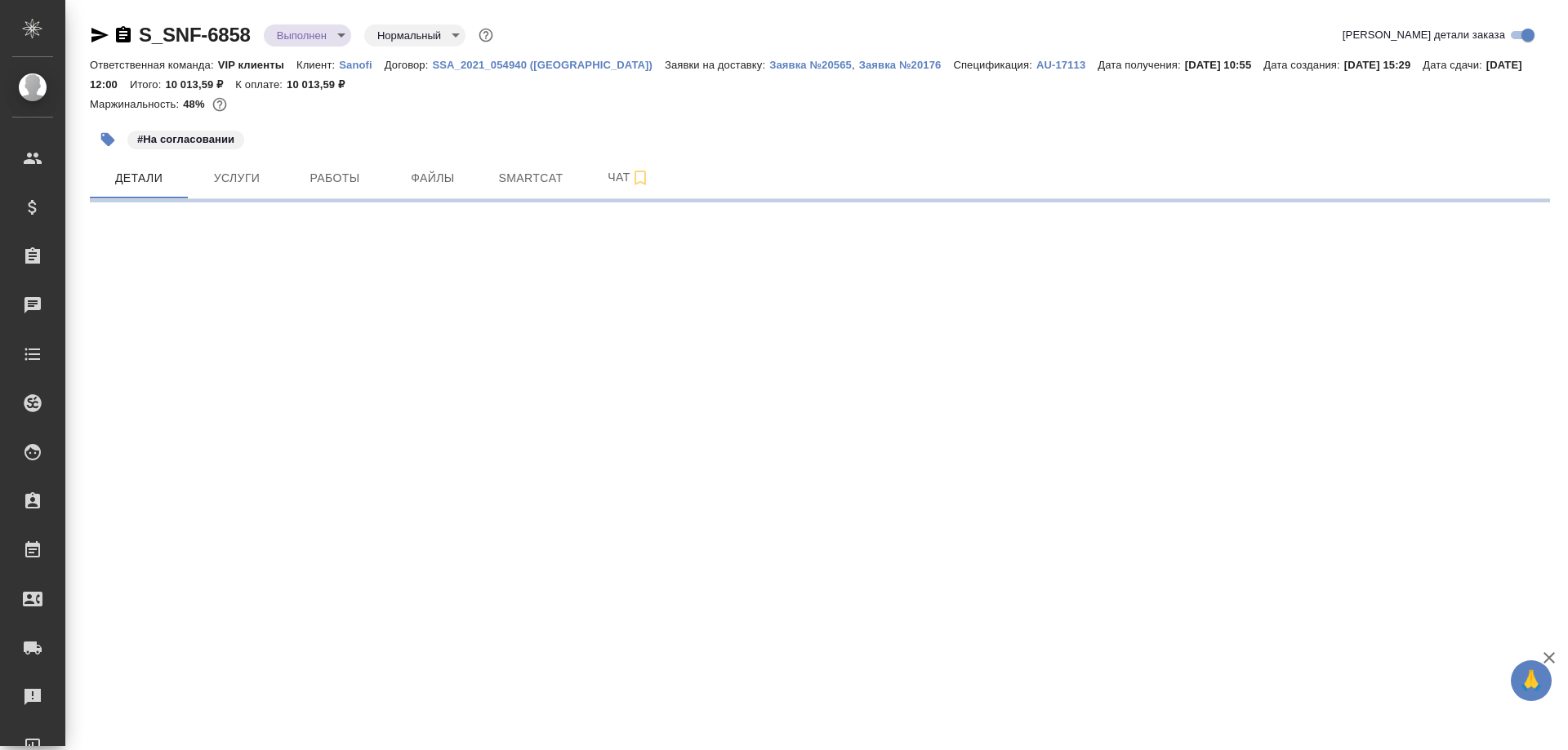
select select "RU"
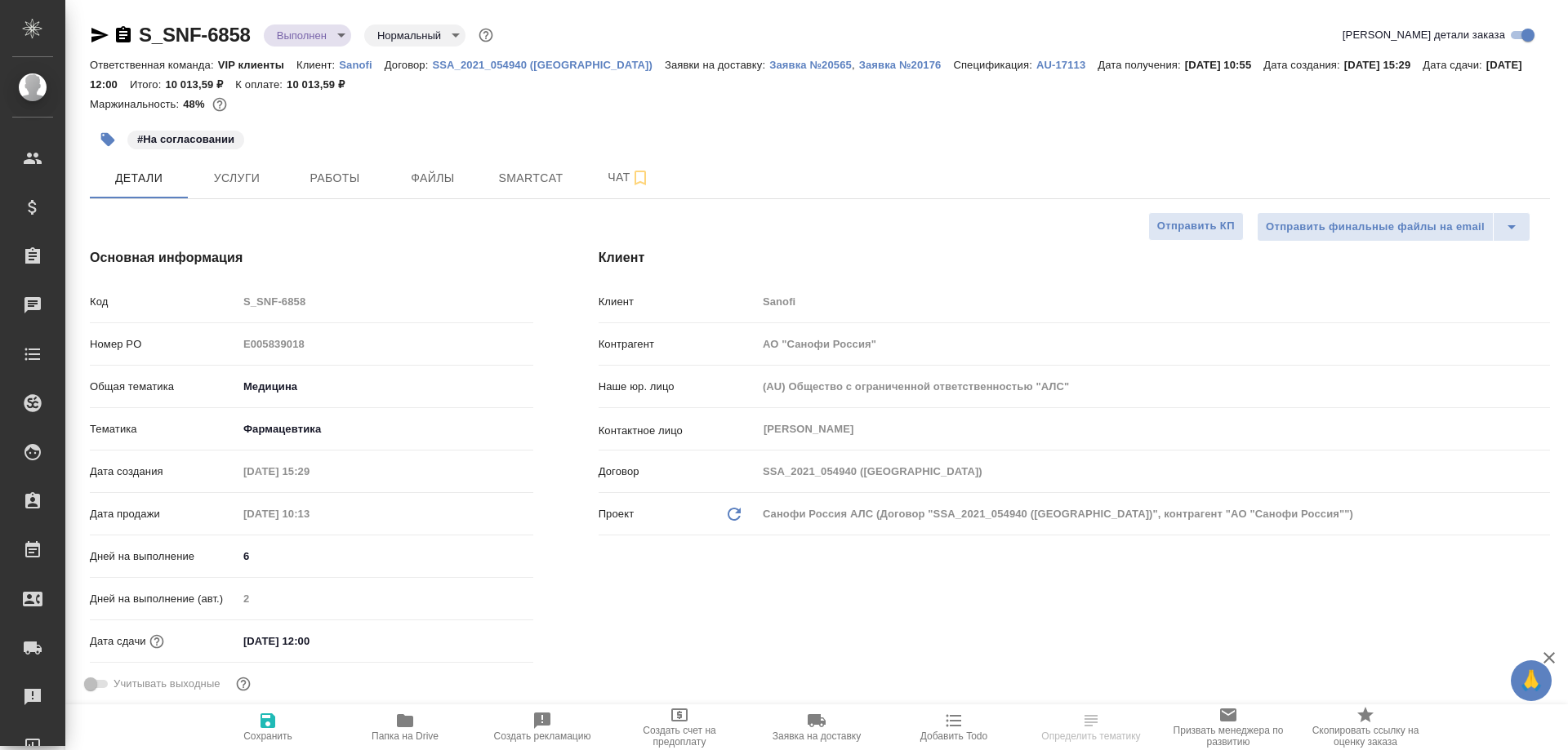
type textarea "x"
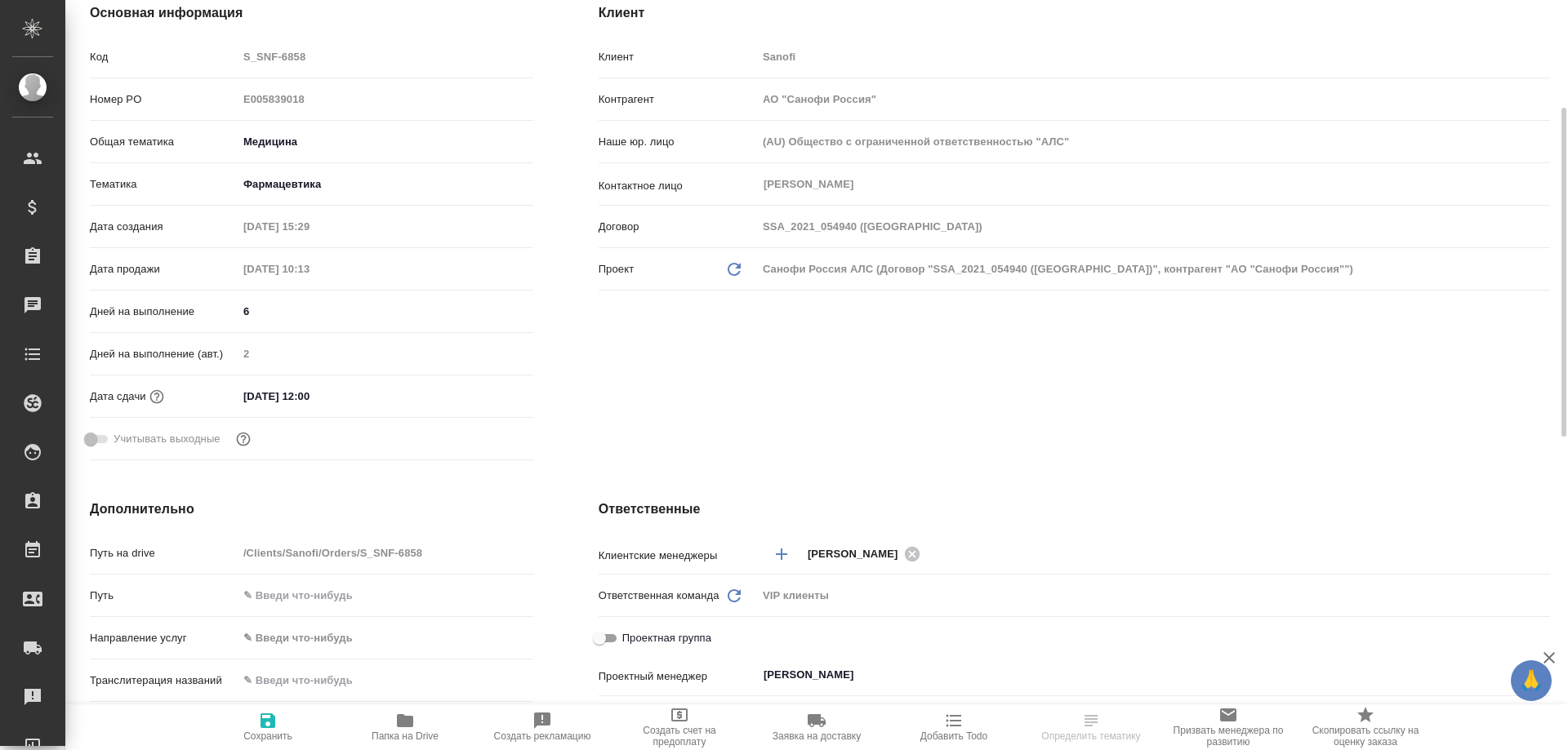
scroll to position [572, 0]
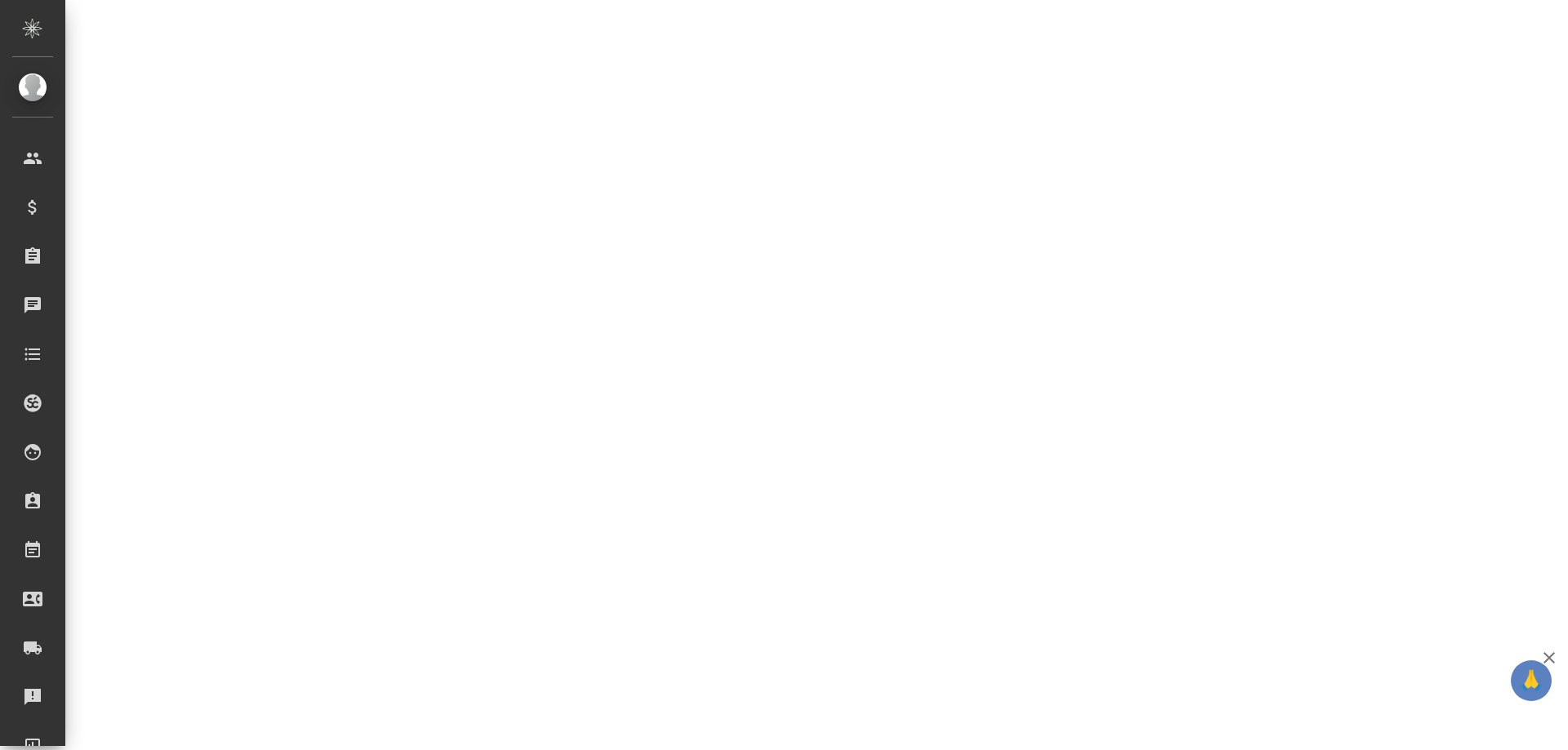
select select "RU"
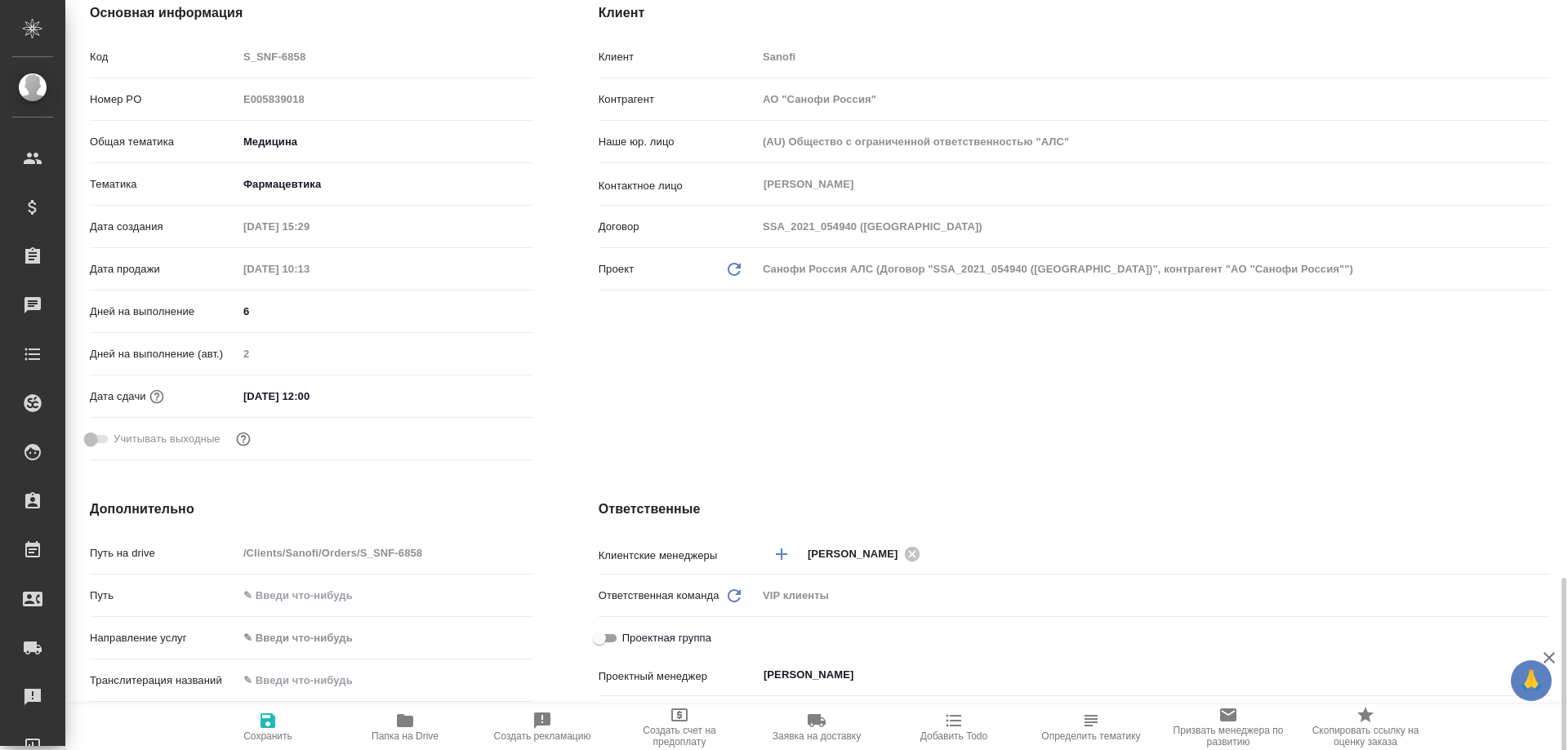
type textarea "x"
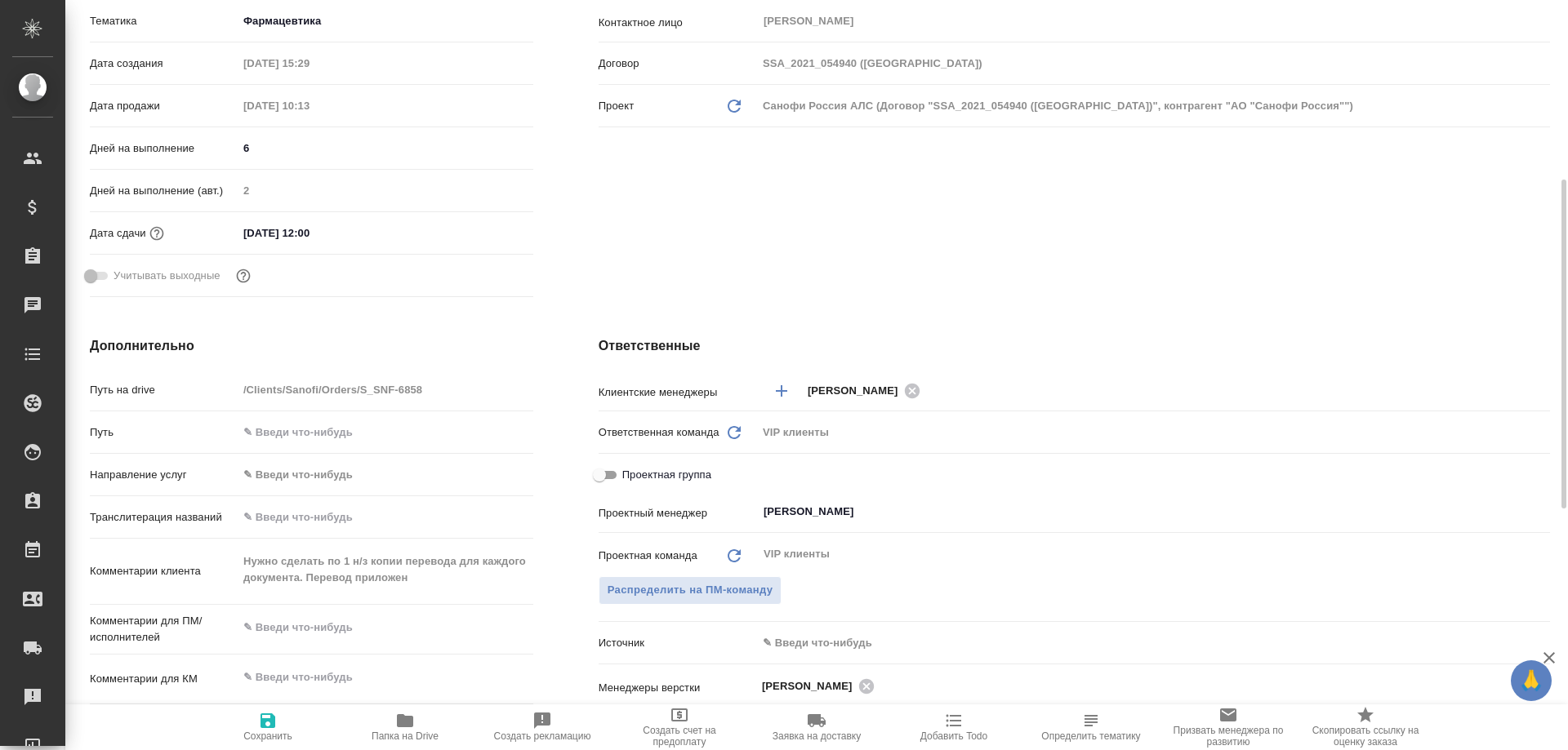
scroll to position [0, 0]
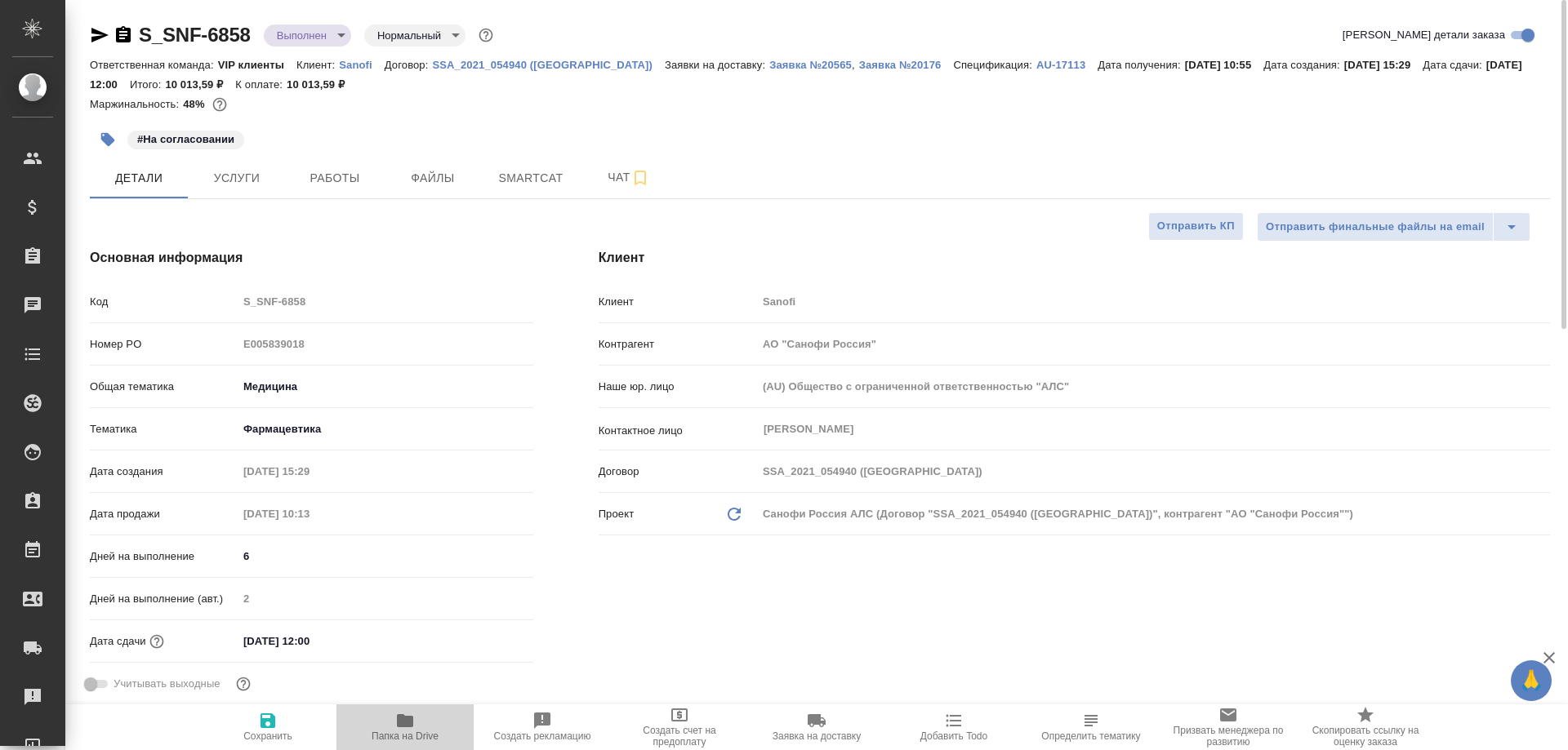
click at [407, 722] on icon "button" at bounding box center [405, 721] width 16 height 13
type textarea "x"
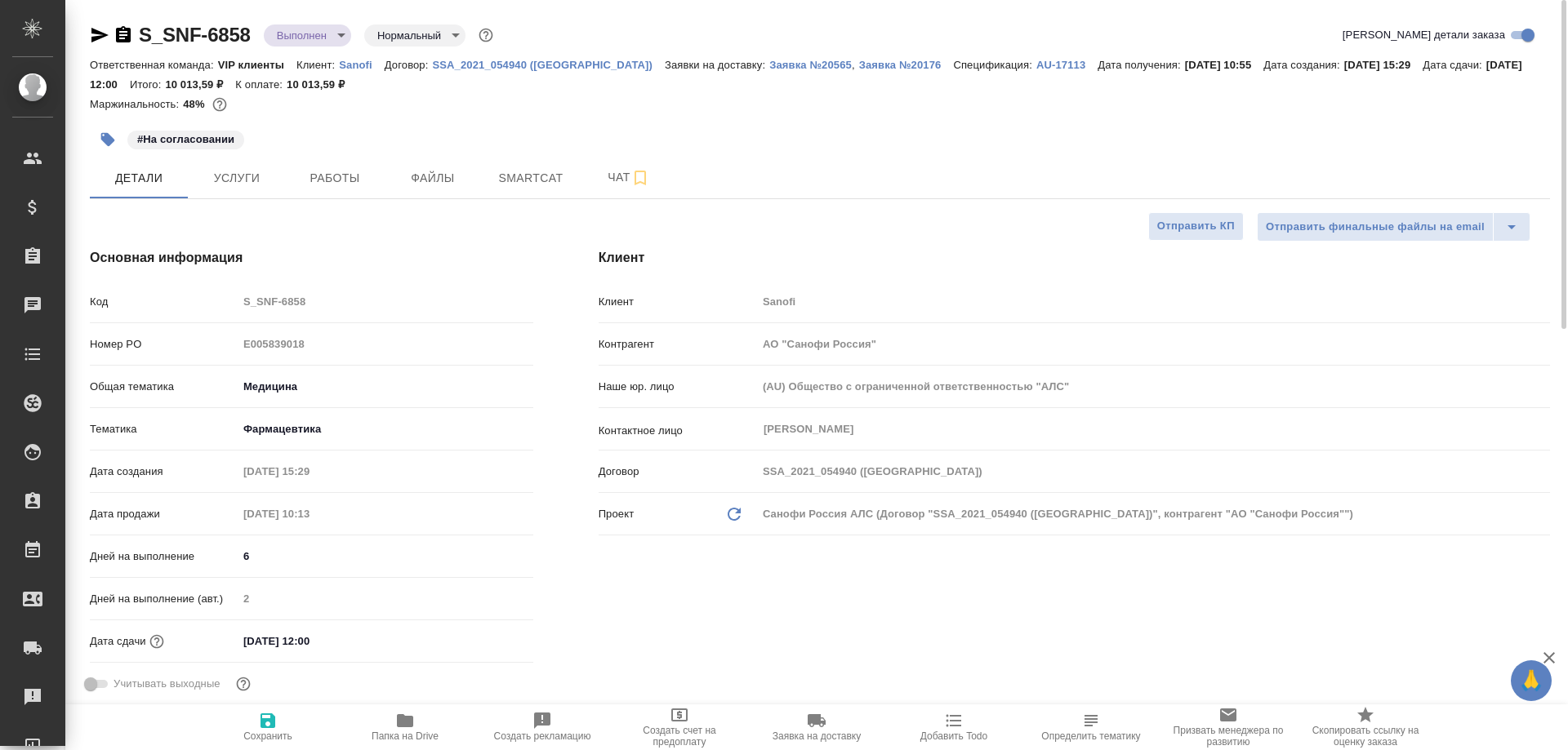
type textarea "x"
click at [342, 184] on span "Работы" at bounding box center [334, 178] width 78 height 20
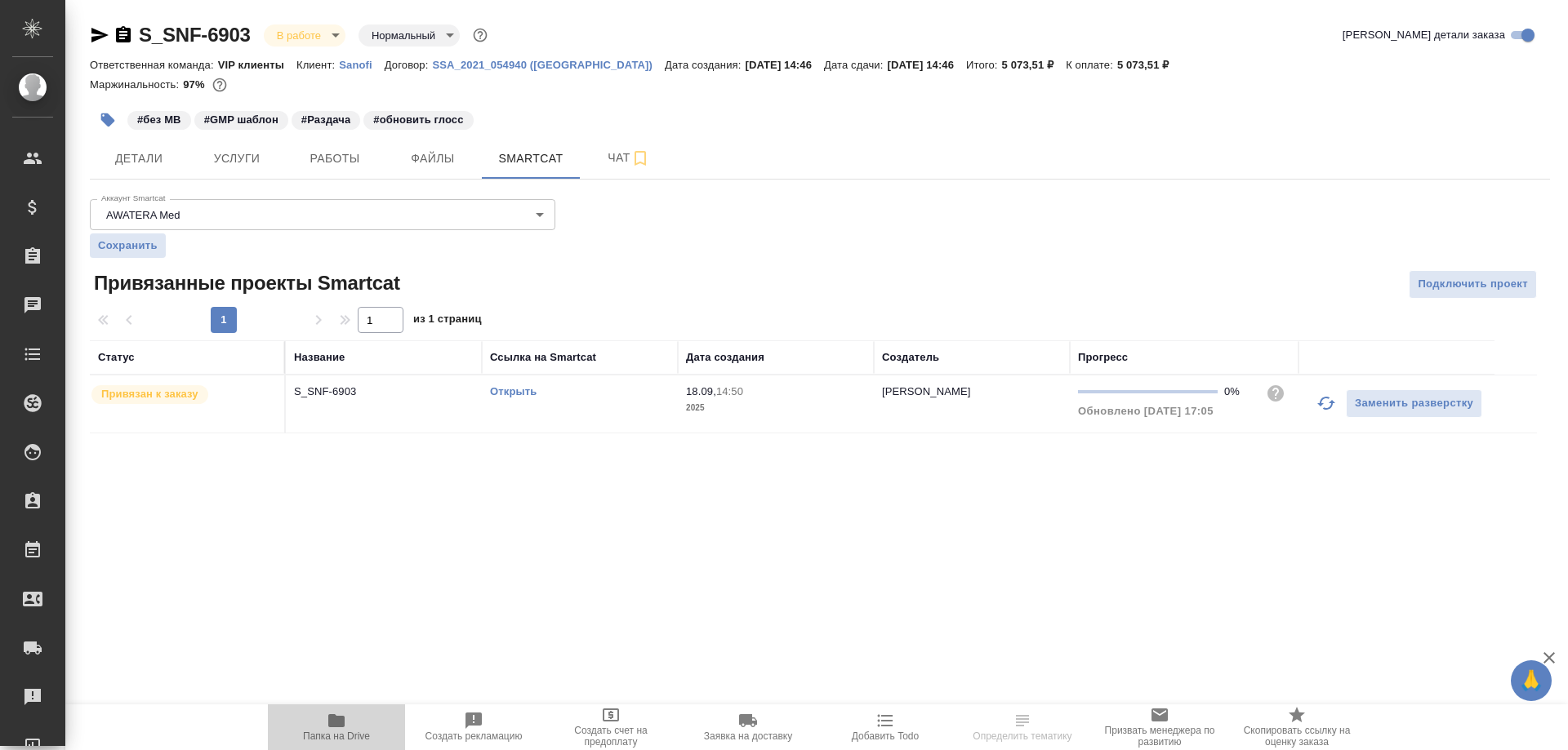
click at [344, 717] on icon "button" at bounding box center [336, 721] width 16 height 13
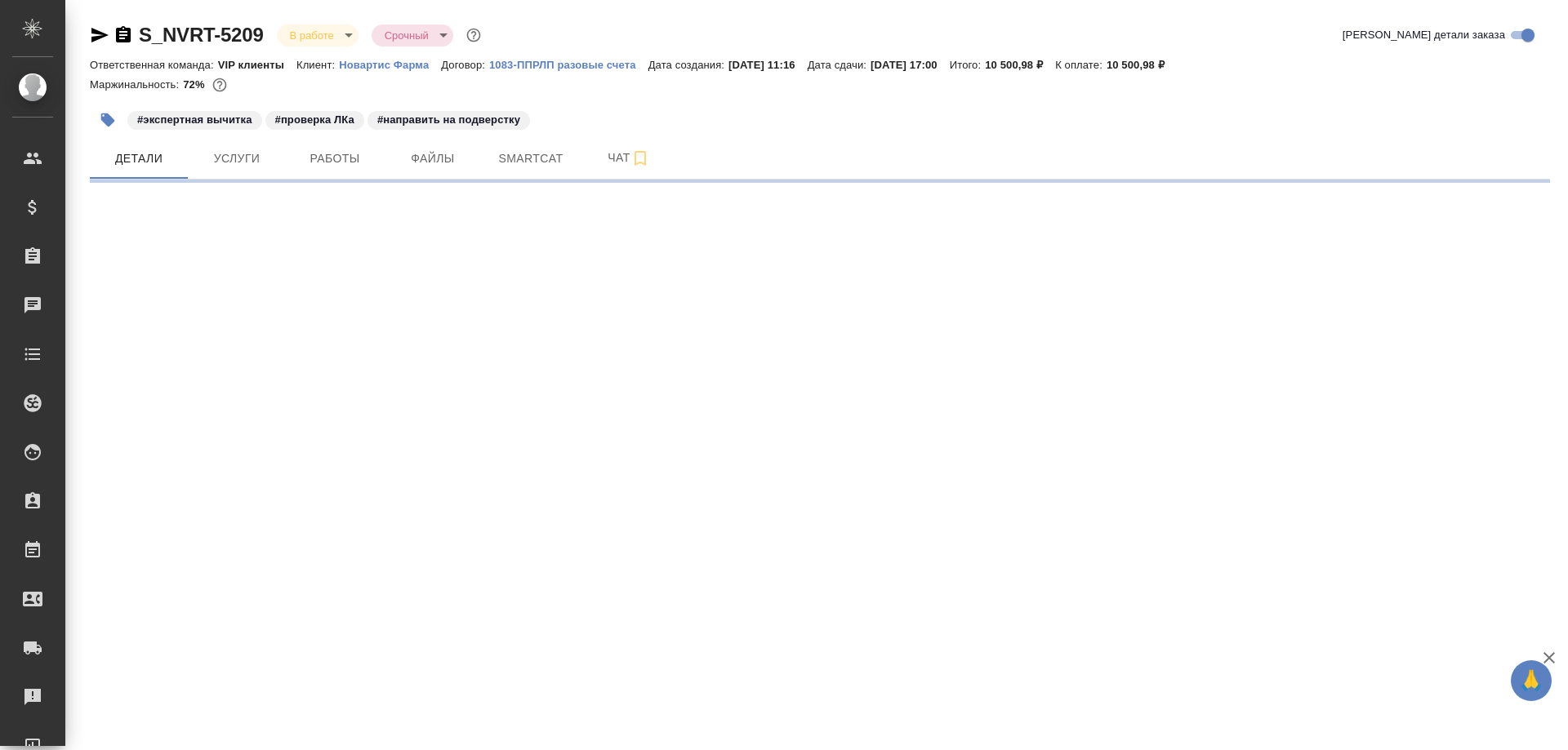
select select "RU"
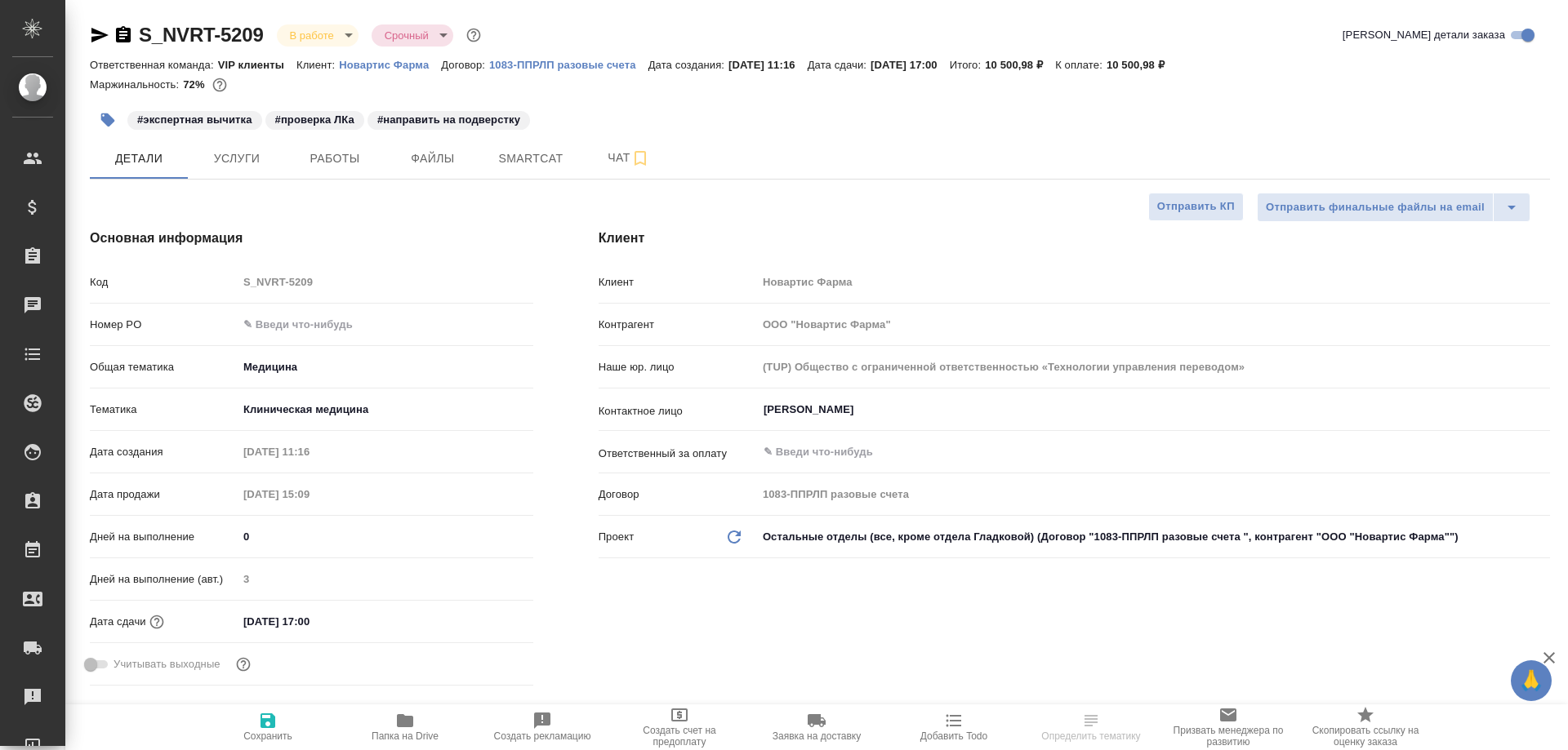
type textarea "x"
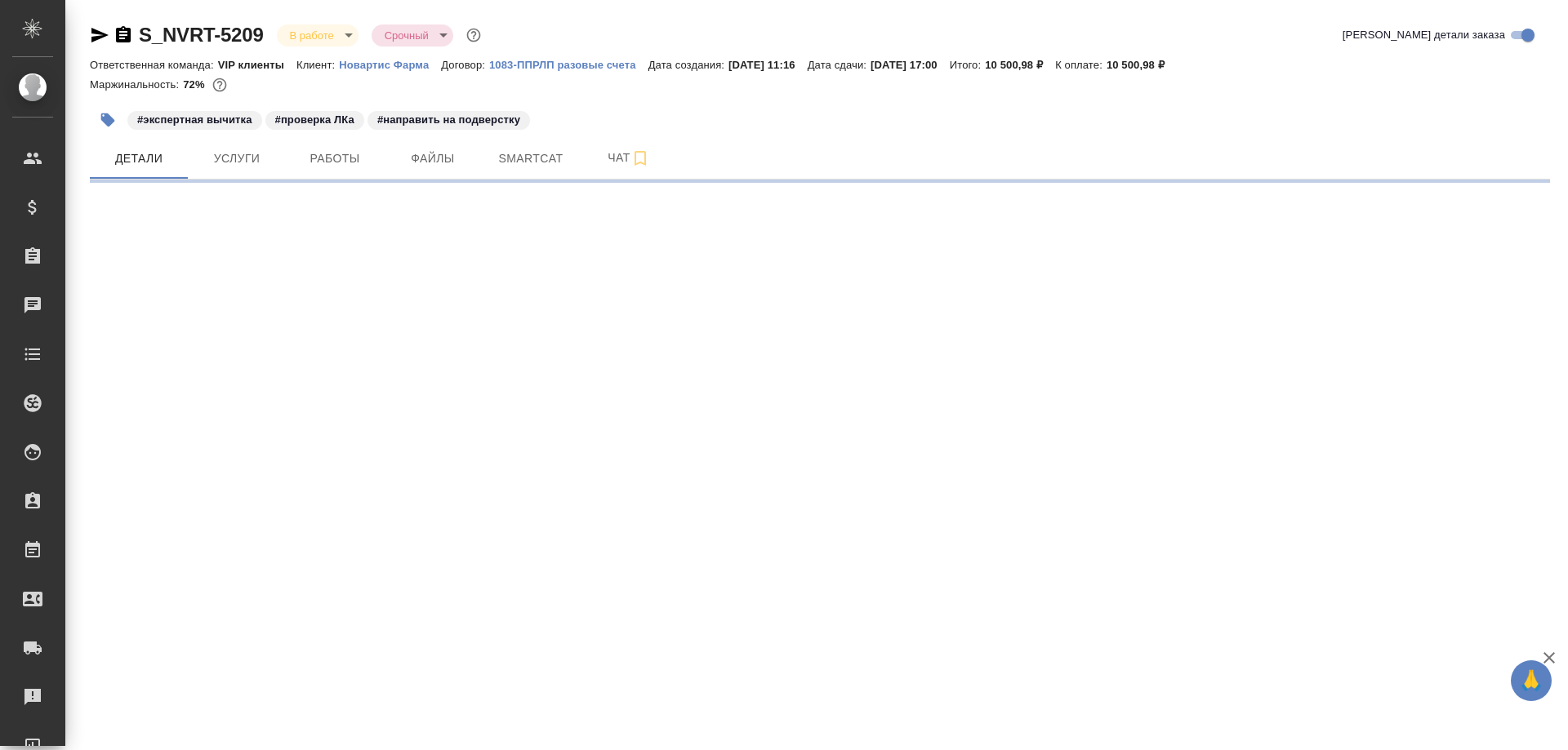
select select "RU"
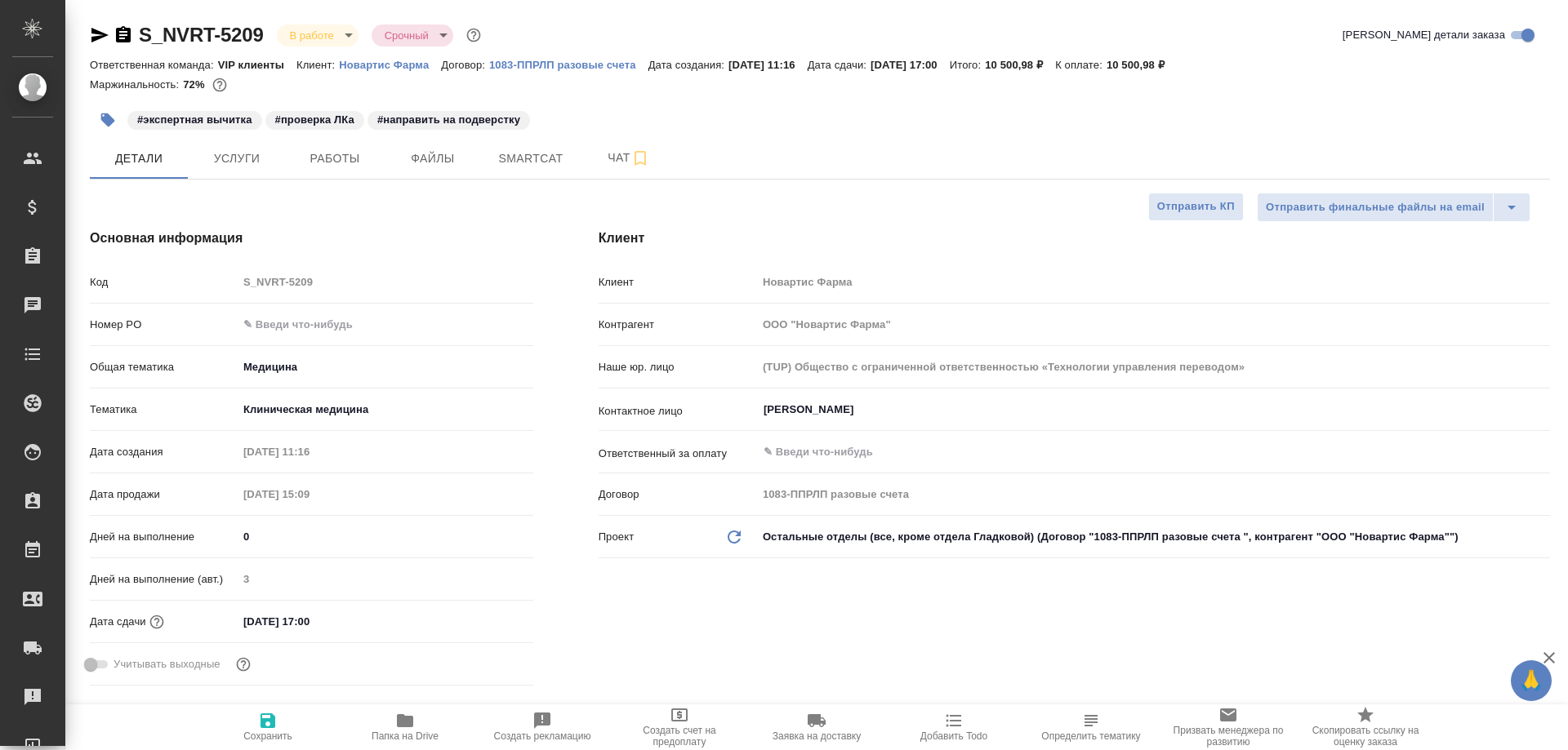
type textarea "x"
